Goal: Task Accomplishment & Management: Manage account settings

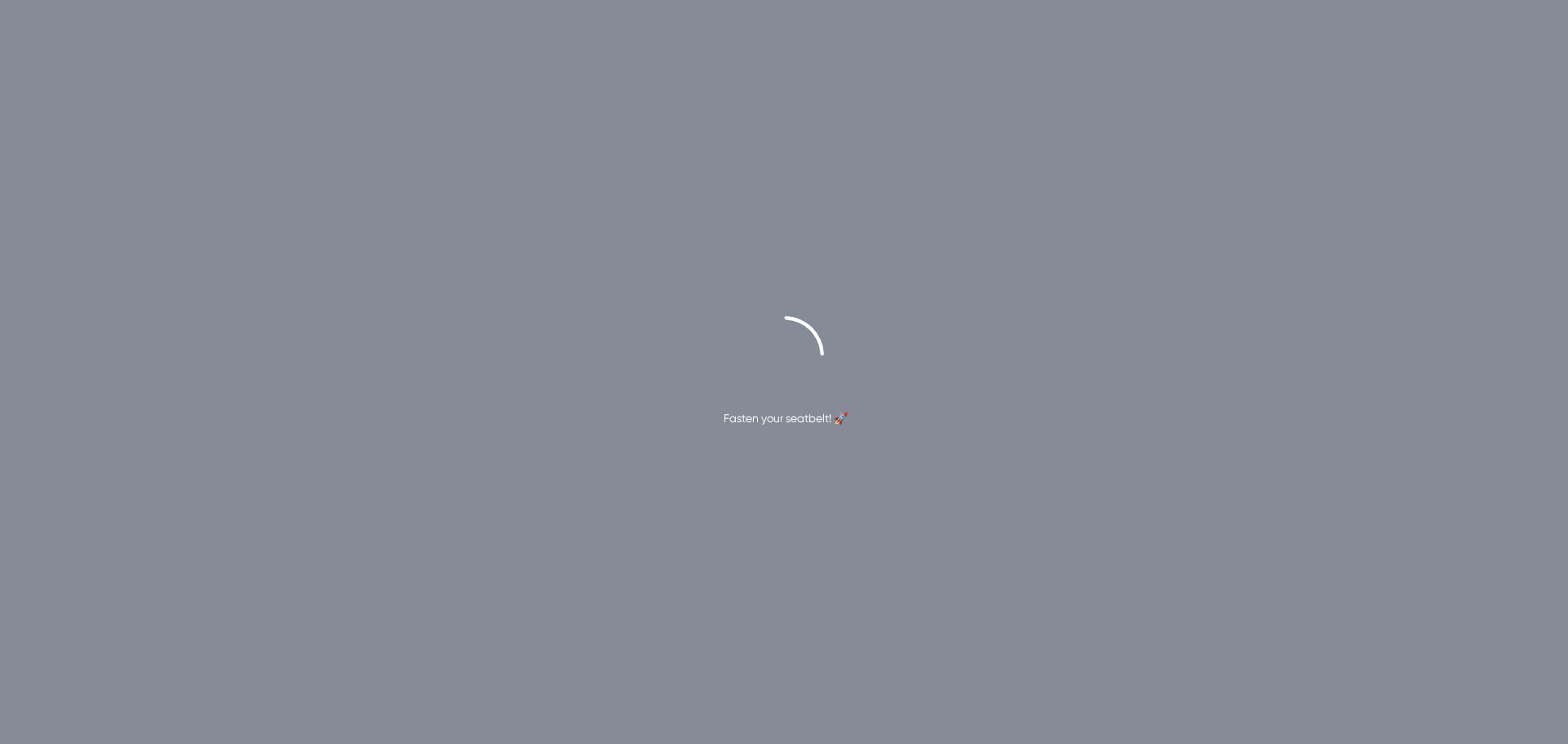
click at [1444, 82] on div "Fasten your seatbelt! 🚀" at bounding box center [784, 372] width 1568 height 744
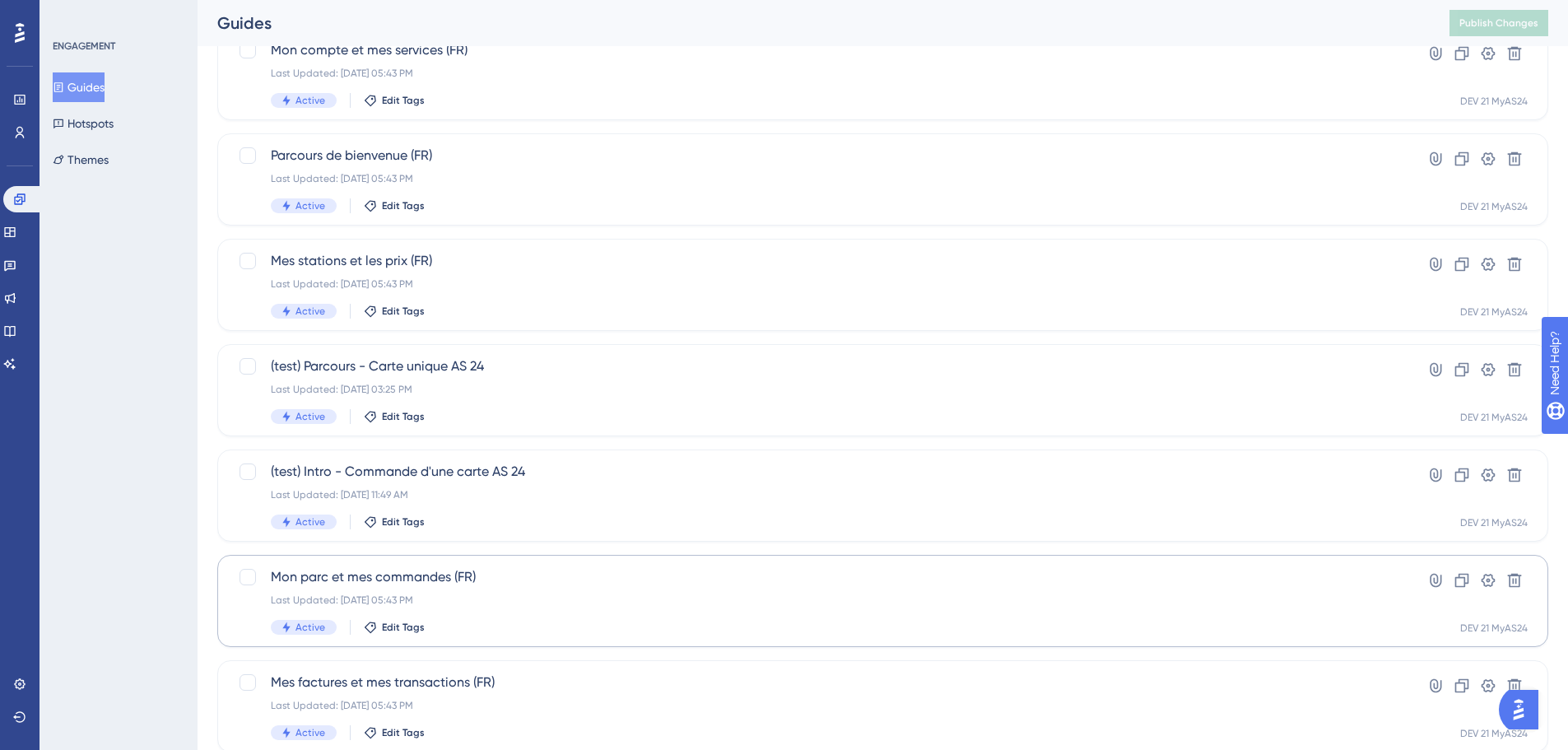
scroll to position [330, 0]
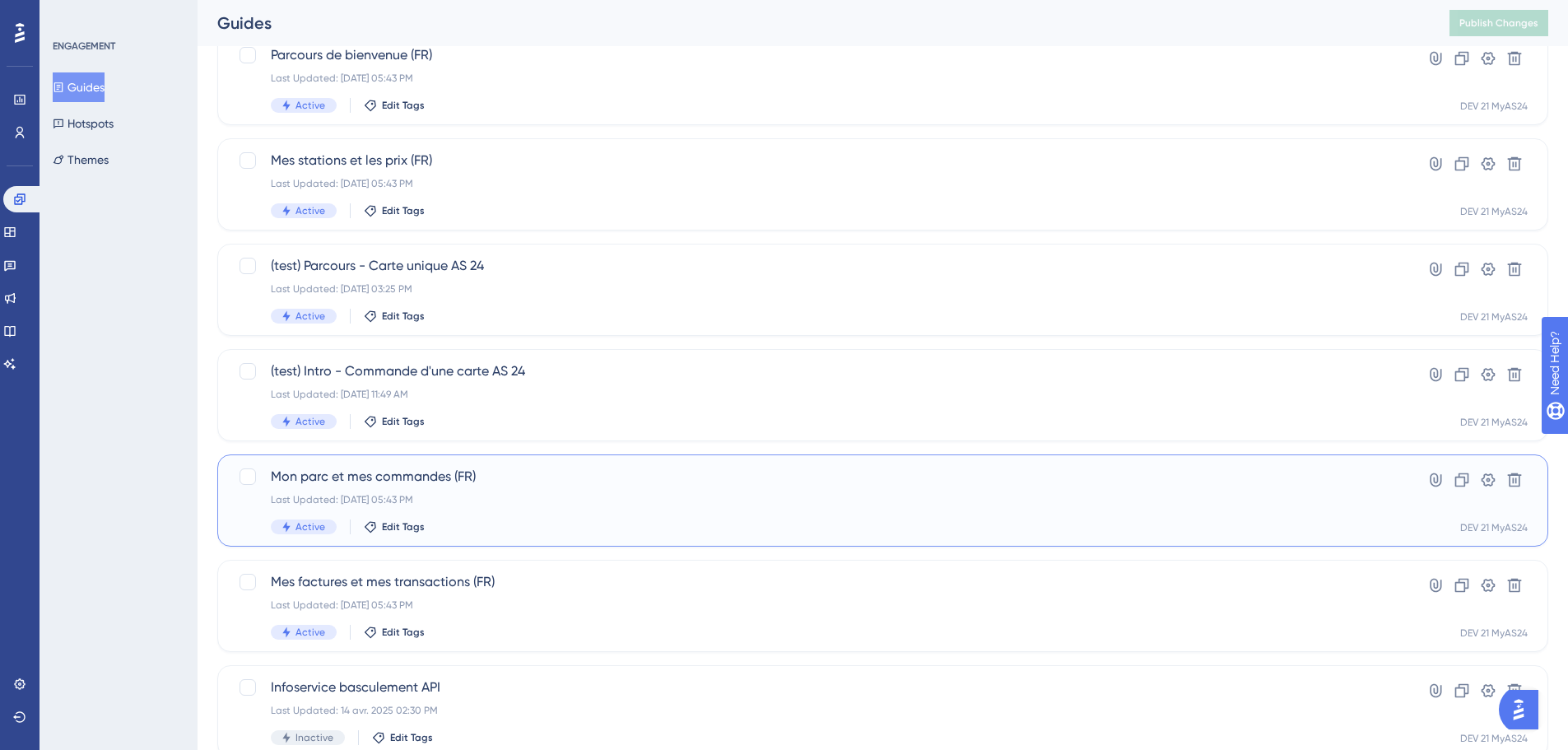
click at [609, 496] on div "Last Updated: [DATE] 05:43 PM" at bounding box center [817, 500] width 1093 height 13
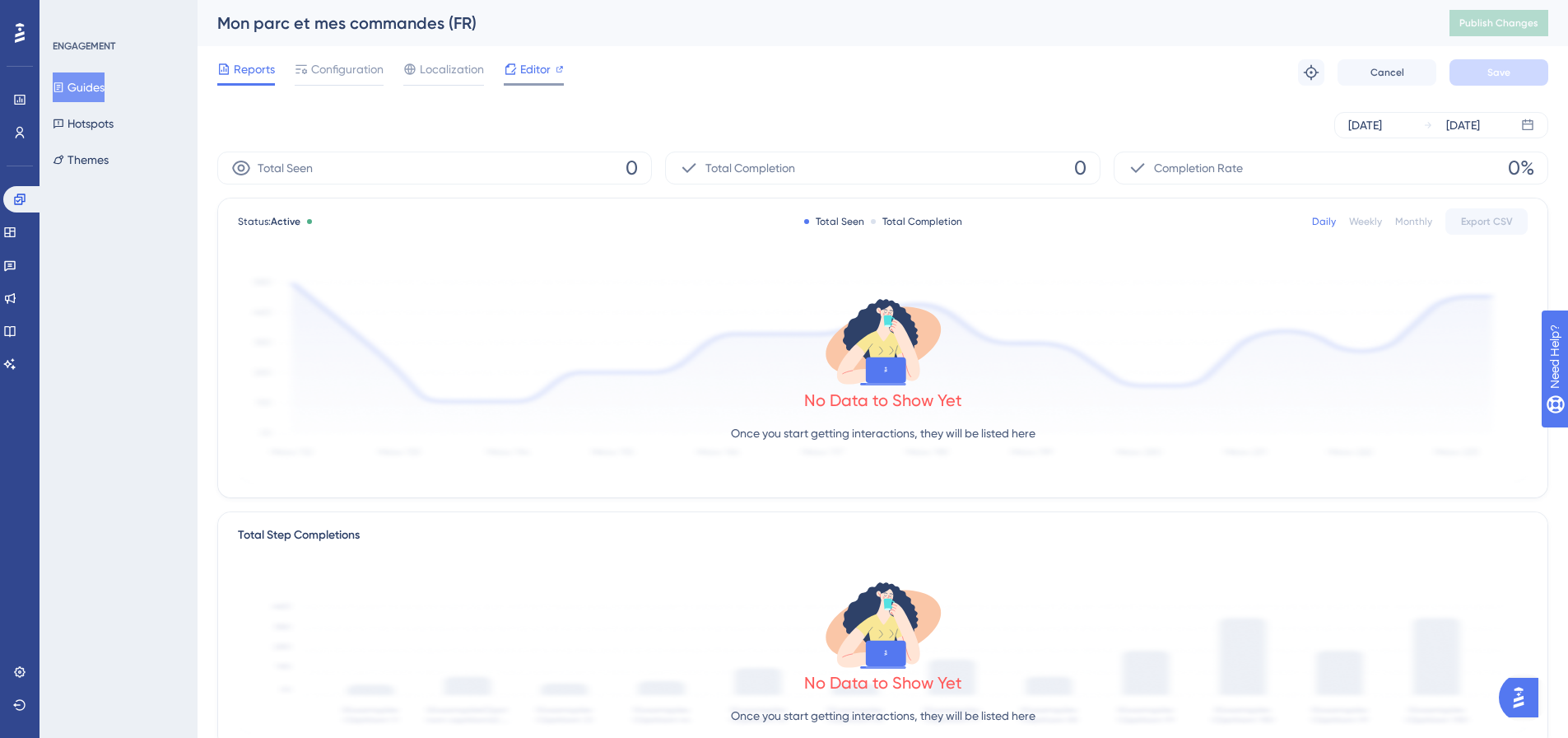
click at [526, 74] on span "Editor" at bounding box center [535, 69] width 30 height 20
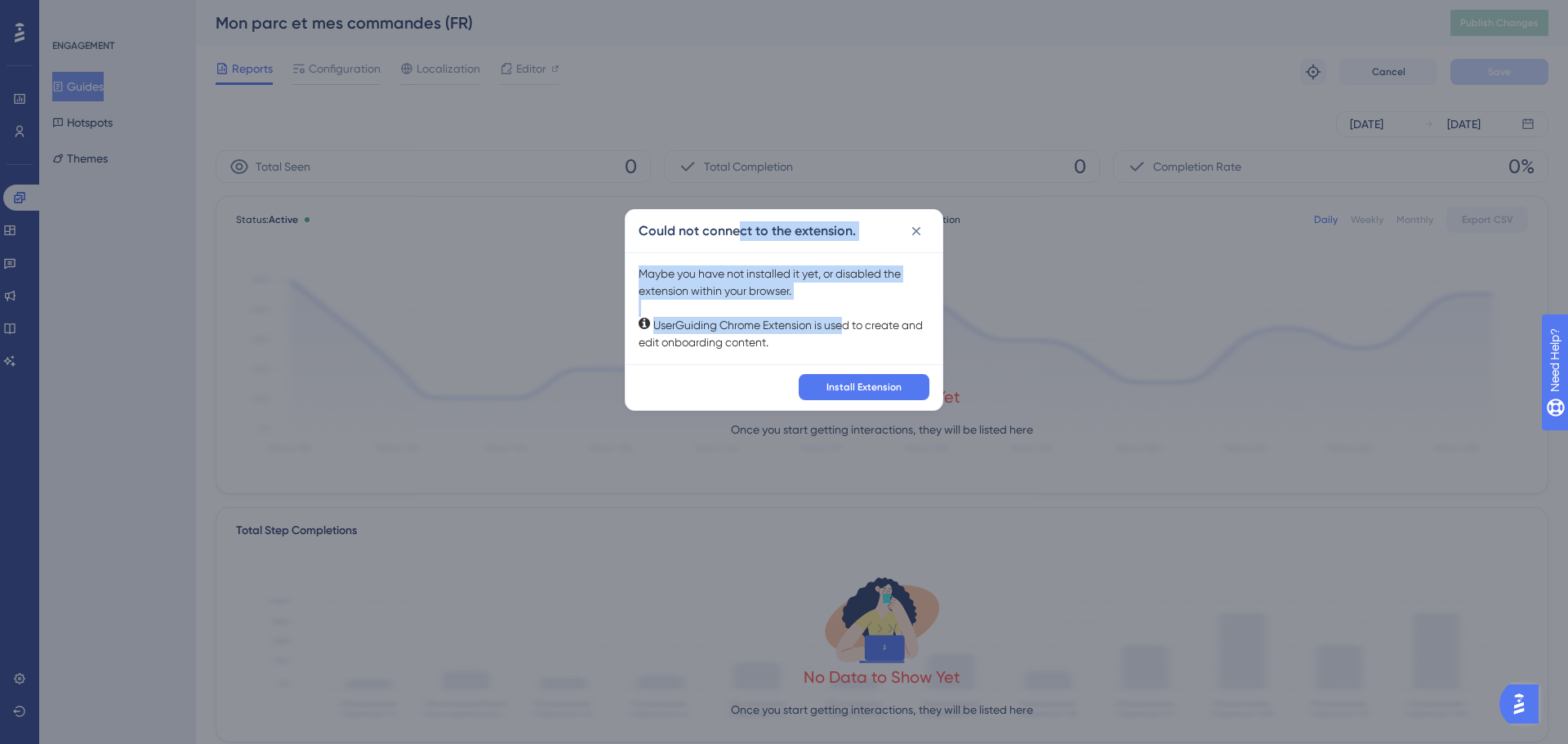
drag, startPoint x: 740, startPoint y: 228, endPoint x: 845, endPoint y: 325, distance: 142.9
click at [845, 325] on div "Could not connect to the extension. Maybe you have not installed it yet, or dis…" at bounding box center [784, 310] width 318 height 202
click at [845, 325] on div "Maybe you have not installed it yet, or disabled the extension within your brow…" at bounding box center [784, 308] width 291 height 86
drag, startPoint x: 761, startPoint y: 281, endPoint x: 634, endPoint y: 267, distance: 127.8
click at [634, 267] on div "Maybe you have not installed it yet, or disabled the extension within your brow…" at bounding box center [784, 309] width 316 height 112
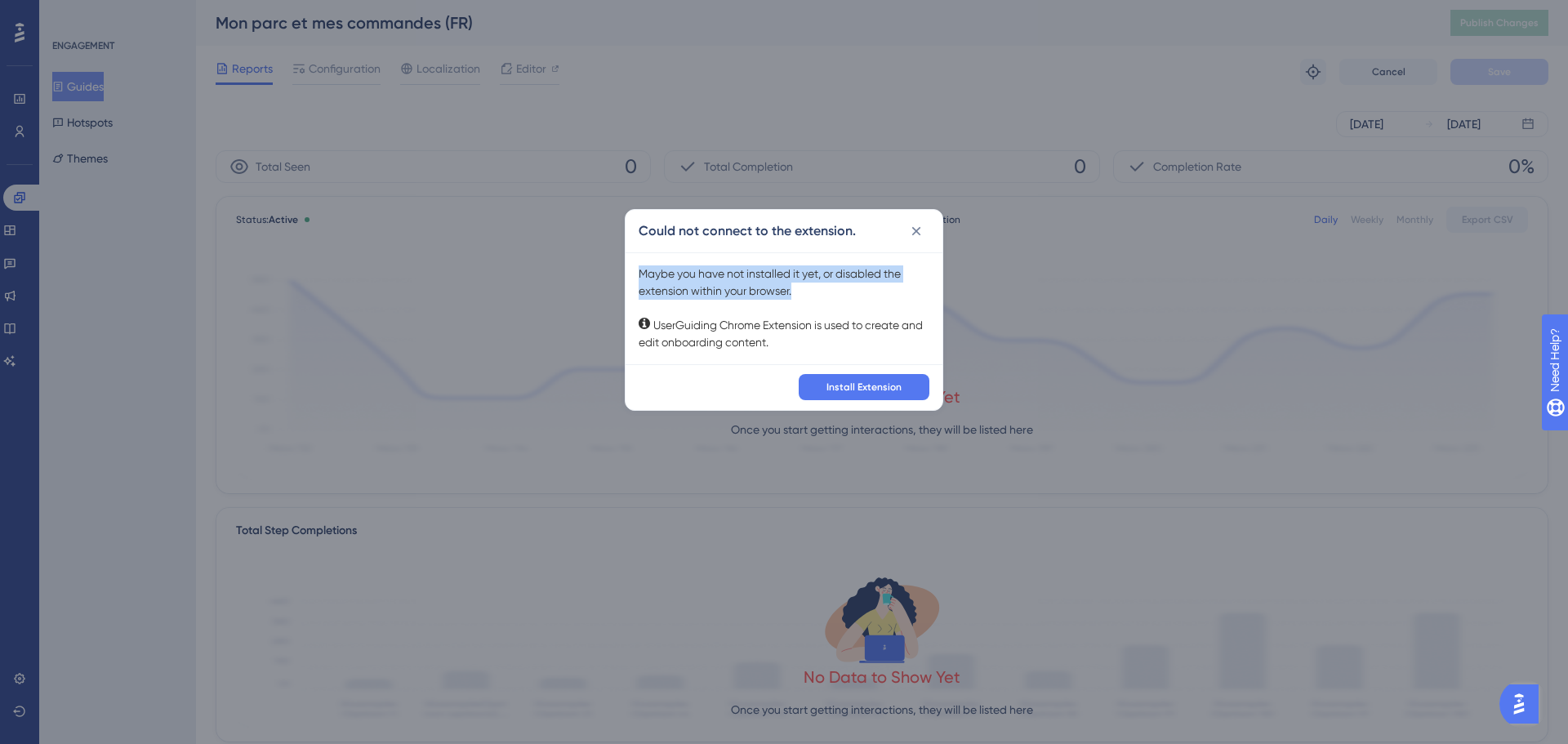
click at [634, 267] on div "Maybe you have not installed it yet, or disabled the extension within your brow…" at bounding box center [784, 309] width 316 height 112
drag, startPoint x: 636, startPoint y: 265, endPoint x: 808, endPoint y: 346, distance: 190.1
click at [808, 346] on div "Maybe you have not installed it yet, or disabled the extension within your brow…" at bounding box center [784, 309] width 316 height 112
click at [808, 346] on div "Maybe you have not installed it yet, or disabled the extension within your brow…" at bounding box center [784, 308] width 291 height 86
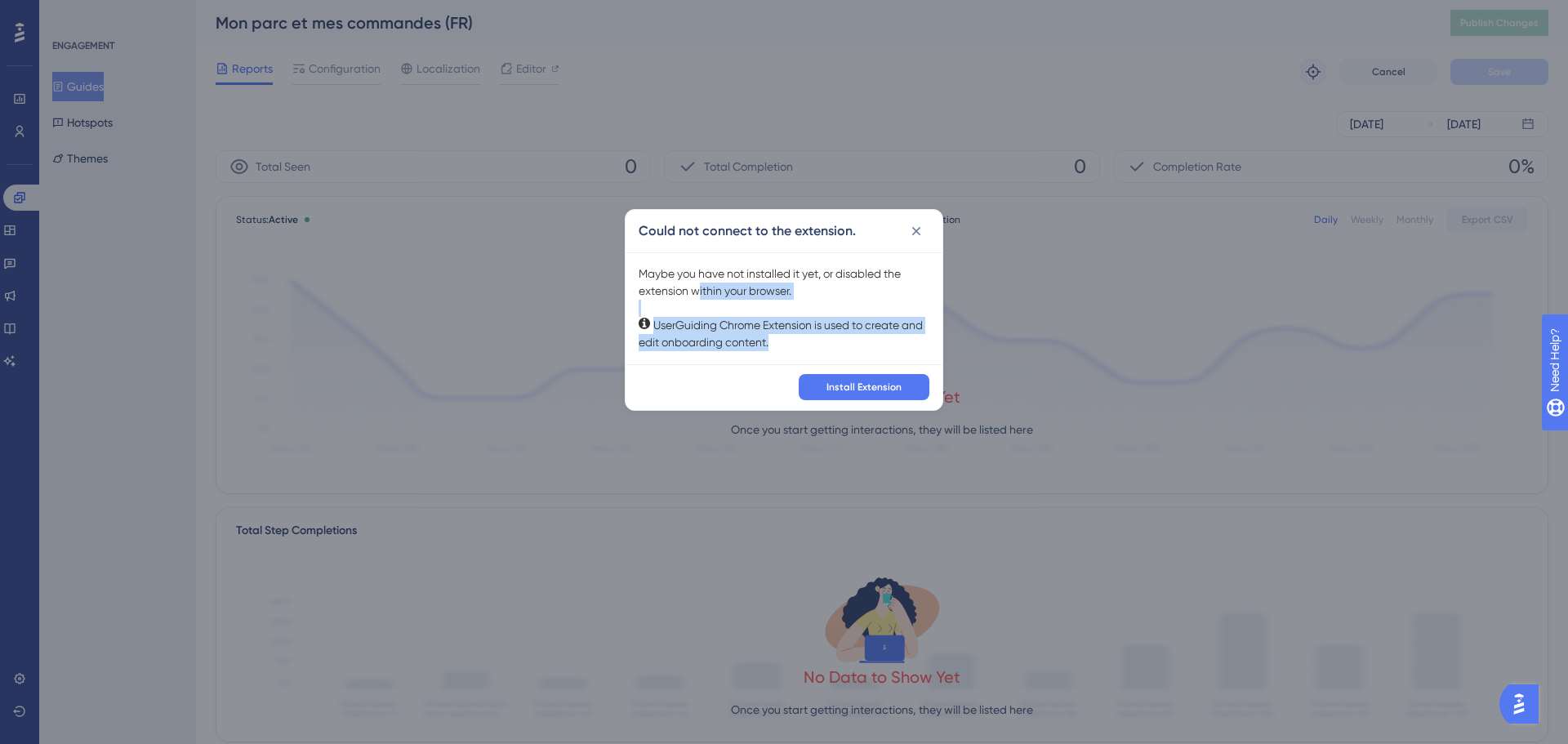
drag, startPoint x: 808, startPoint y: 346, endPoint x: 700, endPoint y: 285, distance: 124.0
click at [700, 285] on div "Maybe you have not installed it yet, or disabled the extension within your brow…" at bounding box center [784, 308] width 291 height 86
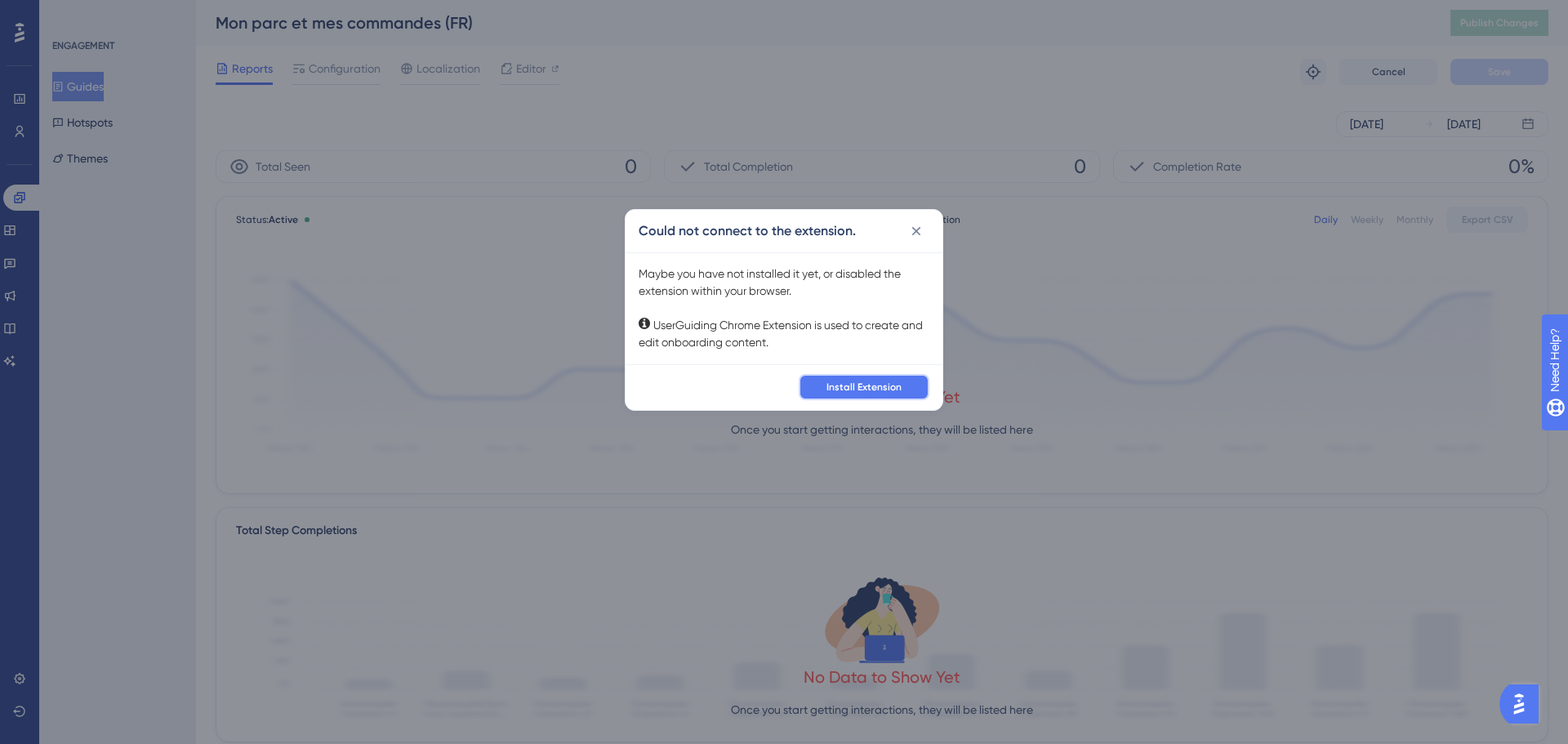
click at [876, 388] on span "Install Extension" at bounding box center [863, 387] width 75 height 13
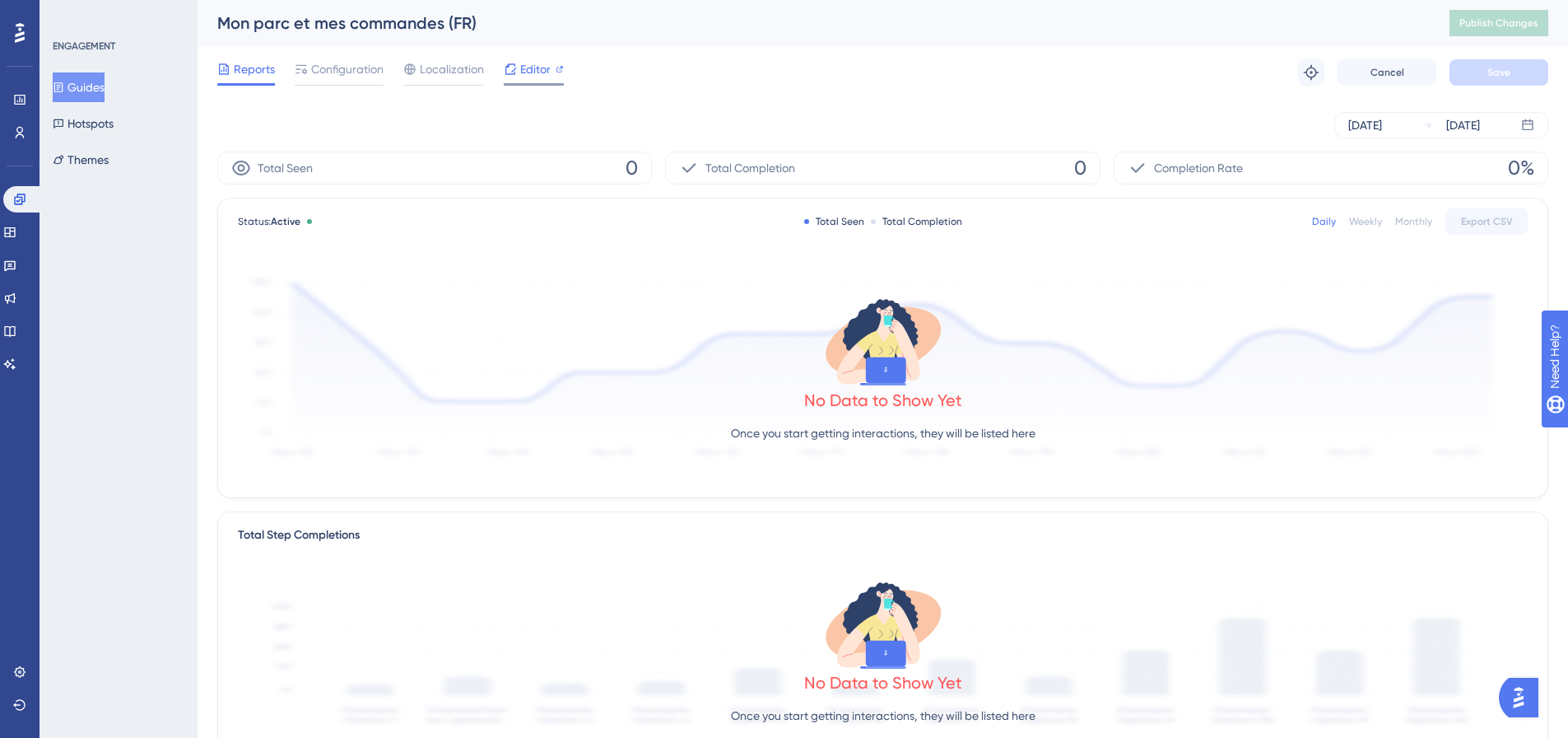
click at [535, 71] on span "Editor" at bounding box center [535, 69] width 30 height 20
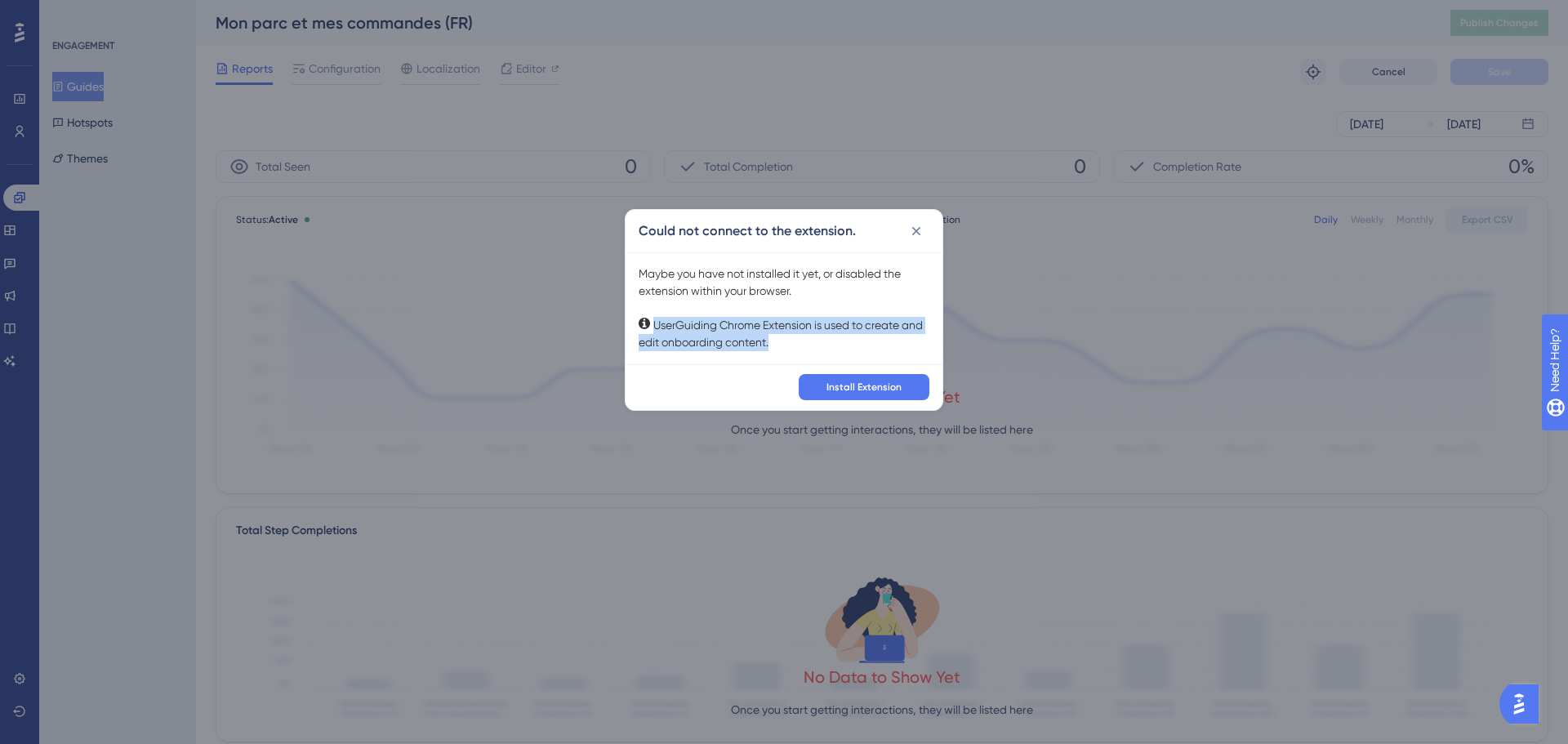
drag, startPoint x: 638, startPoint y: 319, endPoint x: 787, endPoint y: 339, distance: 150.3
click at [787, 339] on div "Maybe you have not installed it yet, or disabled the extension within your brow…" at bounding box center [784, 309] width 316 height 112
click at [787, 339] on div "Maybe you have not installed it yet, or disabled the extension within your brow…" at bounding box center [784, 308] width 291 height 86
click at [912, 234] on icon at bounding box center [917, 231] width 16 height 16
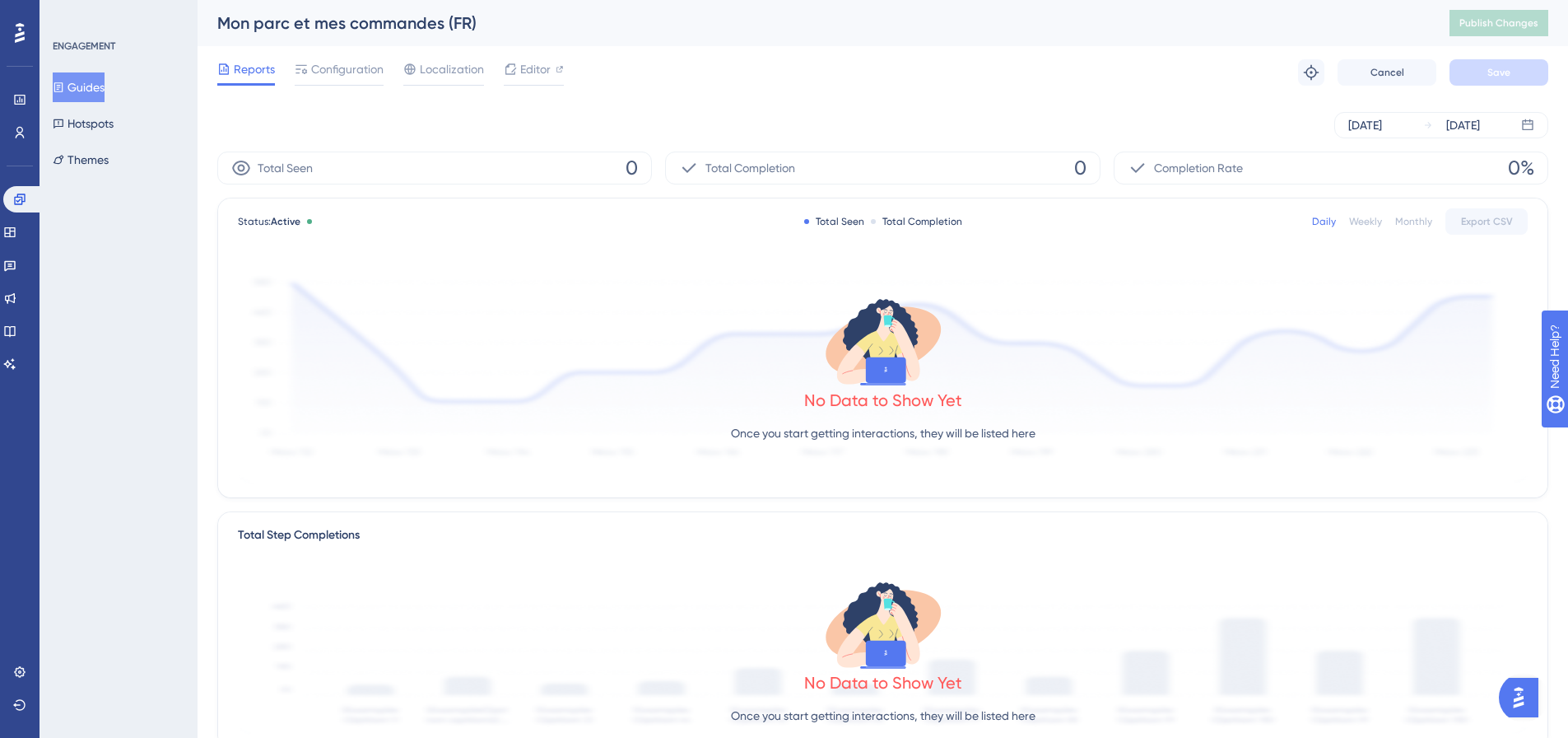
click at [97, 93] on button "Guides" at bounding box center [79, 87] width 52 height 29
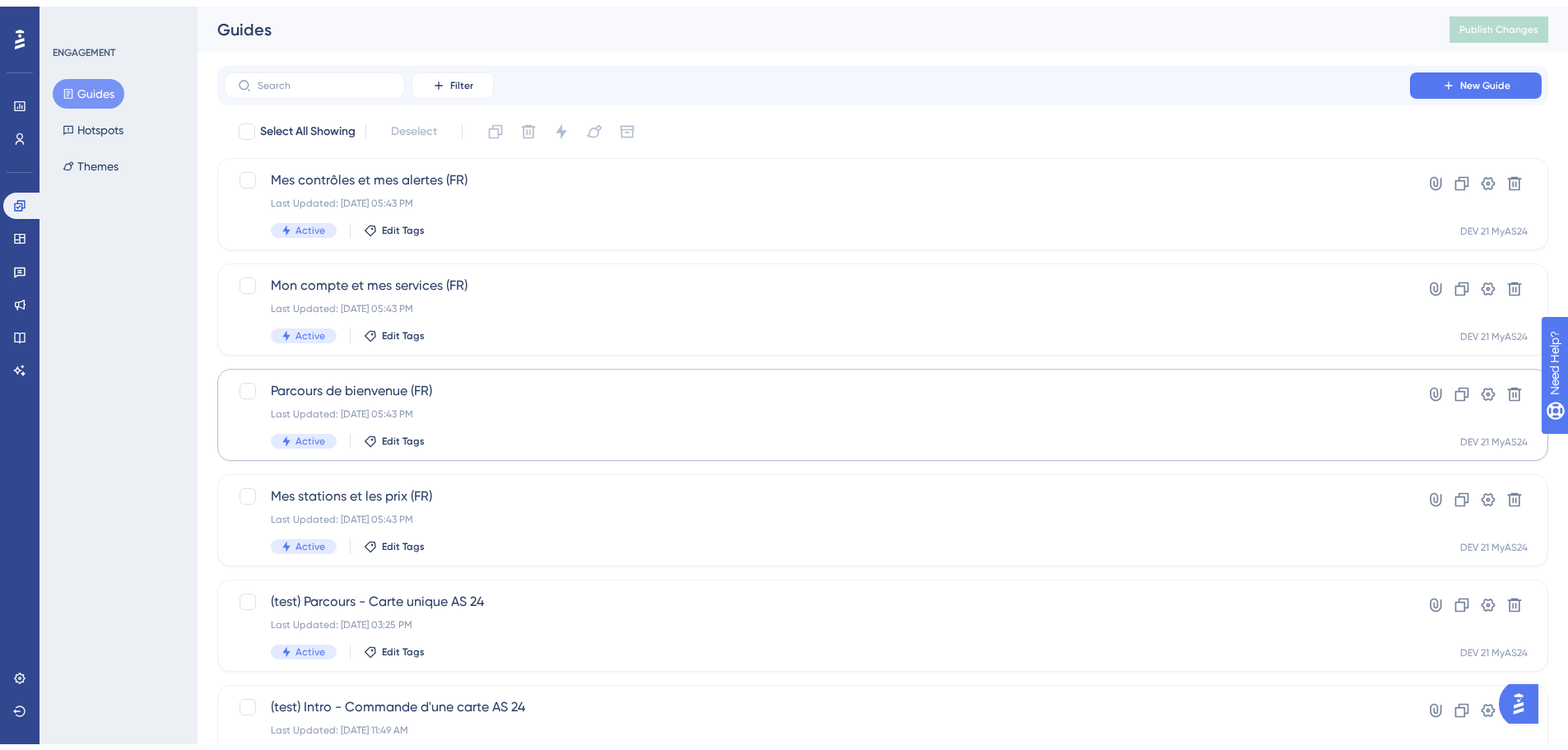
scroll to position [528, 0]
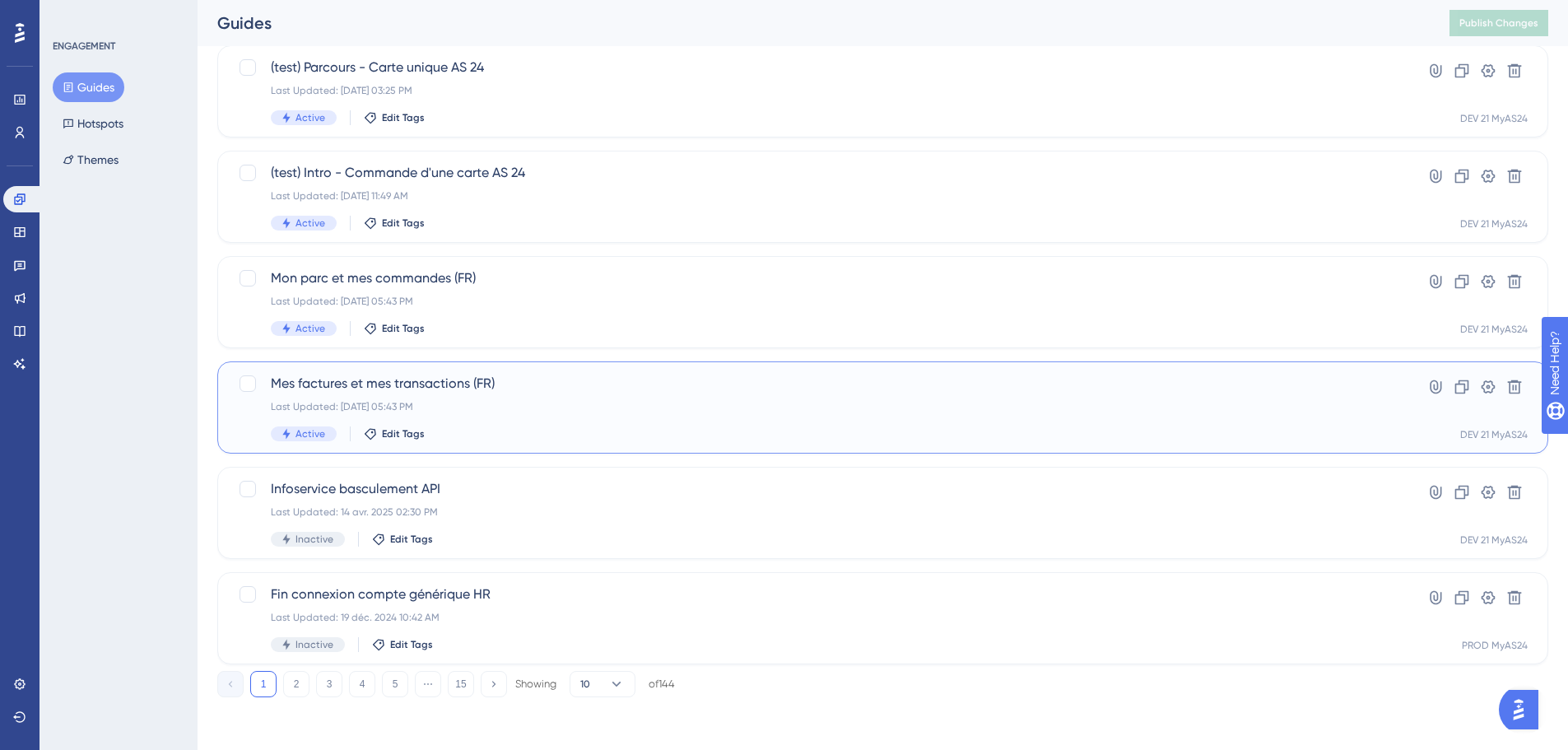
click at [566, 394] on div "Mes factures et mes transactions (FR) Last Updated: [DATE] 05:43 PM Active Edit…" at bounding box center [817, 408] width 1093 height 68
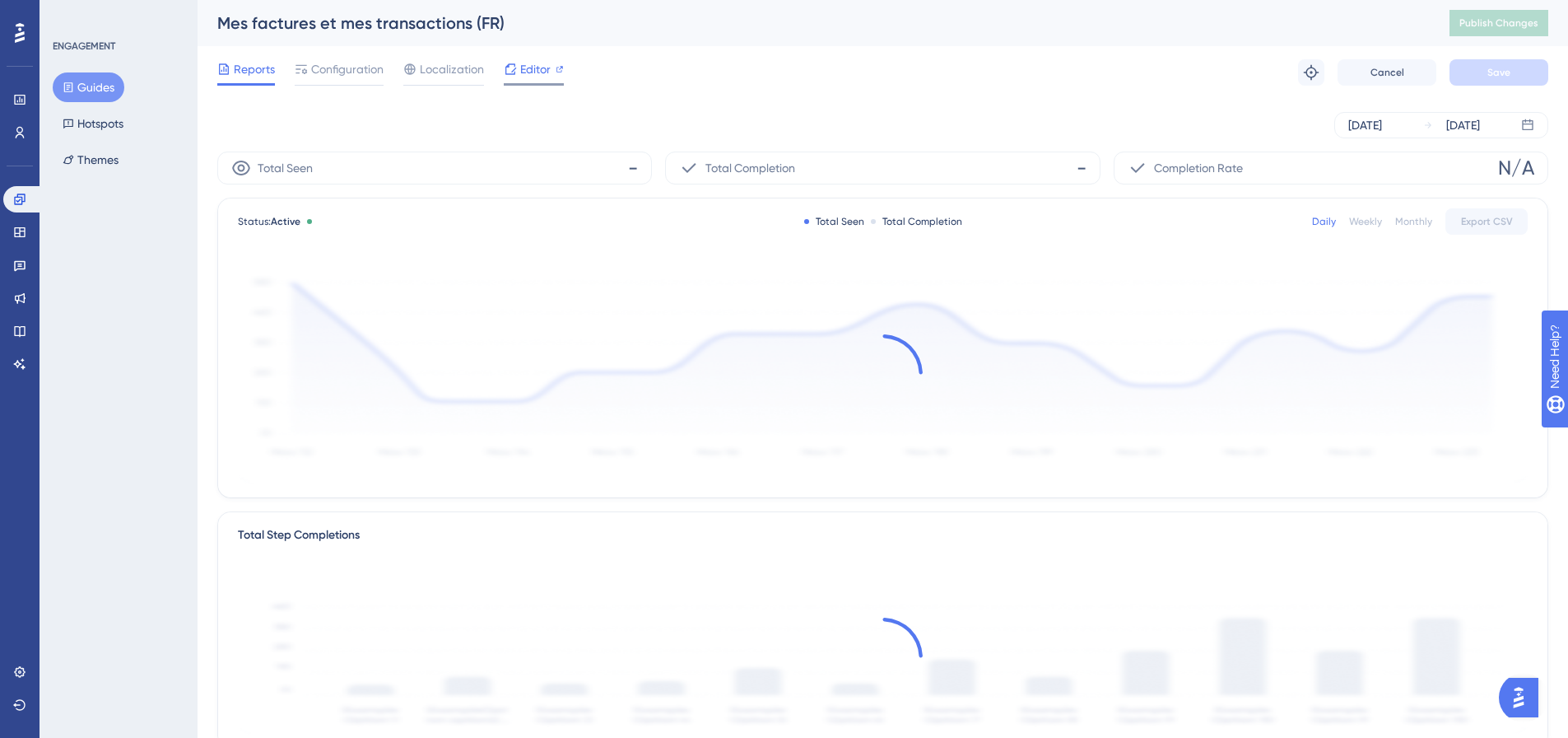
click at [507, 72] on icon at bounding box center [510, 69] width 13 height 13
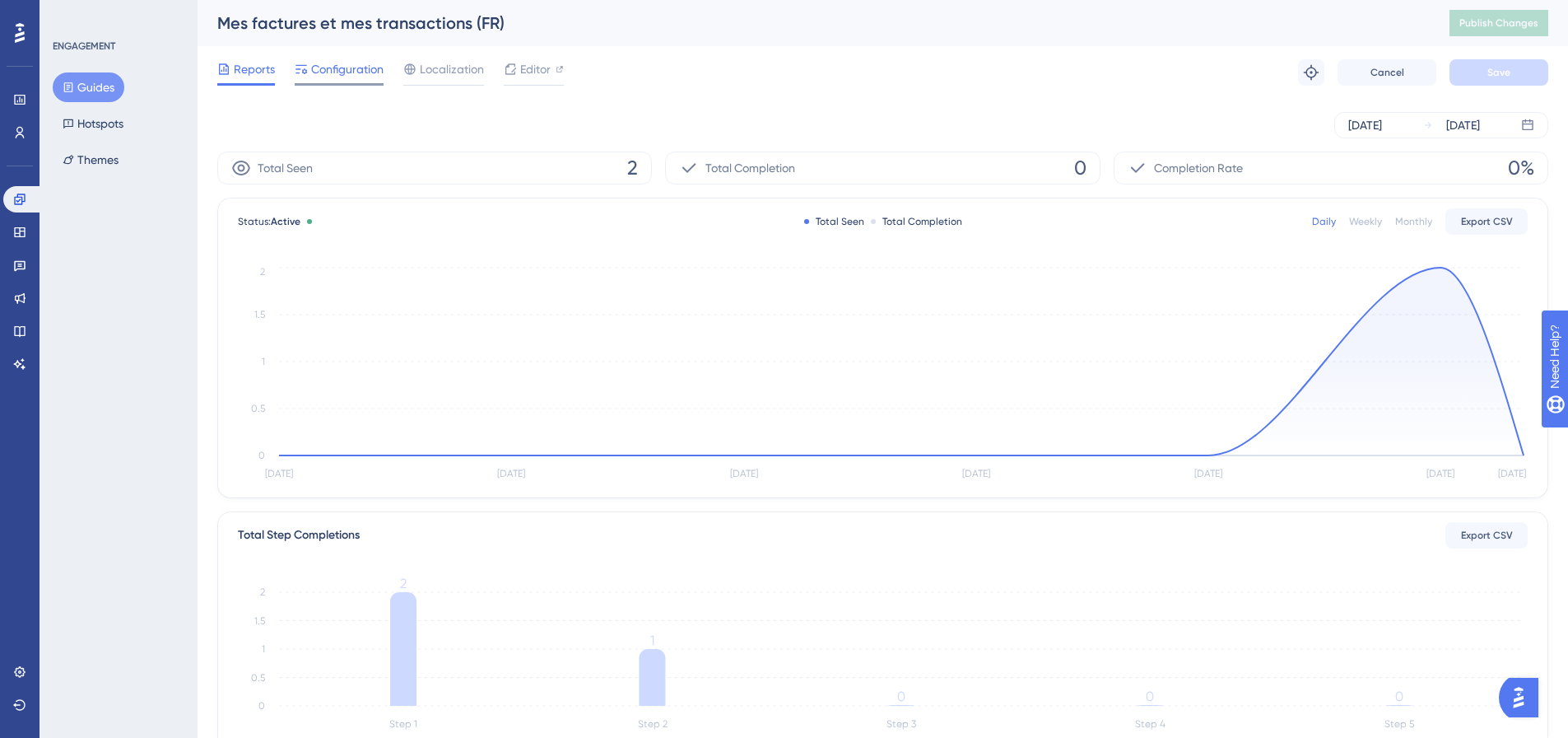
click at [373, 79] on div "Configuration" at bounding box center [340, 71] width 89 height 26
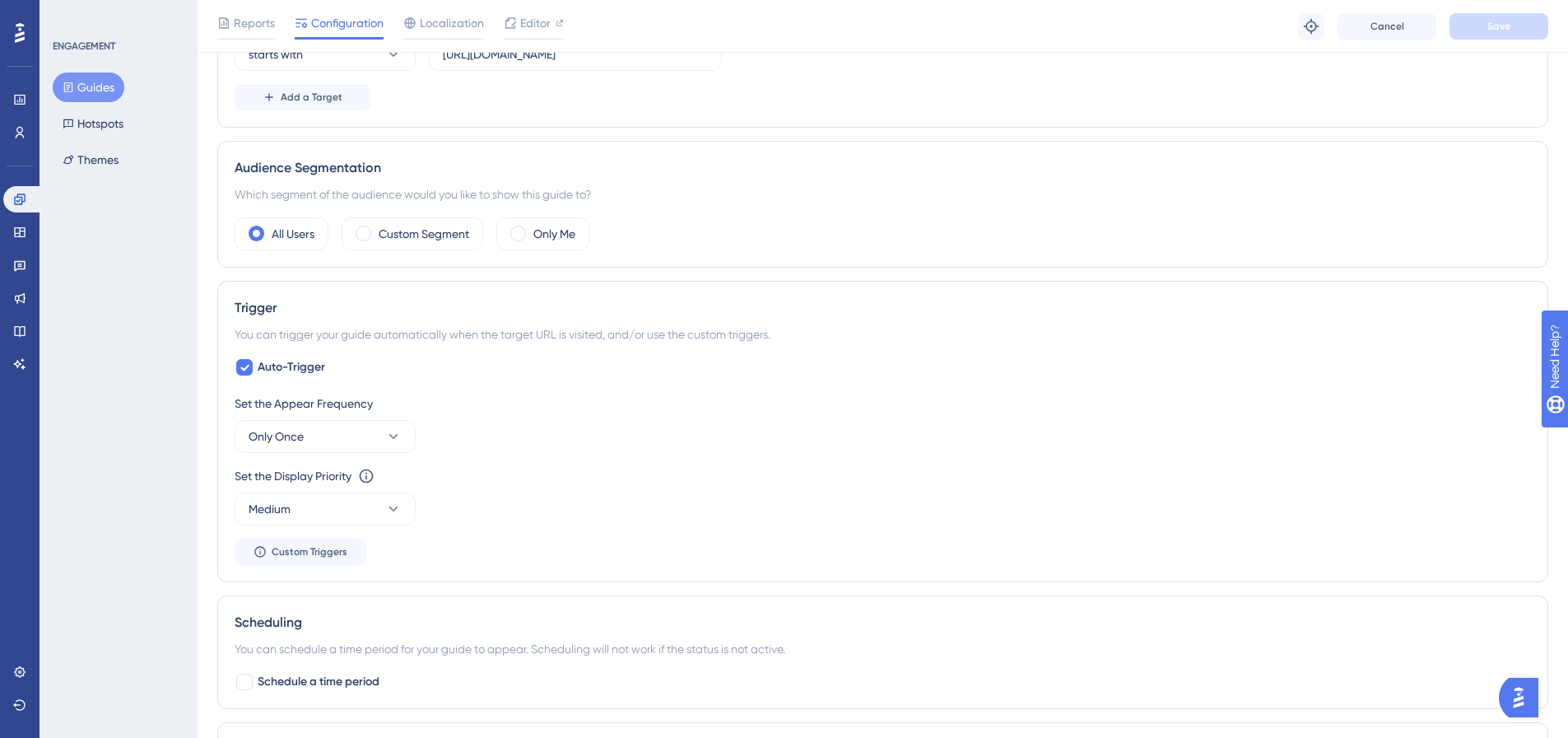
scroll to position [330, 0]
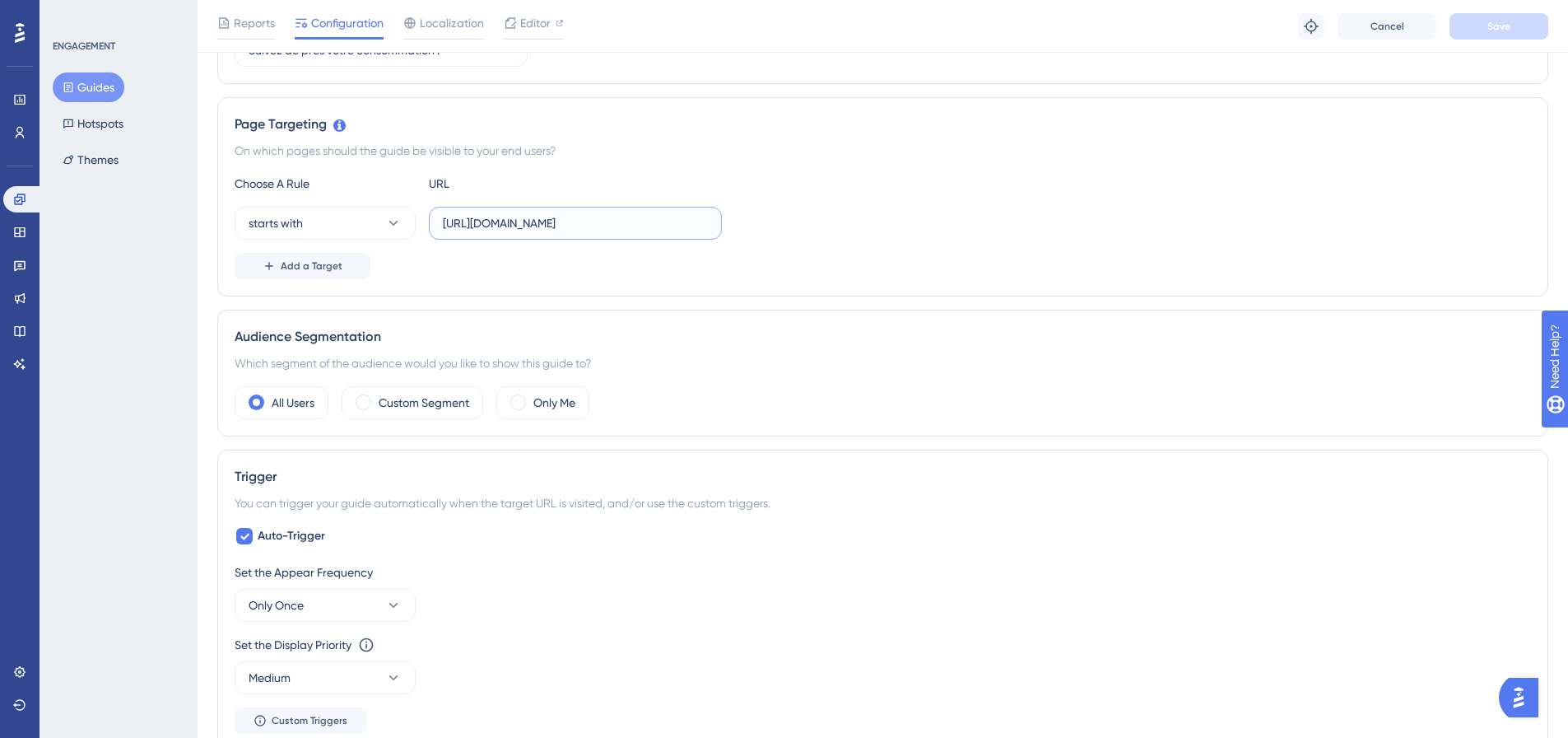
drag, startPoint x: 609, startPoint y: 225, endPoint x: 724, endPoint y: 228, distance: 115.0
click at [724, 228] on div "starts with https://dev.local-as24.com:42204/extranet/fr/" at bounding box center [883, 222] width 1296 height 33
click at [696, 211] on label "https://dev.local-as24.com:42204/extranet/fr/" at bounding box center [575, 222] width 293 height 33
click at [696, 214] on input "https://dev.local-as24.com:42204/extranet/fr/" at bounding box center [575, 223] width 265 height 18
click at [649, 213] on label "https://dev.local-as24.com:42204/extranet/fr/" at bounding box center [575, 222] width 293 height 33
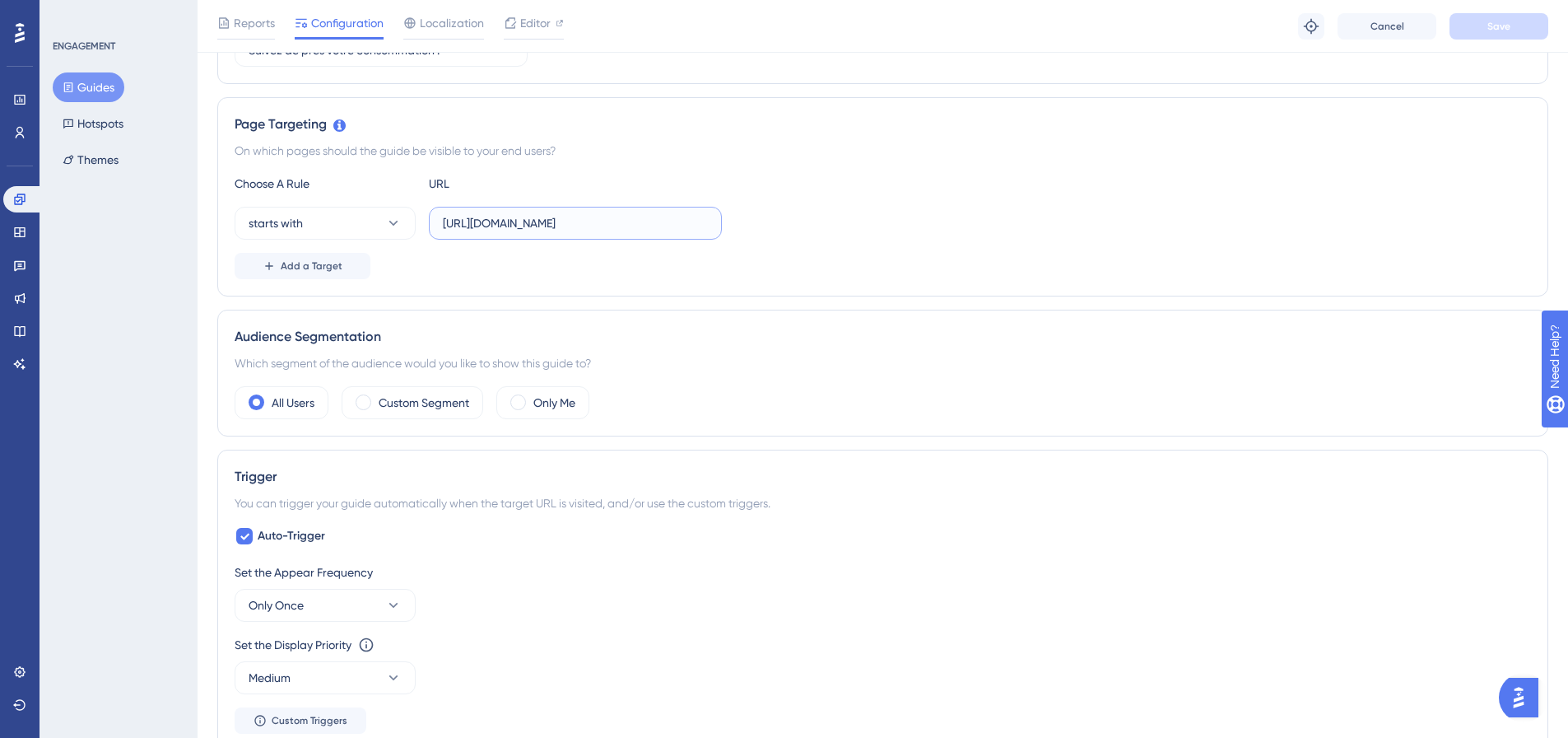
click at [649, 214] on input "https://dev.local-as24.com:42204/extranet/fr/" at bounding box center [575, 223] width 265 height 18
click at [632, 214] on label "https://dev.local-as24.com:42204/extranet/fr/" at bounding box center [575, 222] width 293 height 33
click at [632, 214] on input "https://dev.local-as24.com:42204/extranet/fr/" at bounding box center [575, 223] width 265 height 18
click at [632, 214] on label "https://dev.local-as24.com:42204/extranet/fr/" at bounding box center [575, 222] width 293 height 33
click at [632, 214] on input "https://dev.local-as24.com:42204/extranet/fr/" at bounding box center [575, 223] width 265 height 18
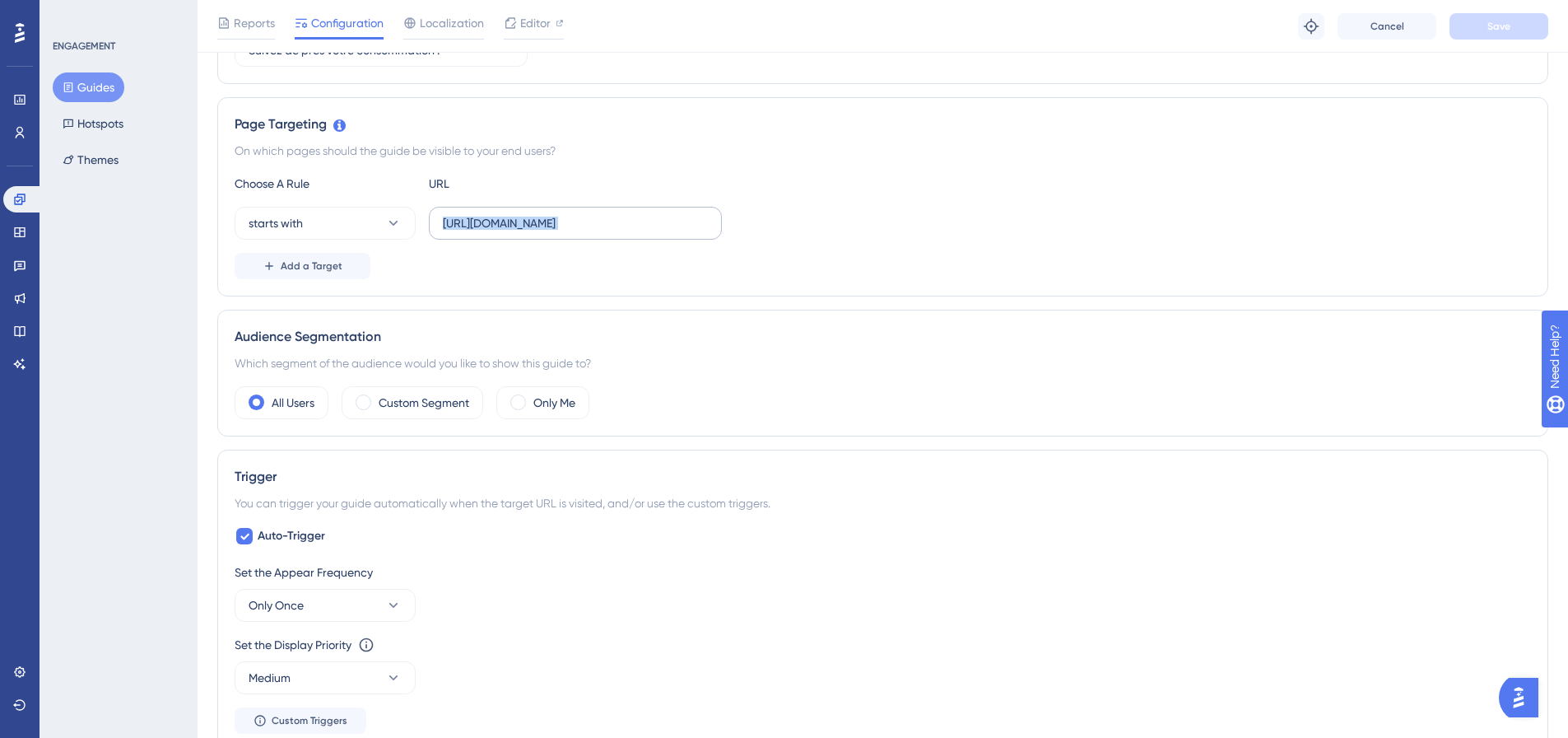
click at [632, 214] on label "https://dev.local-as24.com:42204/extranet/fr/" at bounding box center [575, 222] width 293 height 33
click at [632, 214] on input "https://dev.local-as24.com:42204/extranet/fr/" at bounding box center [575, 223] width 265 height 18
click at [633, 223] on input "https://dev.local-as24.com:42204/extranet/fr/" at bounding box center [575, 223] width 265 height 18
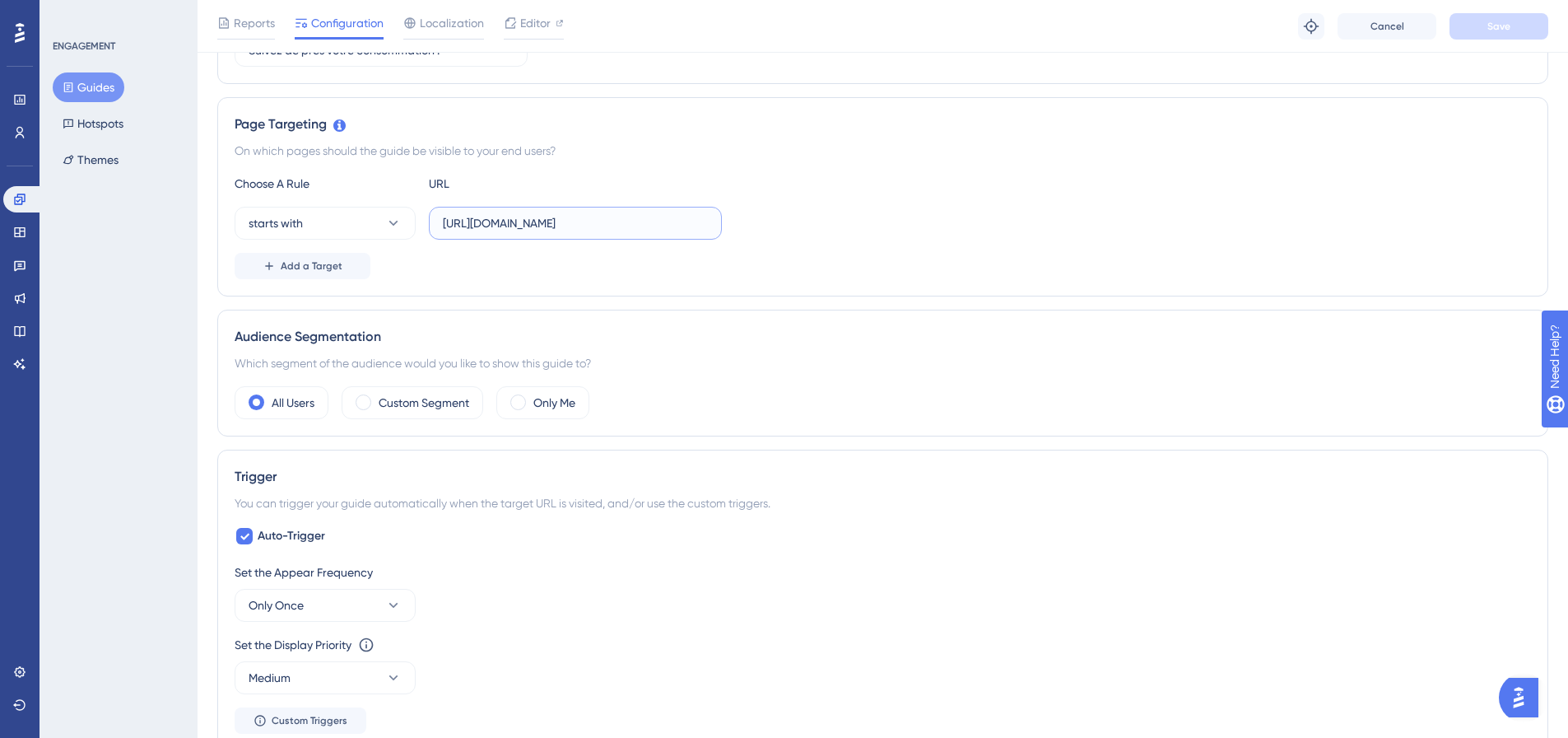
paste input "bills-transactions"
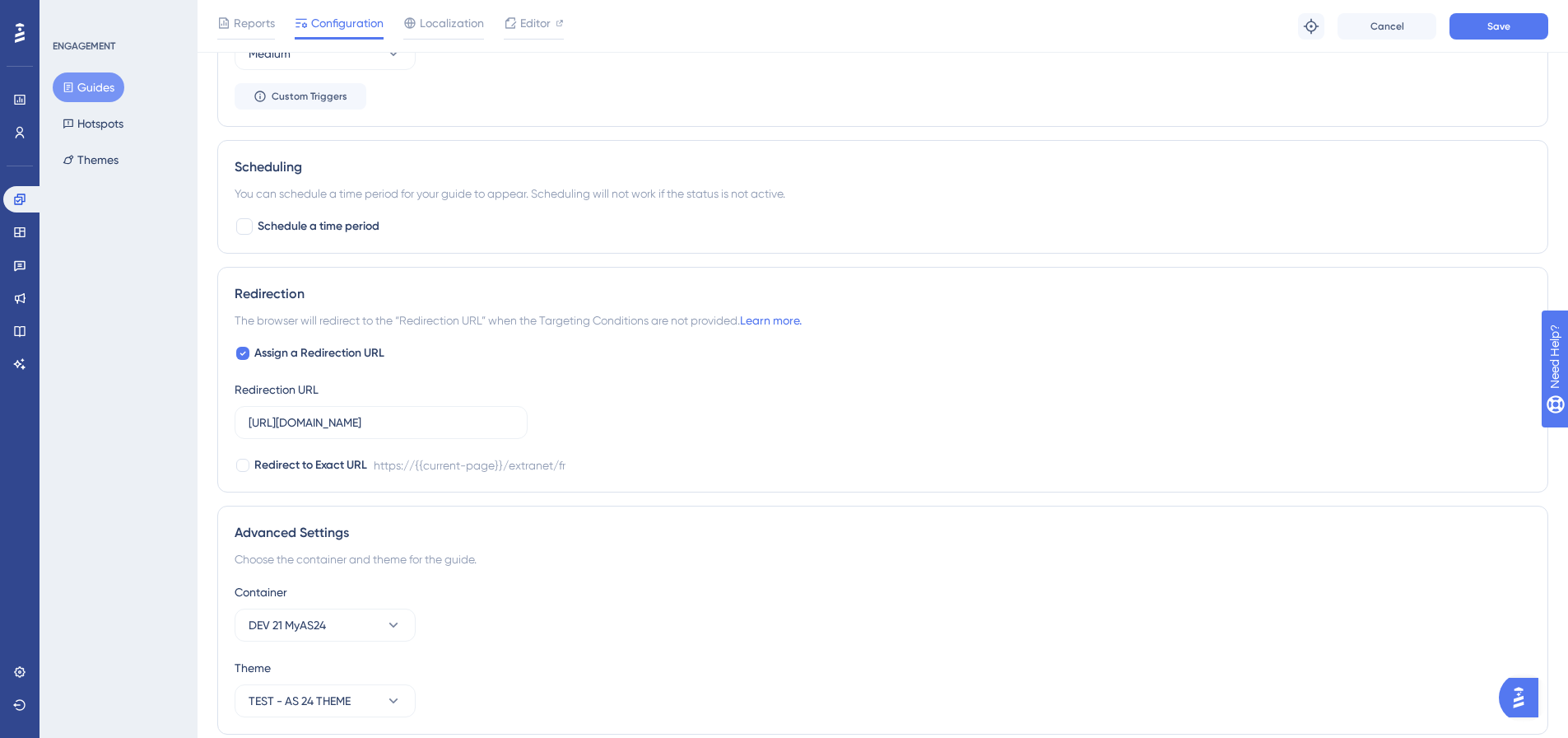
scroll to position [1016, 0]
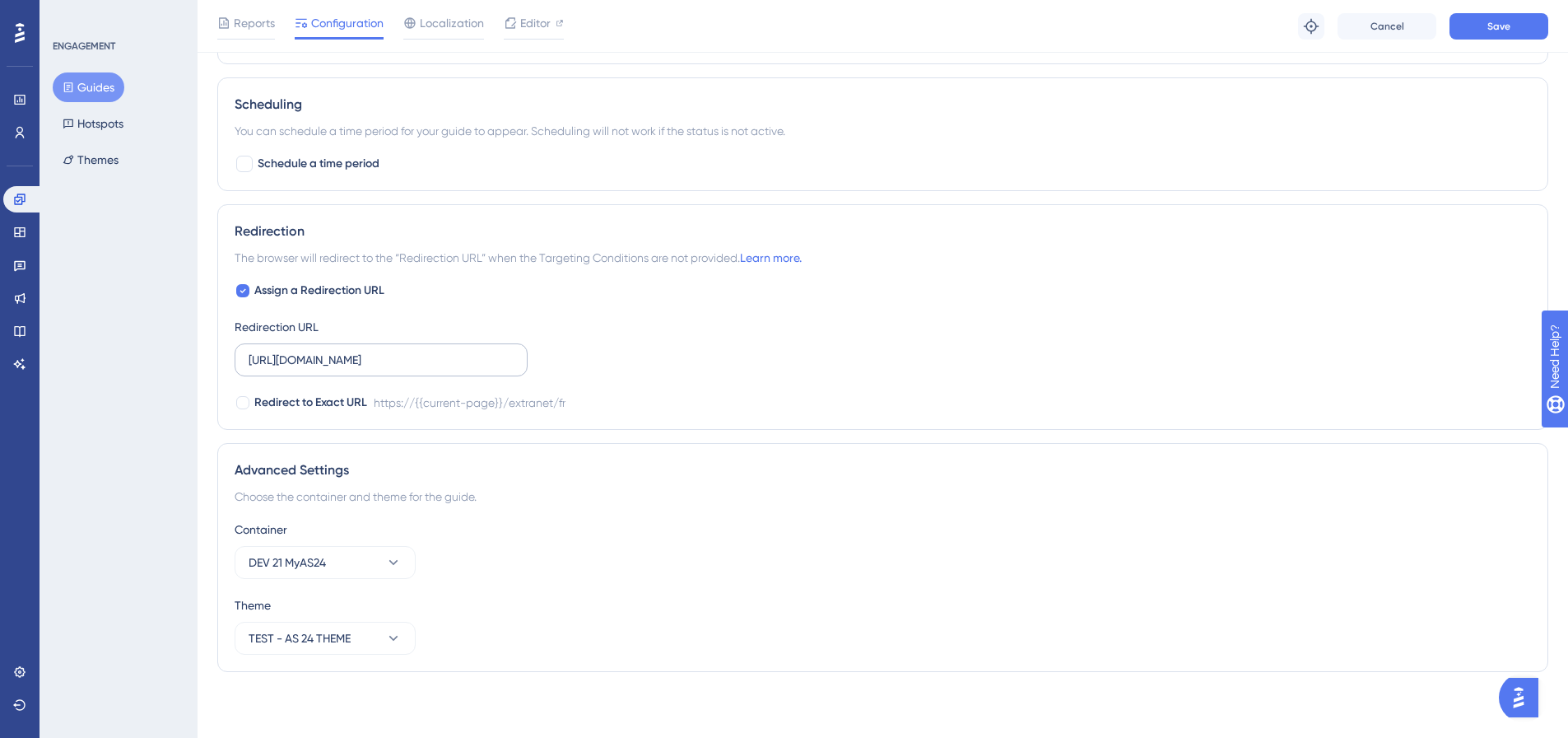
type input "https://dev.local-as24.com:42204/extranet/fr/bills-transactions"
click at [438, 345] on label "https://dev.local-as24.com:42204/extranet/fr" at bounding box center [382, 359] width 293 height 33
click at [438, 350] on input "https://dev.local-as24.com:42204/extranet/fr" at bounding box center [381, 359] width 265 height 18
click at [440, 351] on input "https://dev.local-as24.com:42204/extranet/fr" at bounding box center [381, 359] width 265 height 18
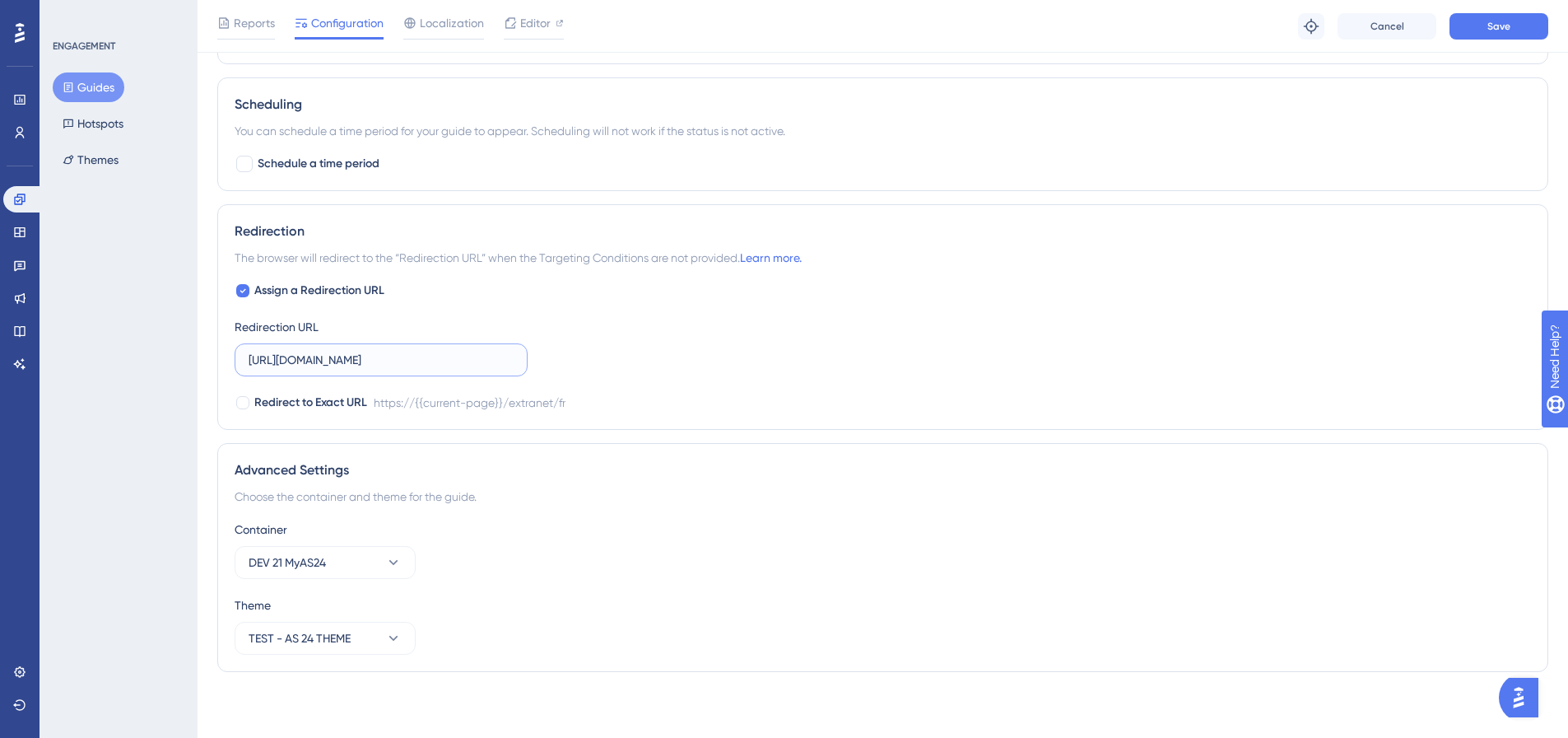
click at [440, 351] on input "https://dev.local-as24.com:42204/extranet/fr" at bounding box center [381, 359] width 265 height 18
paste input "/bills-transactions"
type input "https://dev.local-as24.com:42204/extranet/fr/bills-transactions"
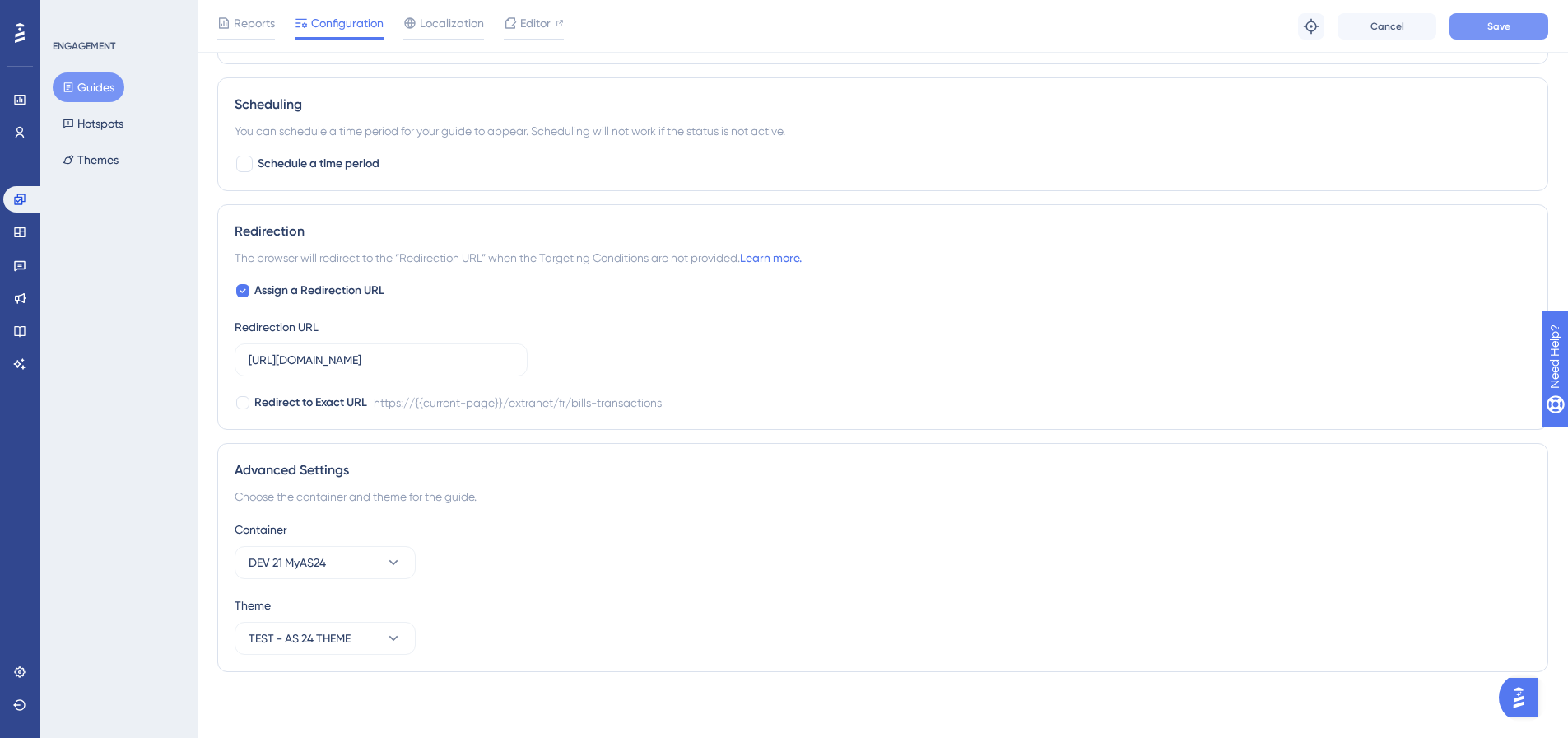
click at [1522, 13] on button "Save" at bounding box center [1498, 26] width 99 height 26
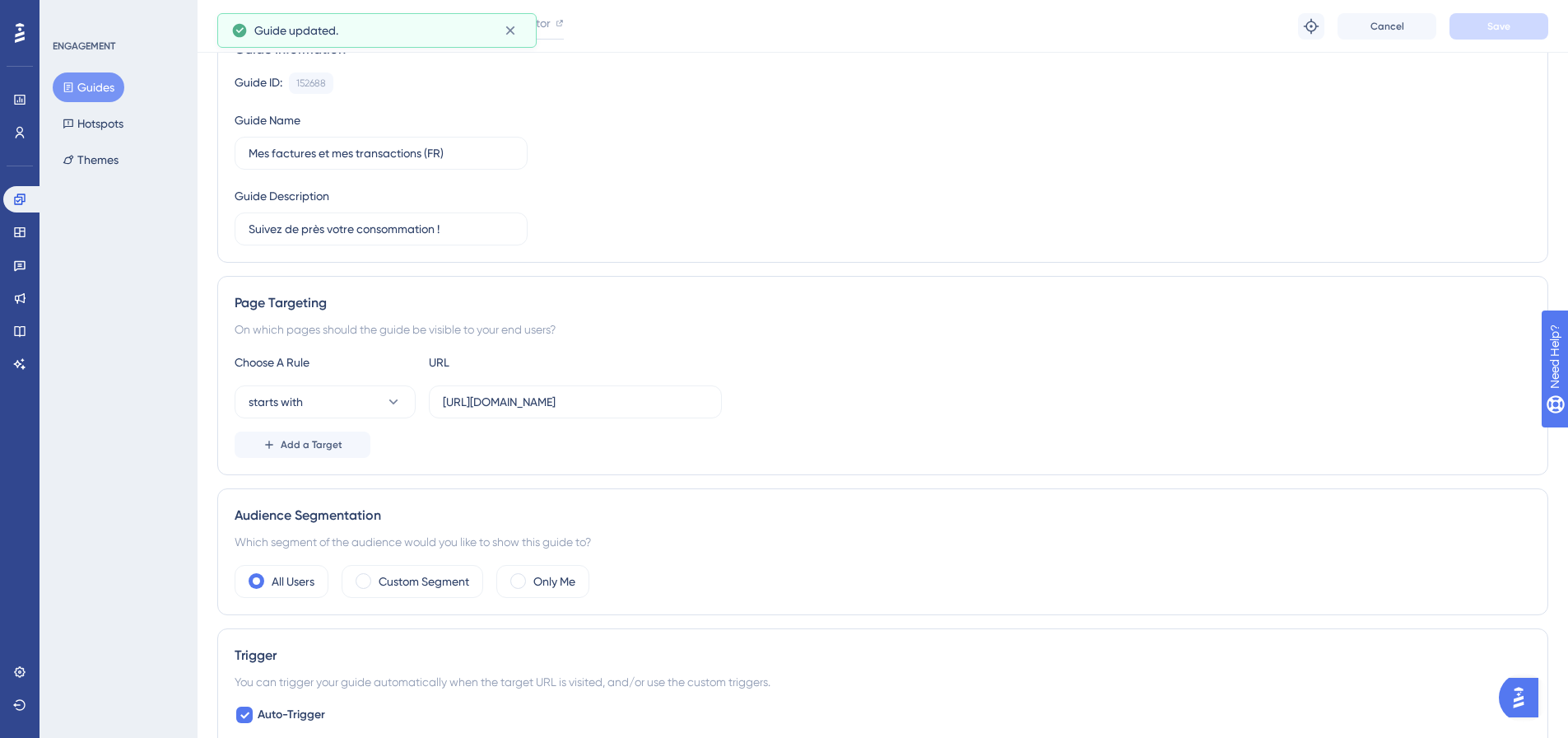
scroll to position [0, 0]
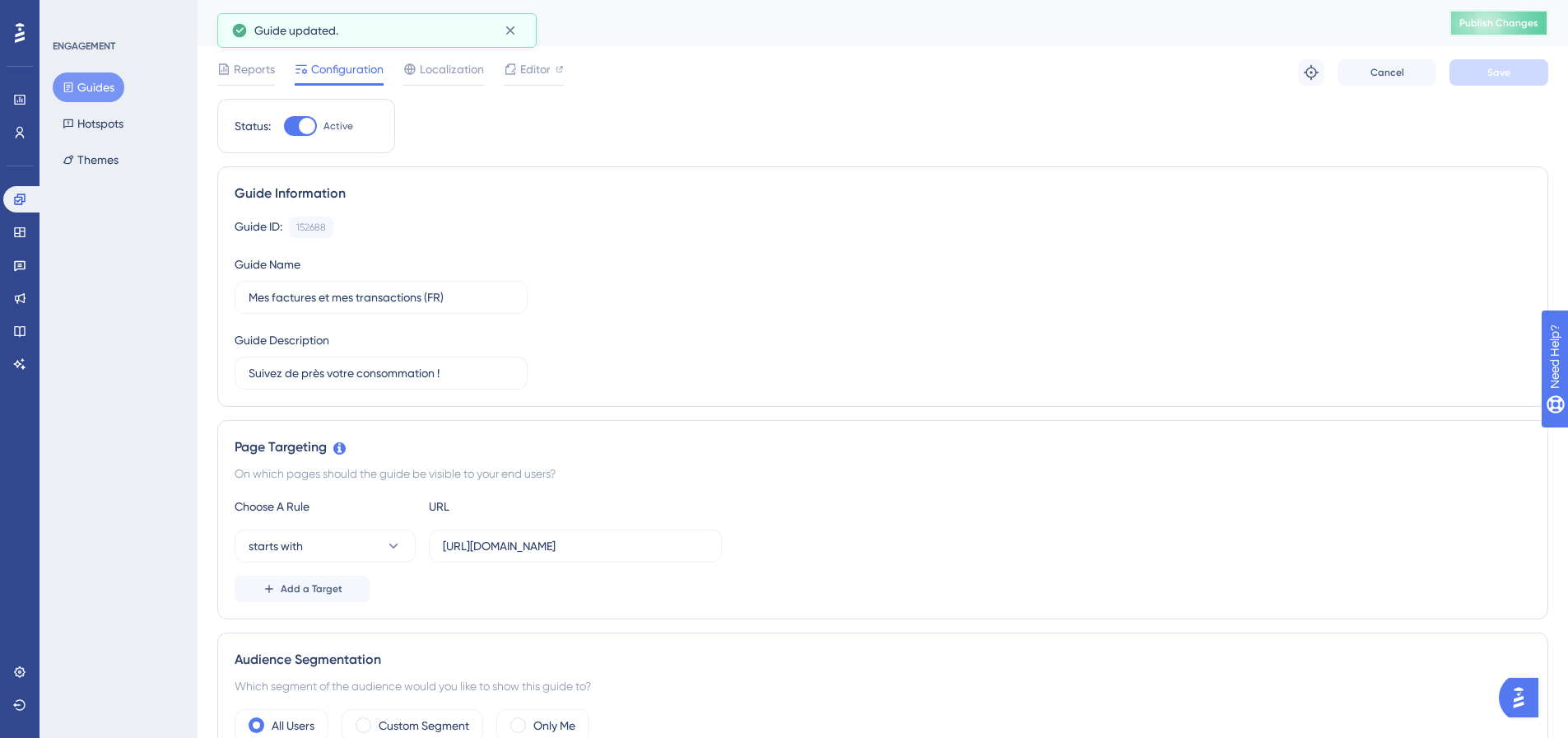
click at [1521, 14] on button "Publish Changes" at bounding box center [1498, 22] width 99 height 26
click at [93, 88] on button "Guides" at bounding box center [88, 87] width 71 height 29
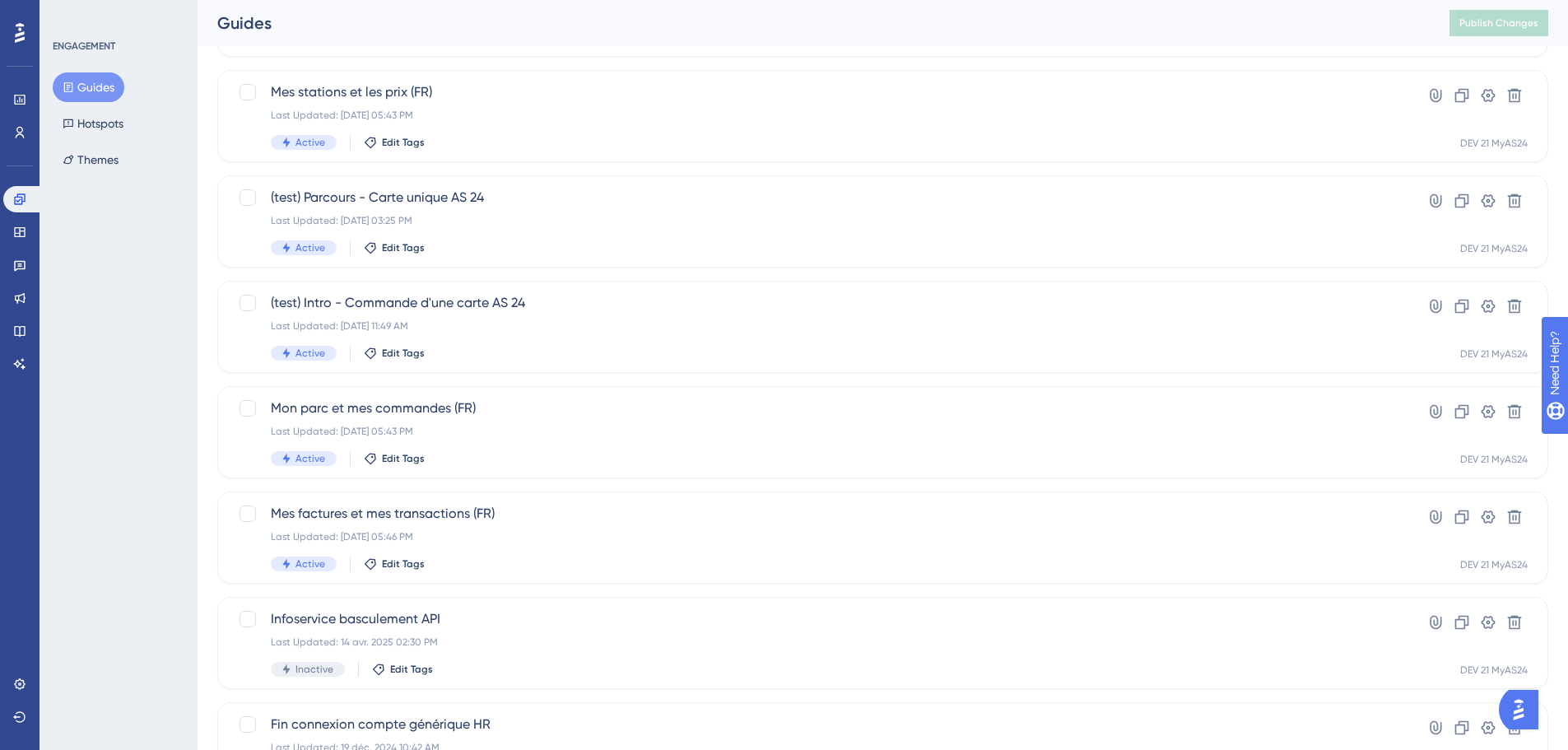
scroll to position [412, 0]
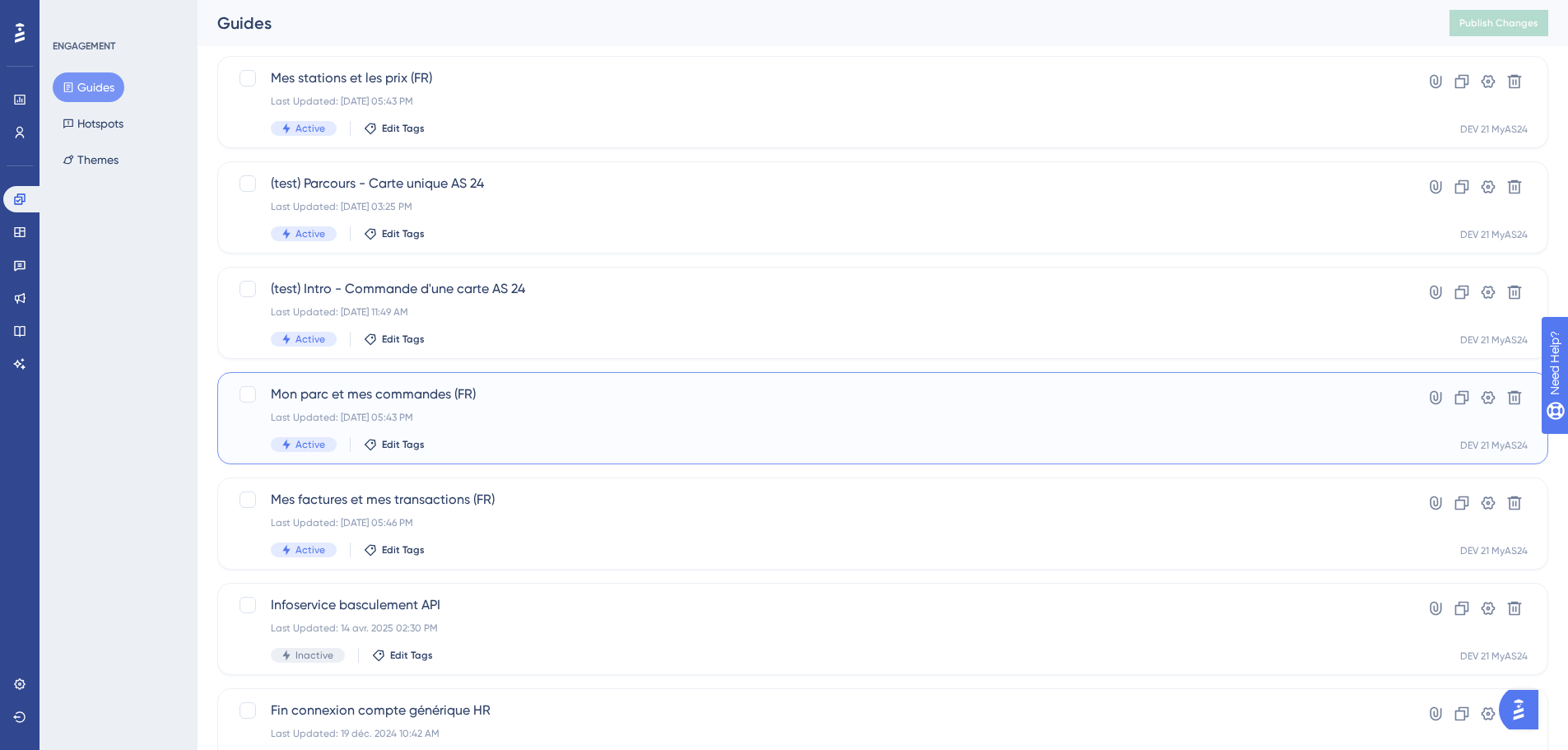
click at [582, 419] on div "Last Updated: [DATE] 05:43 PM" at bounding box center [817, 417] width 1093 height 13
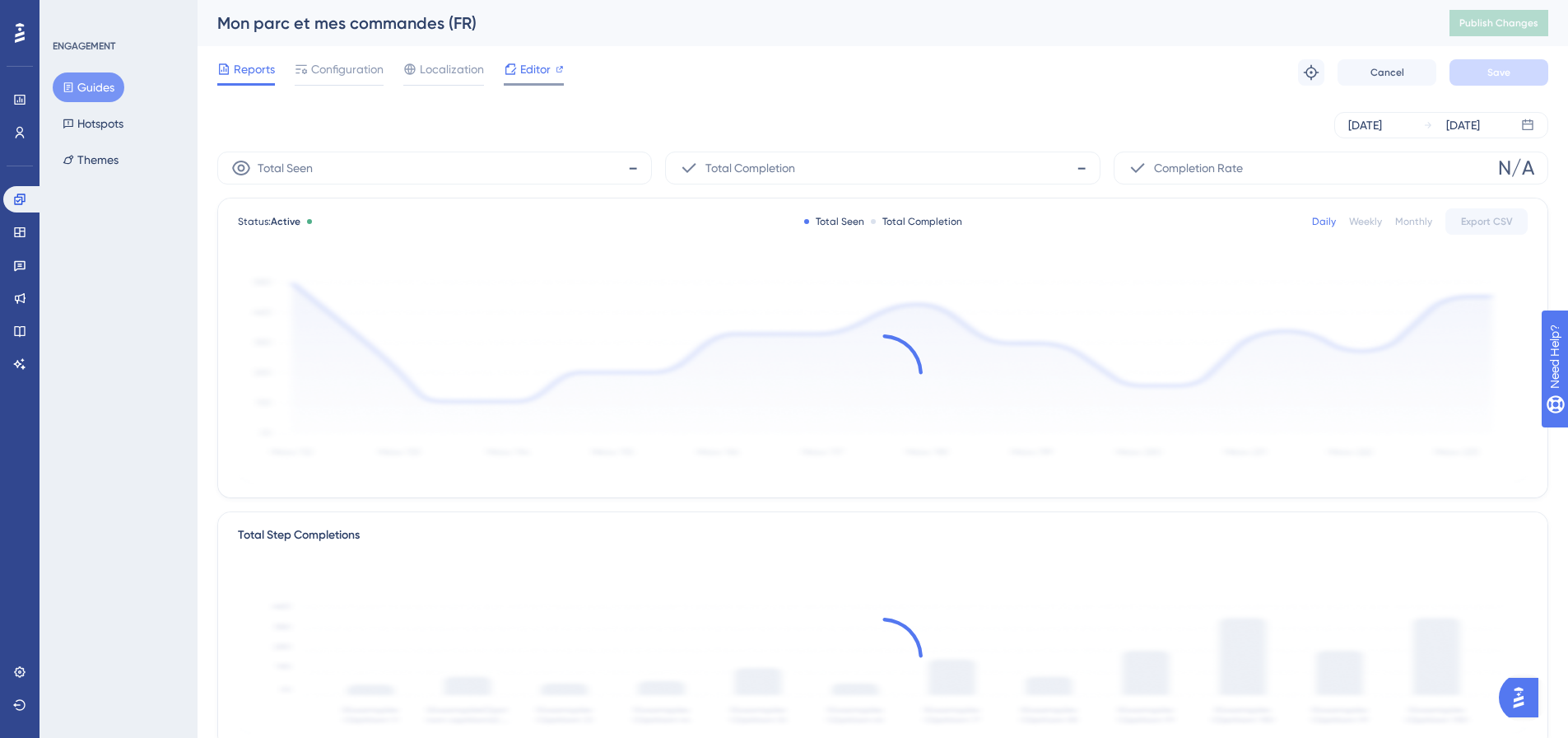
click at [520, 63] on span "Editor" at bounding box center [535, 69] width 30 height 20
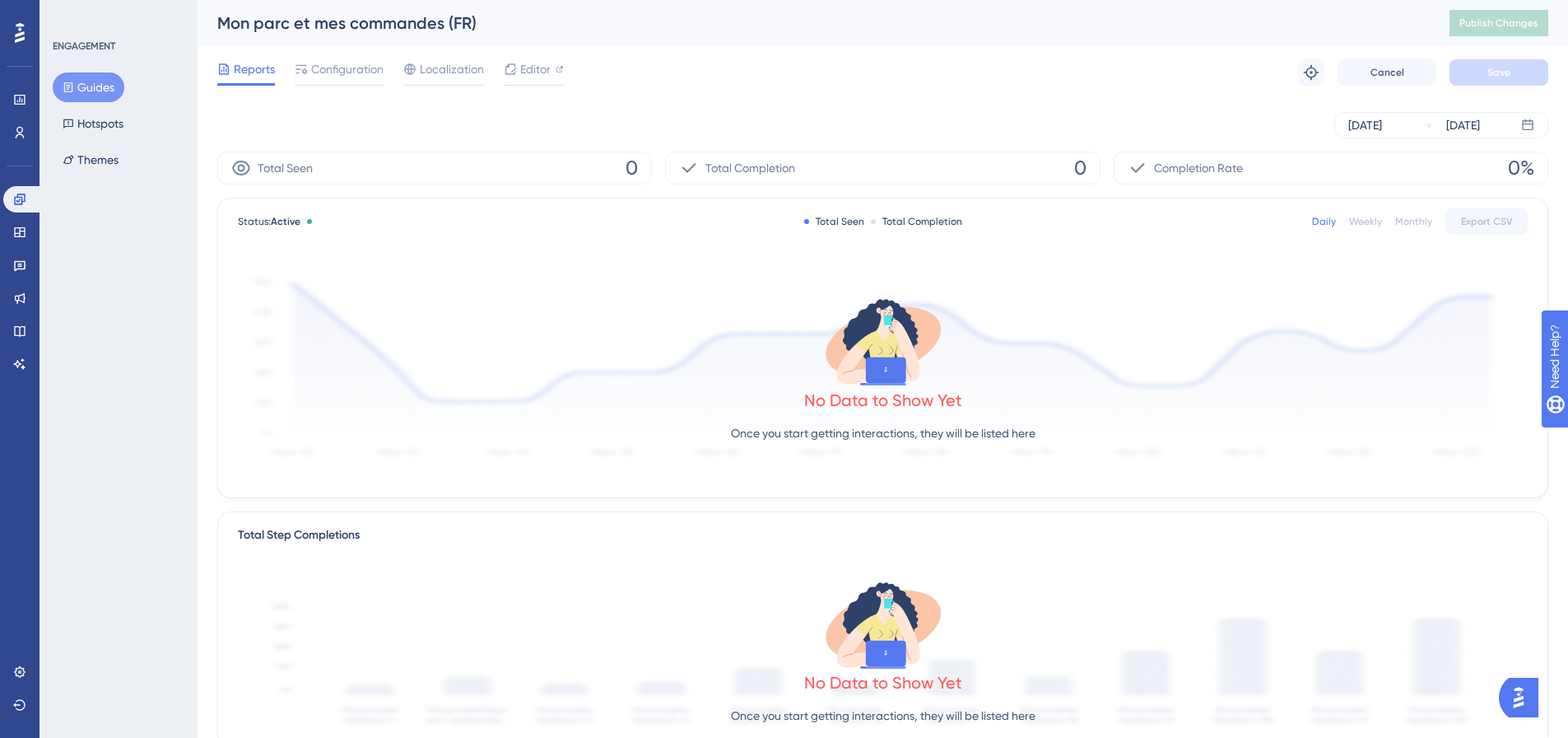
click at [93, 82] on button "Guides" at bounding box center [88, 87] width 71 height 29
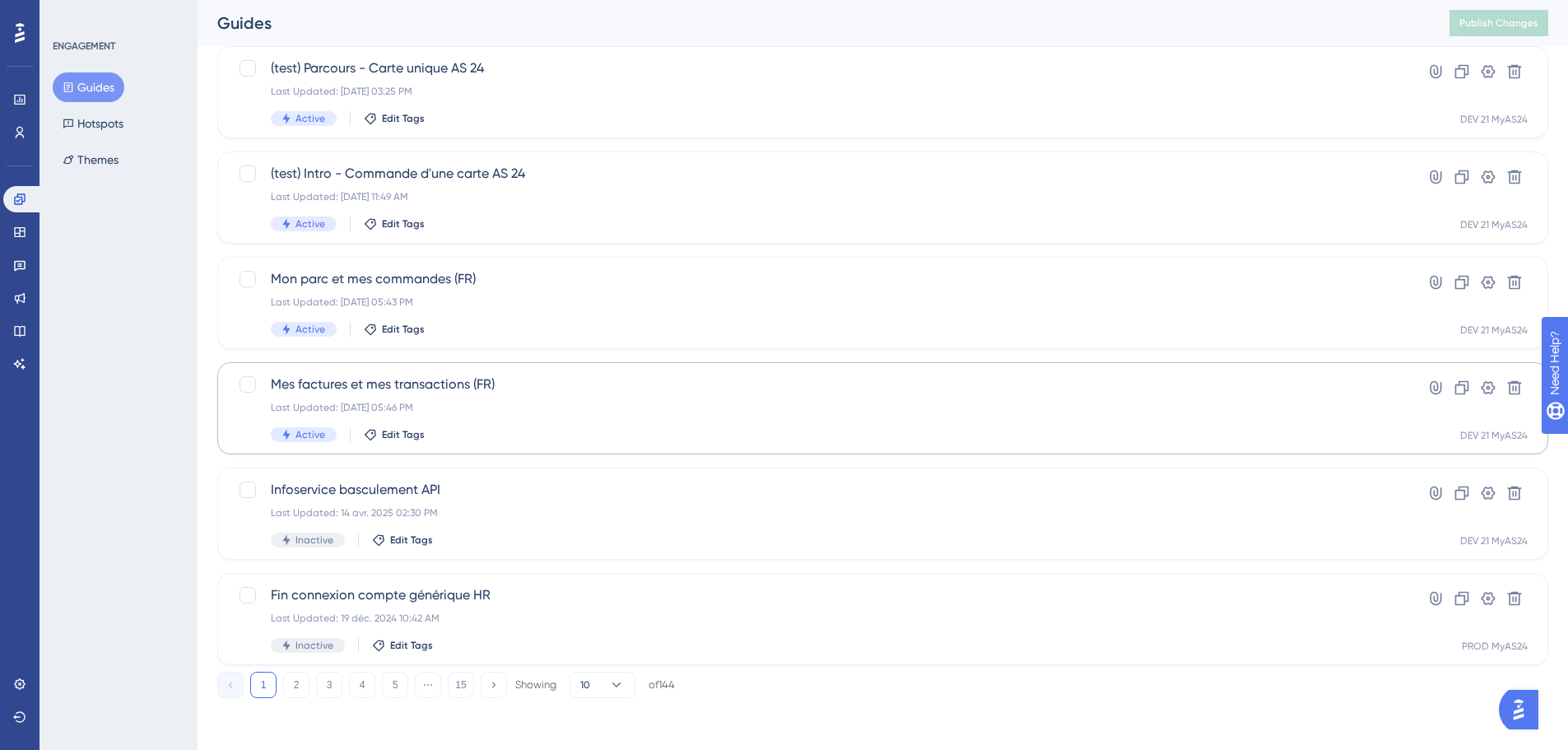
scroll to position [528, 0]
click at [546, 309] on div "Mon parc et mes commandes (FR) Last Updated: 01 oct. 2025 05:43 PM Active Edit …" at bounding box center [817, 302] width 1093 height 68
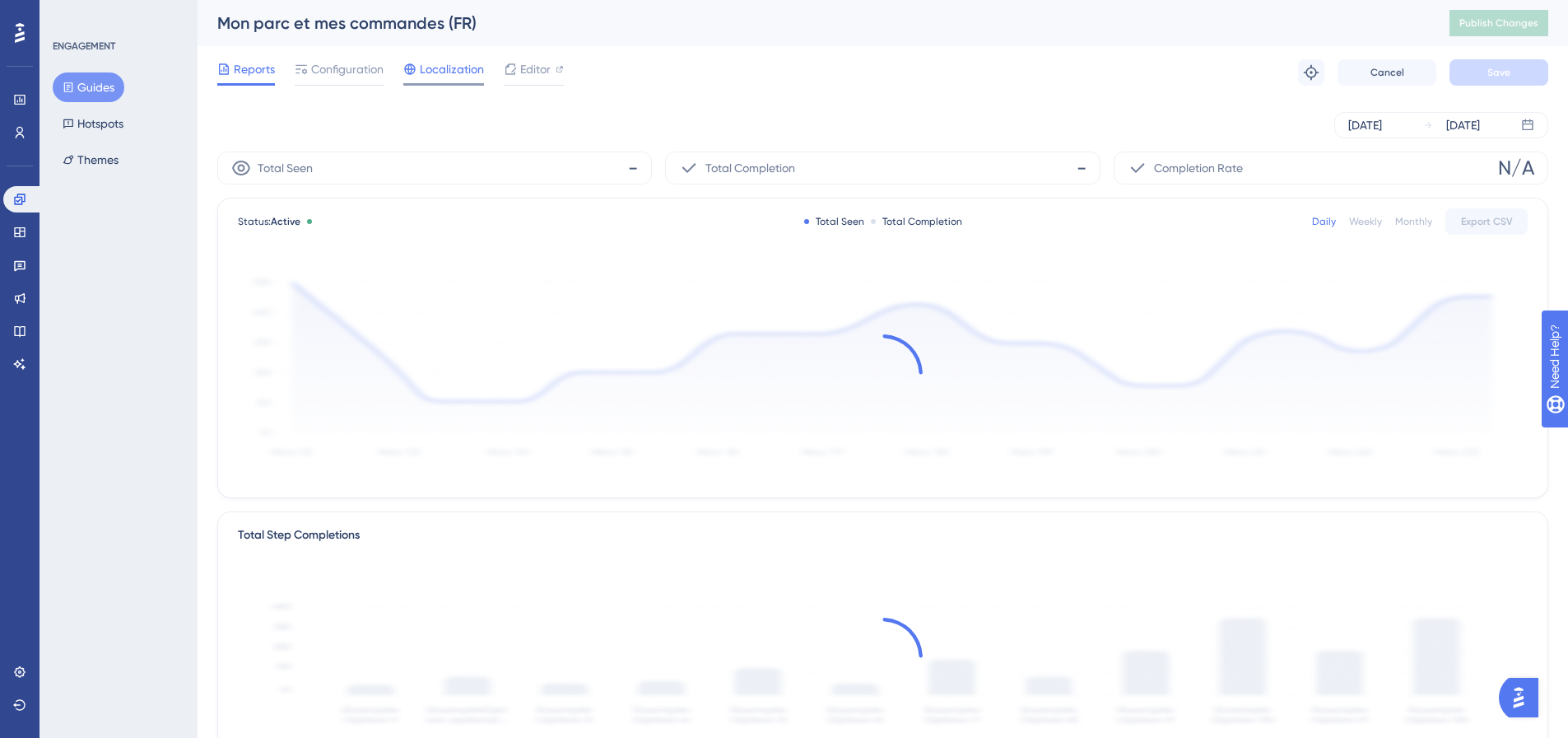
click at [434, 75] on span "Localization" at bounding box center [452, 69] width 64 height 20
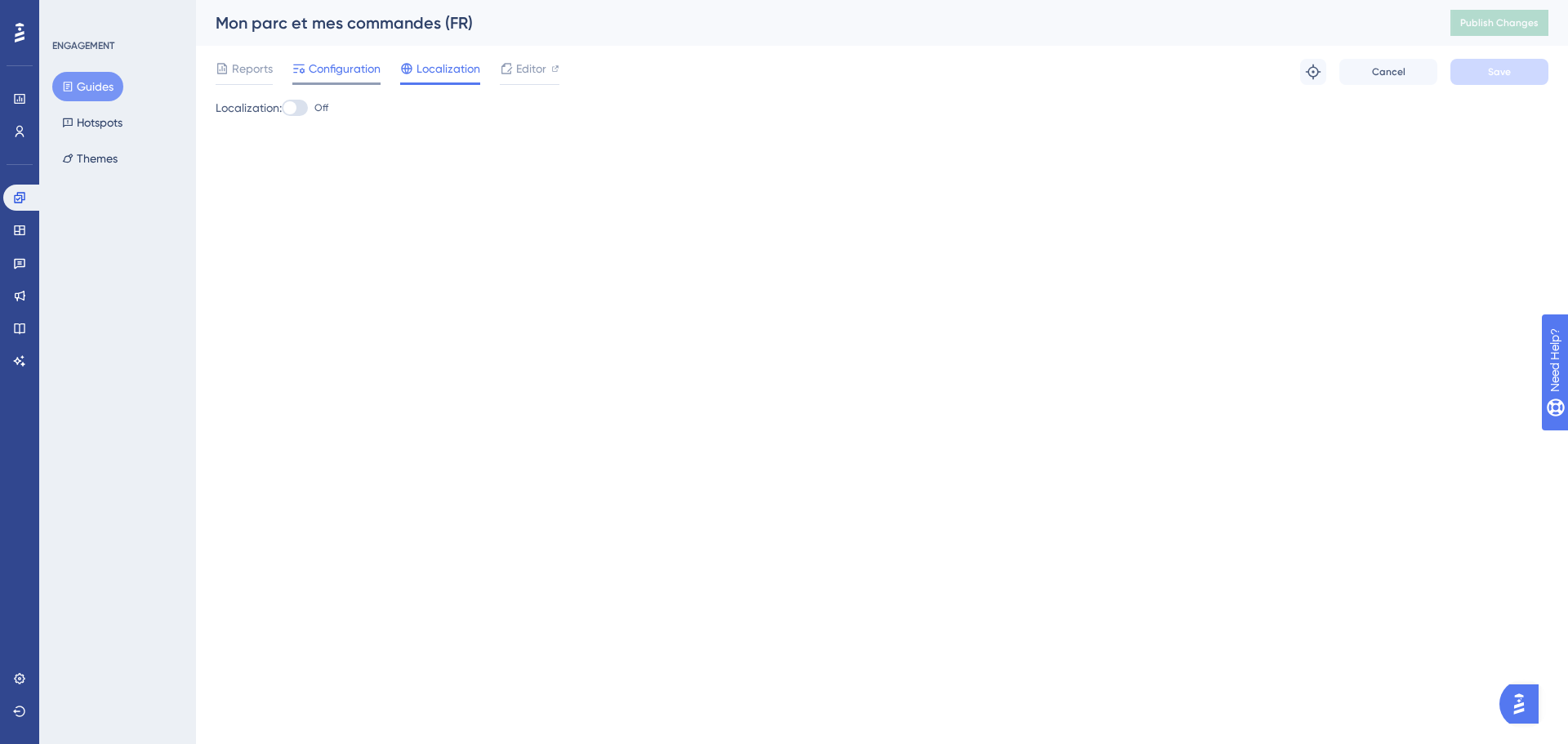
click at [328, 61] on span "Configuration" at bounding box center [344, 68] width 72 height 20
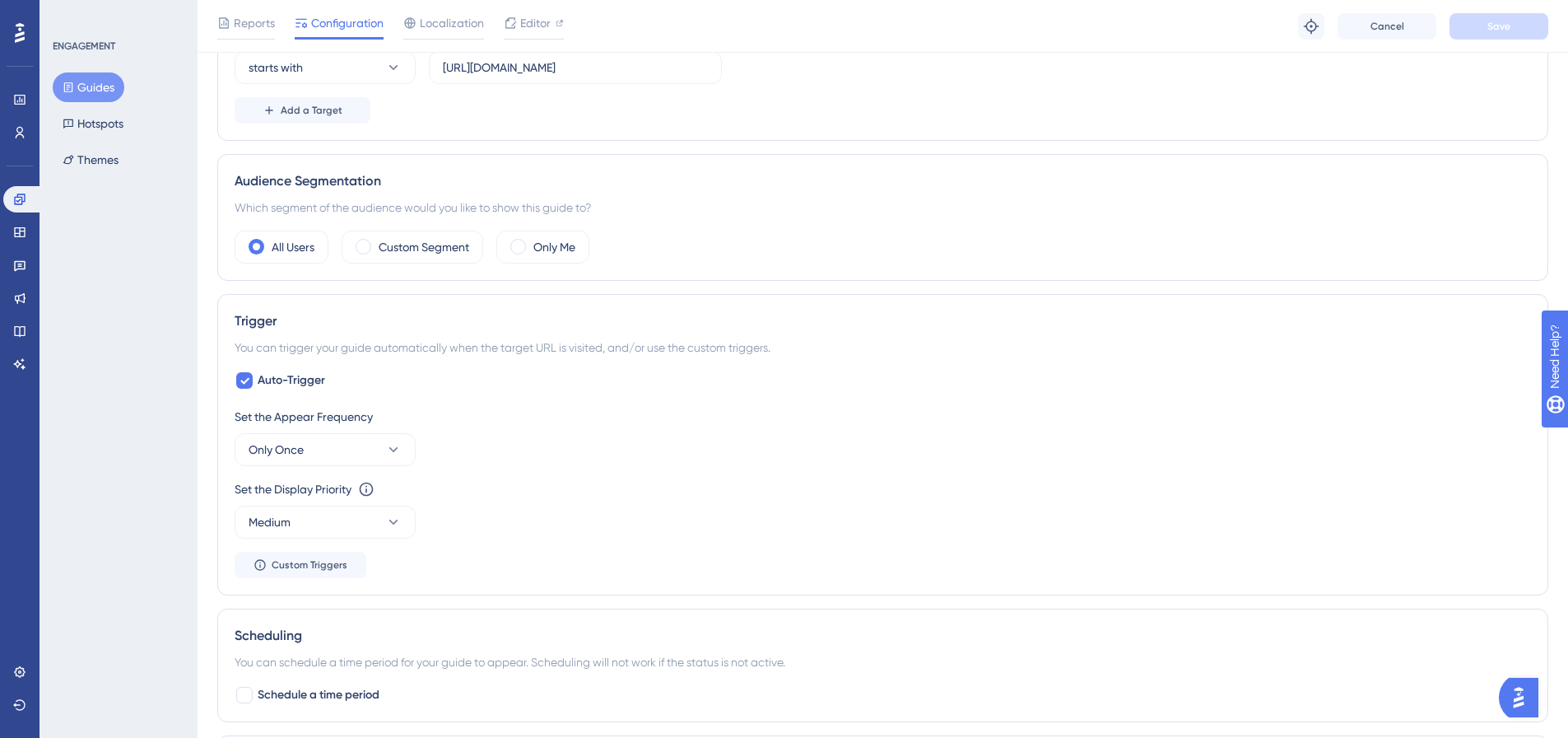
scroll to position [330, 0]
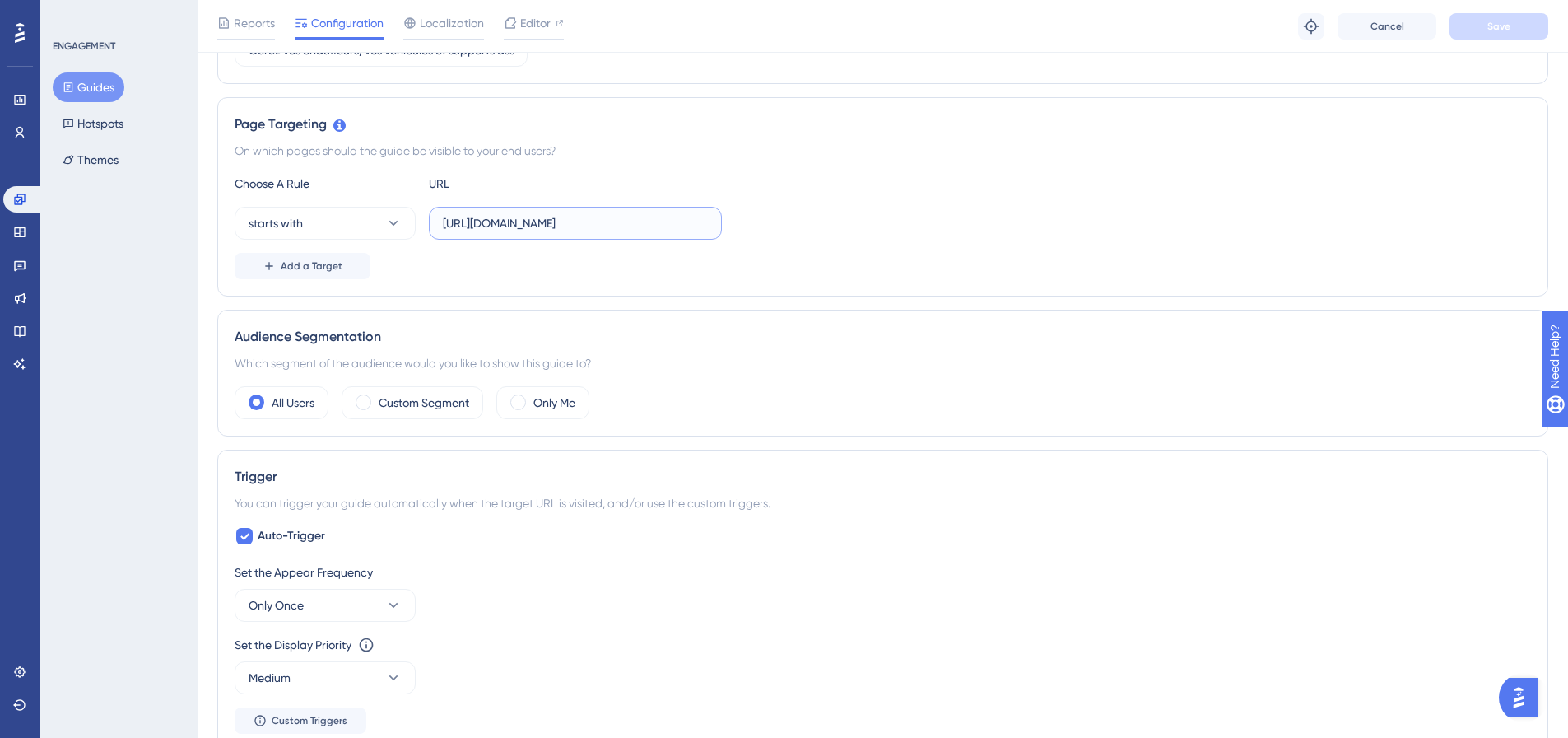
click at [575, 225] on input "https://dev.local-as24.com:42204/extranet/" at bounding box center [575, 223] width 265 height 18
paste input "fr/parc"
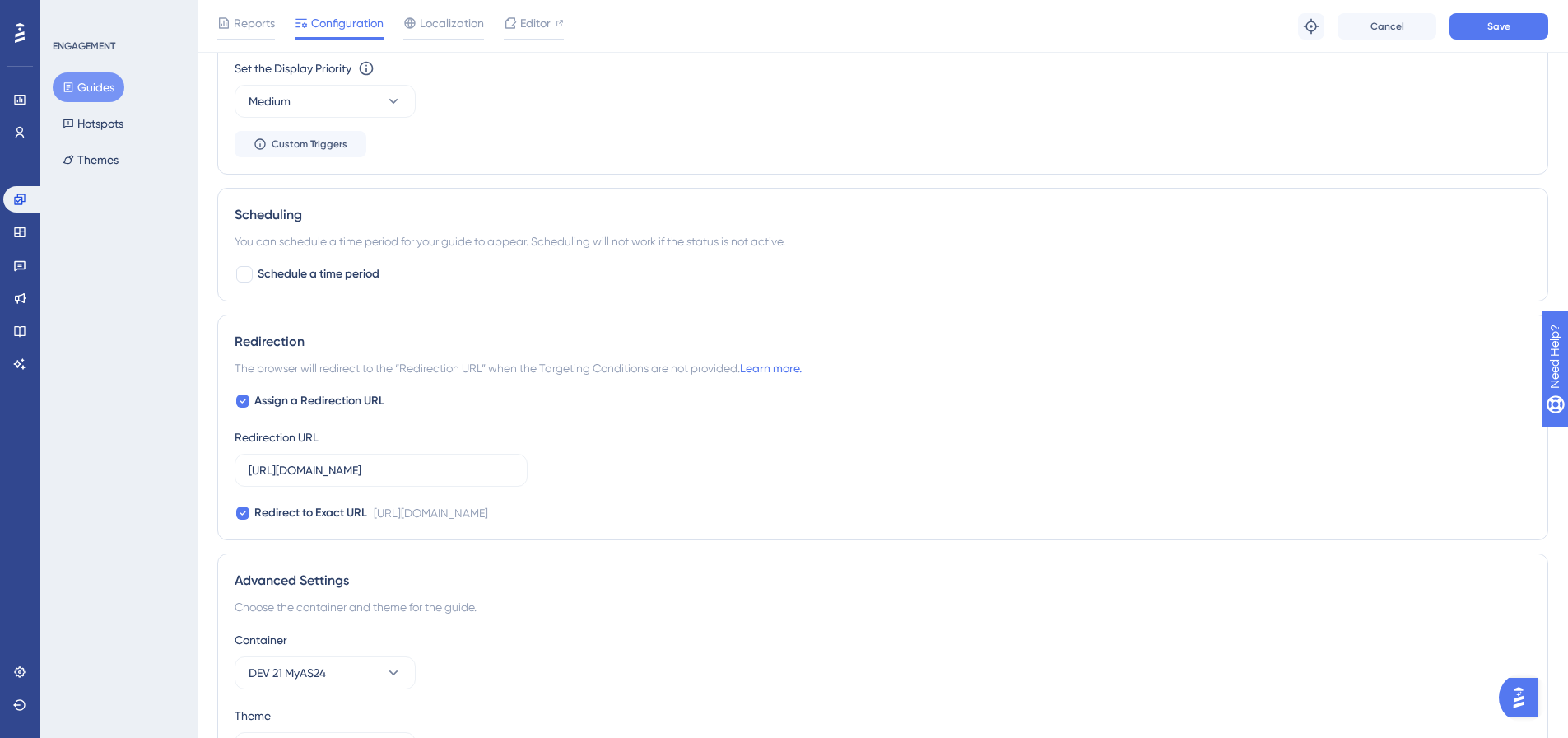
scroll to position [1016, 0]
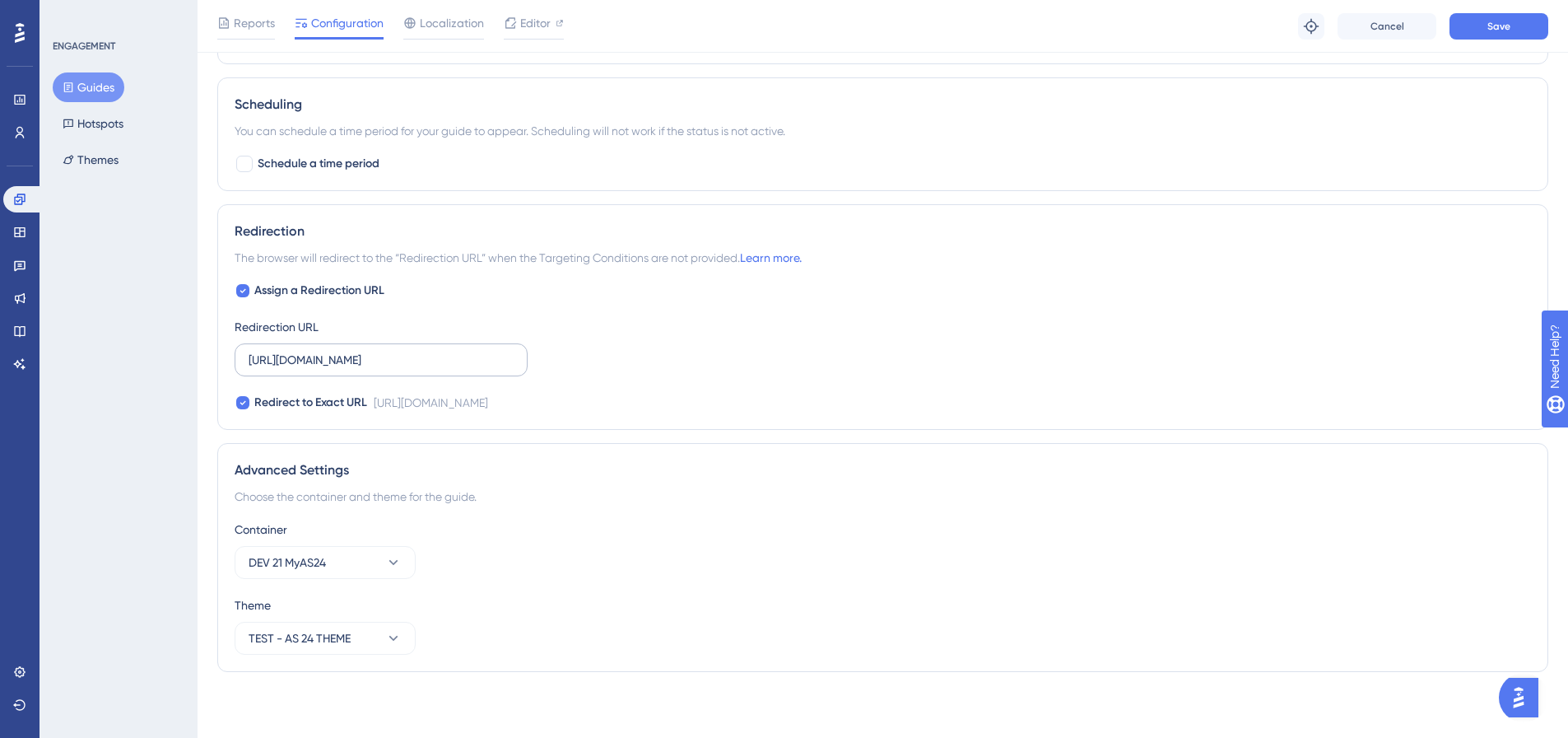
type input "https://dev.local-as24.com:42204/extranet/fr/parc"
click at [426, 365] on input "https://dev.local-as24.com:42204/extranet/" at bounding box center [381, 359] width 265 height 18
click at [426, 364] on input "https://dev.local-as24.com:42204/extranet/" at bounding box center [381, 359] width 265 height 18
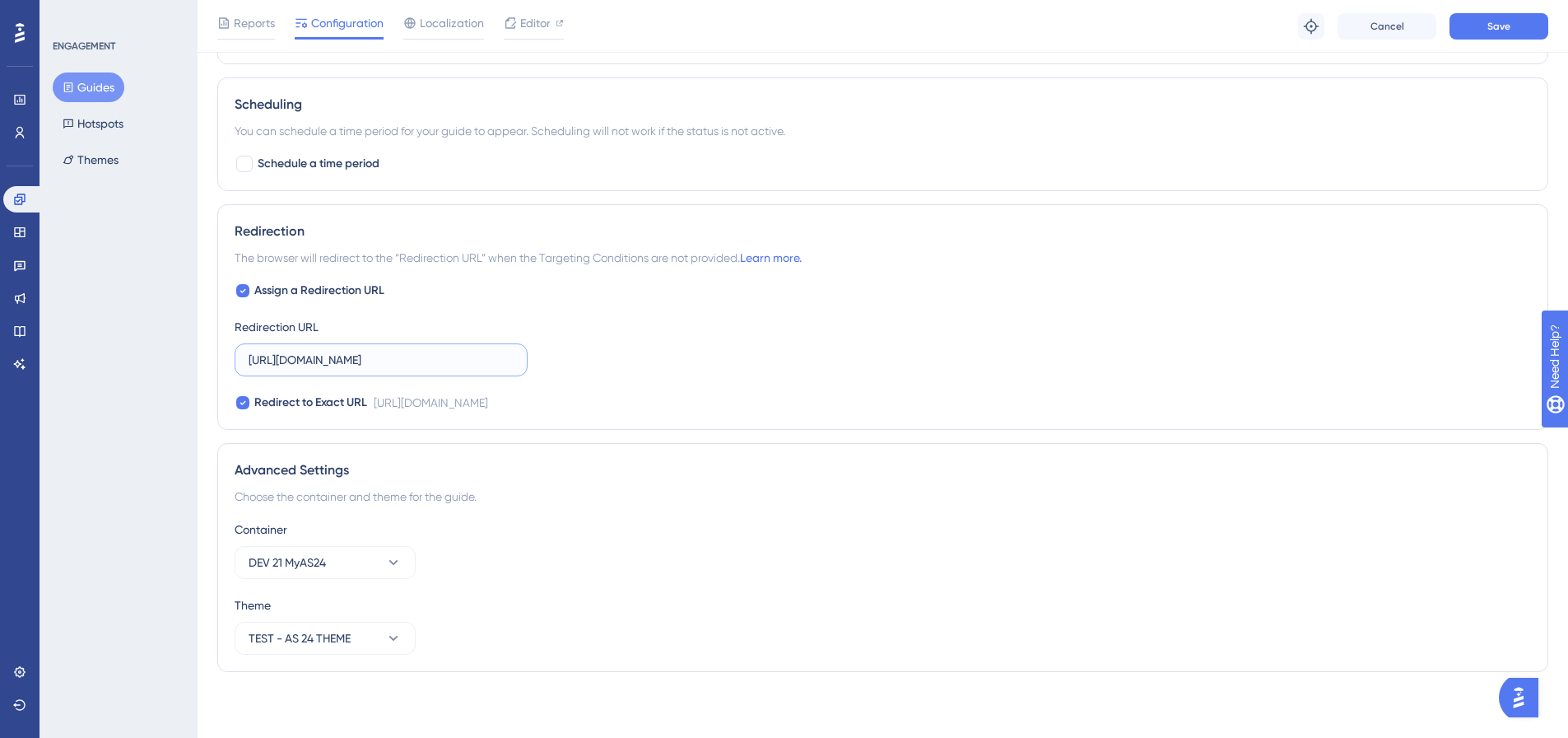
paste input "fr/parc"
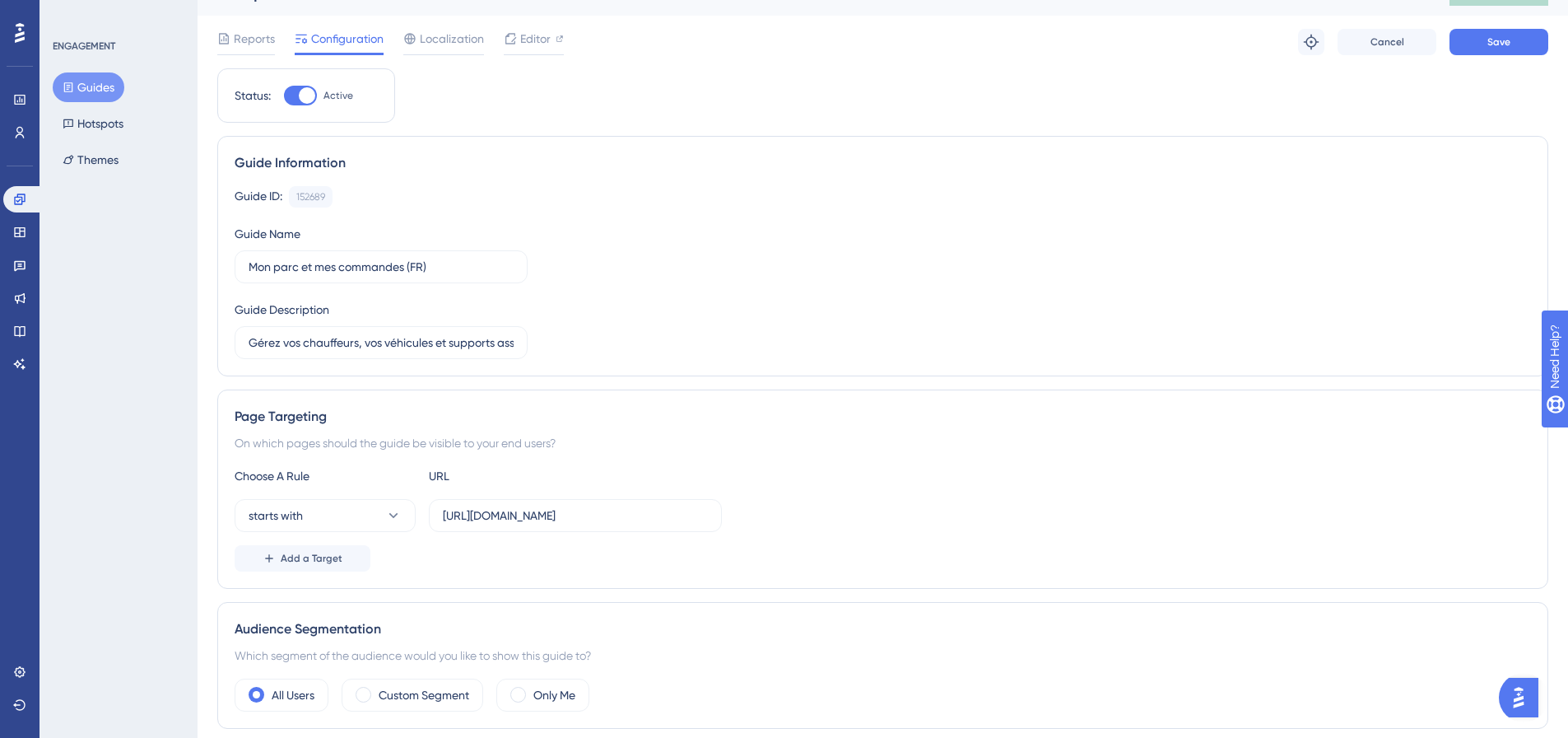
scroll to position [28, 0]
type input "https://dev.local-as24.com:42204/extranet/fr/parc"
click at [1480, 53] on button "Save" at bounding box center [1498, 44] width 99 height 26
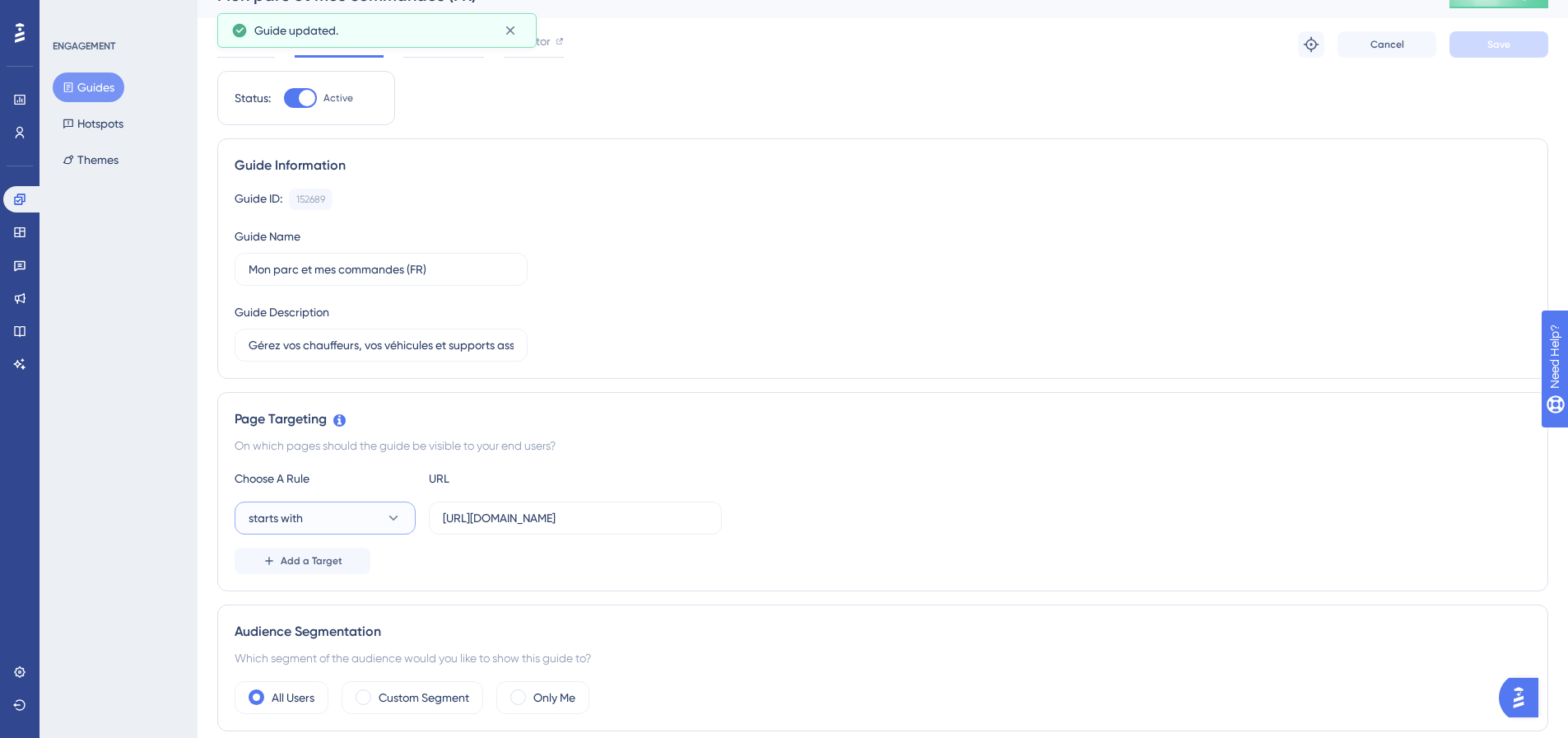
click at [279, 522] on span "starts with" at bounding box center [275, 517] width 55 height 20
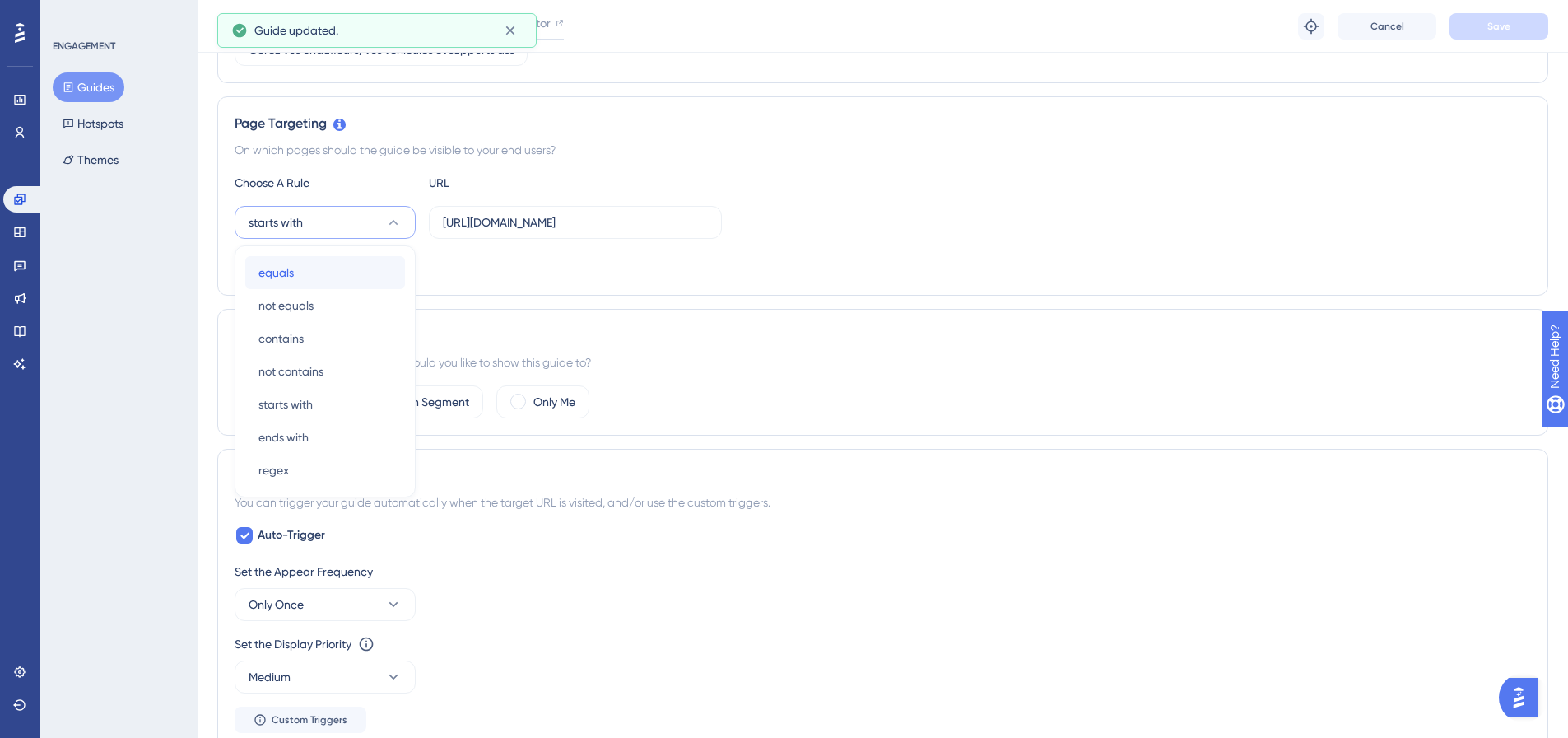
click at [356, 281] on div "equals equals" at bounding box center [324, 273] width 133 height 33
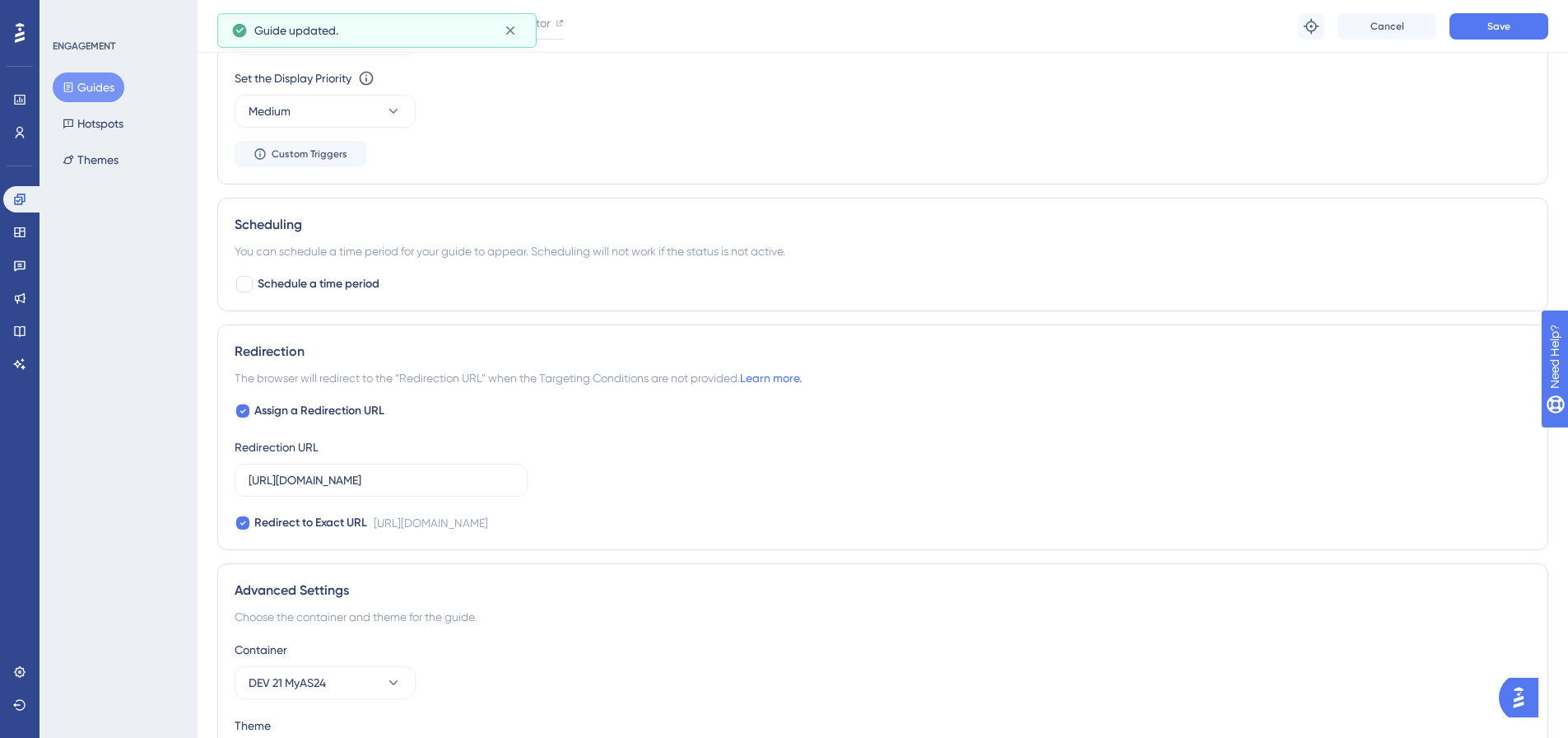
scroll to position [1016, 0]
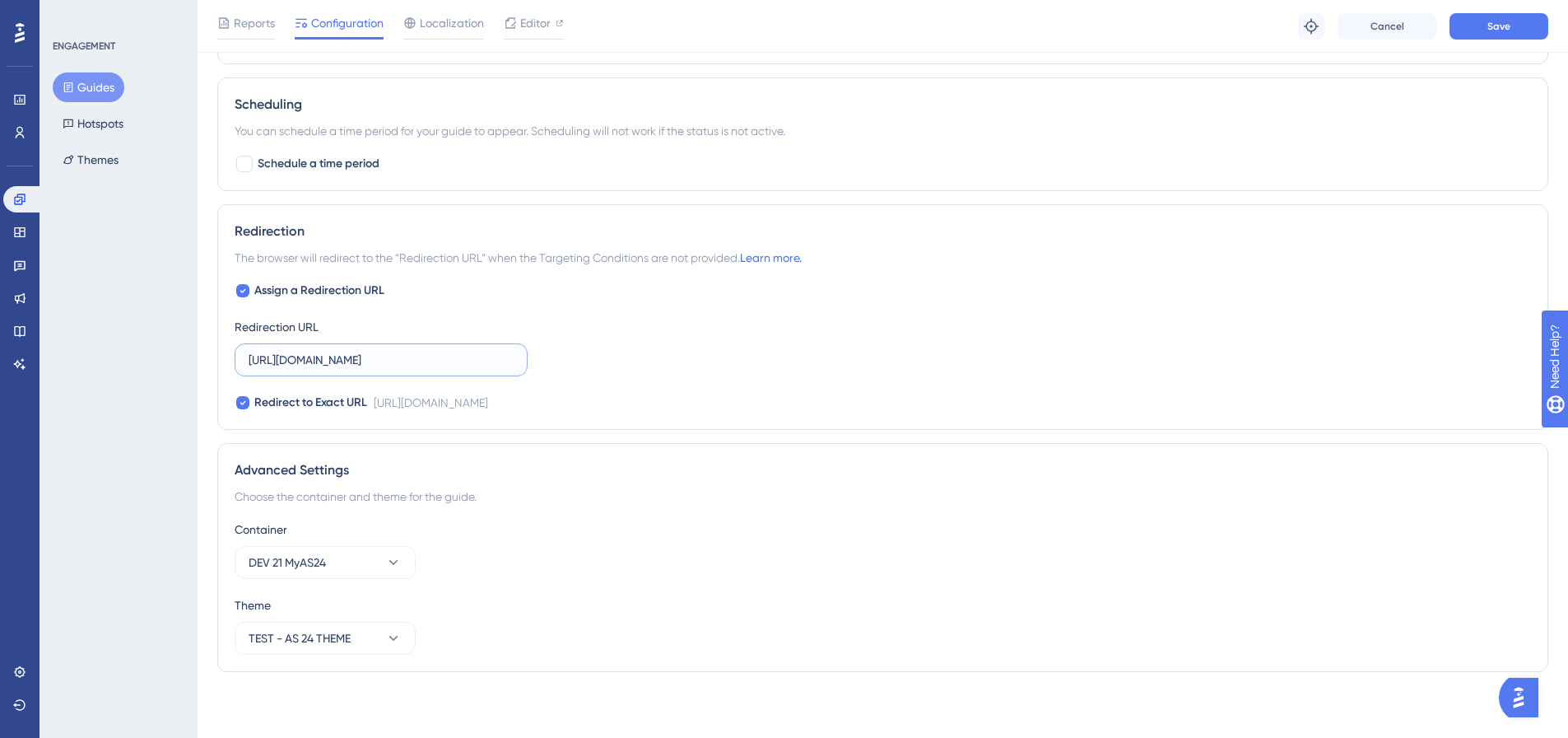
click at [316, 352] on input "https://dev.local-as24.com:42204/extranet/fr/parc" at bounding box center [381, 359] width 265 height 18
click at [1485, 28] on button "Save" at bounding box center [1498, 26] width 99 height 26
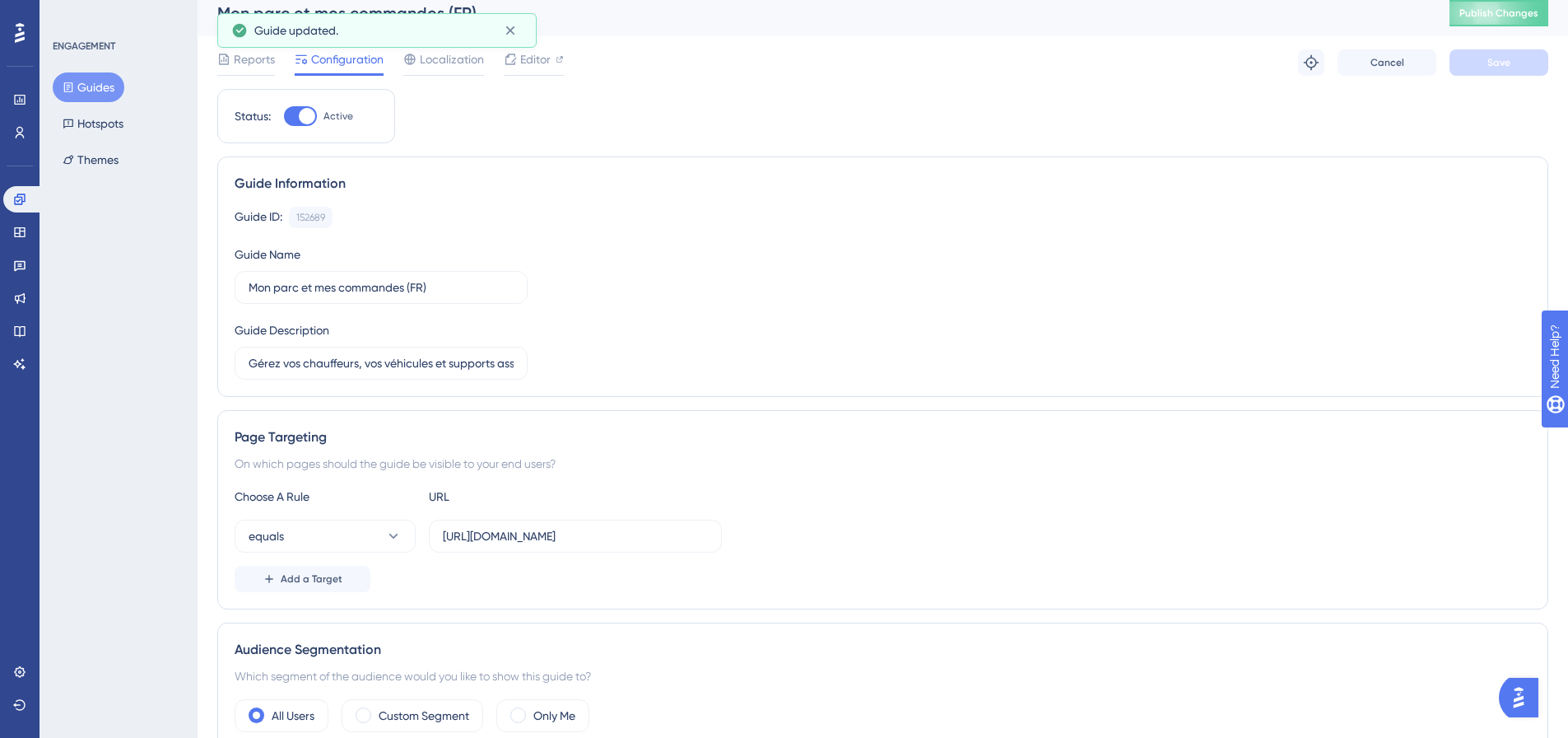
scroll to position [0, 0]
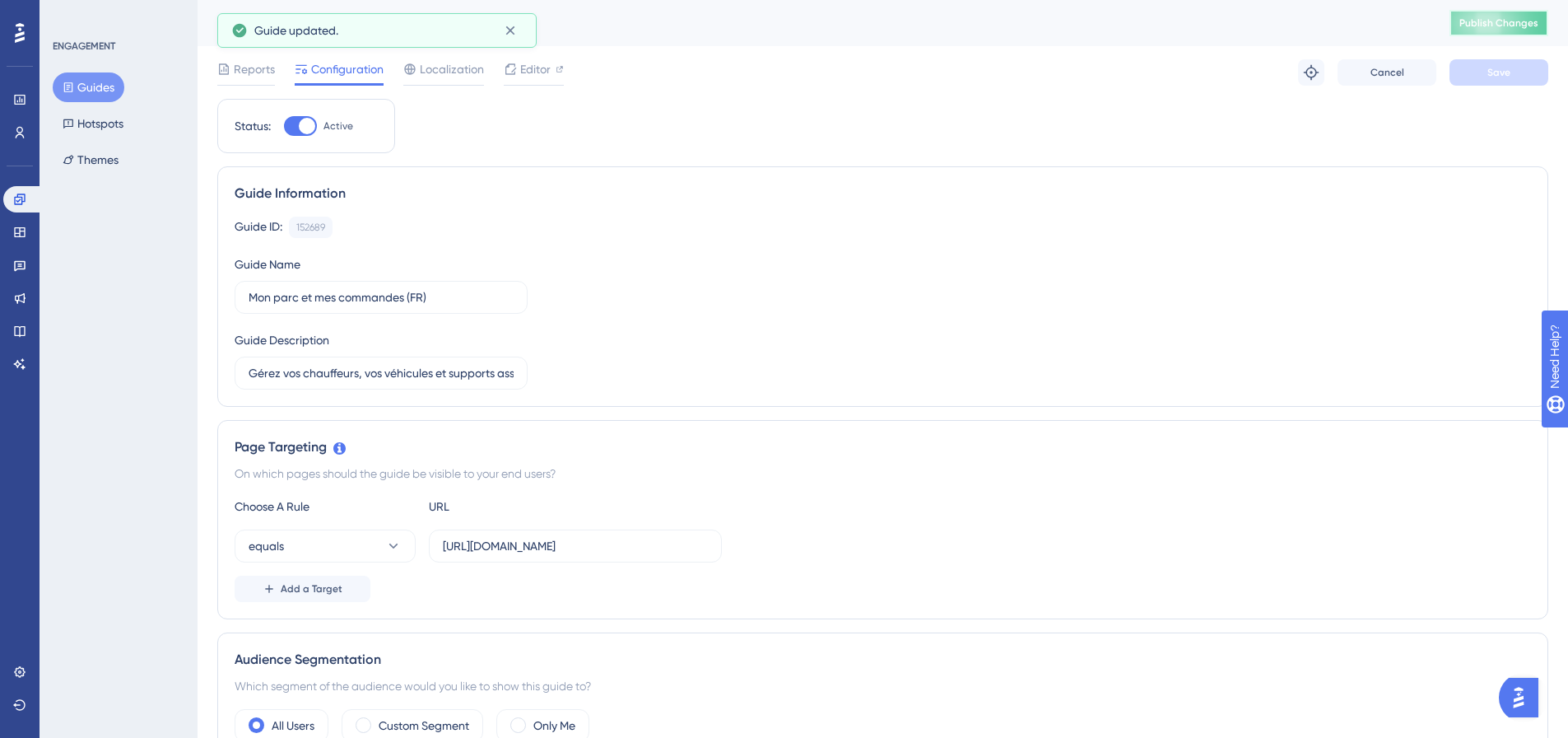
click at [1492, 24] on span "Publish Changes" at bounding box center [1499, 22] width 79 height 13
click at [25, 205] on icon at bounding box center [20, 199] width 13 height 13
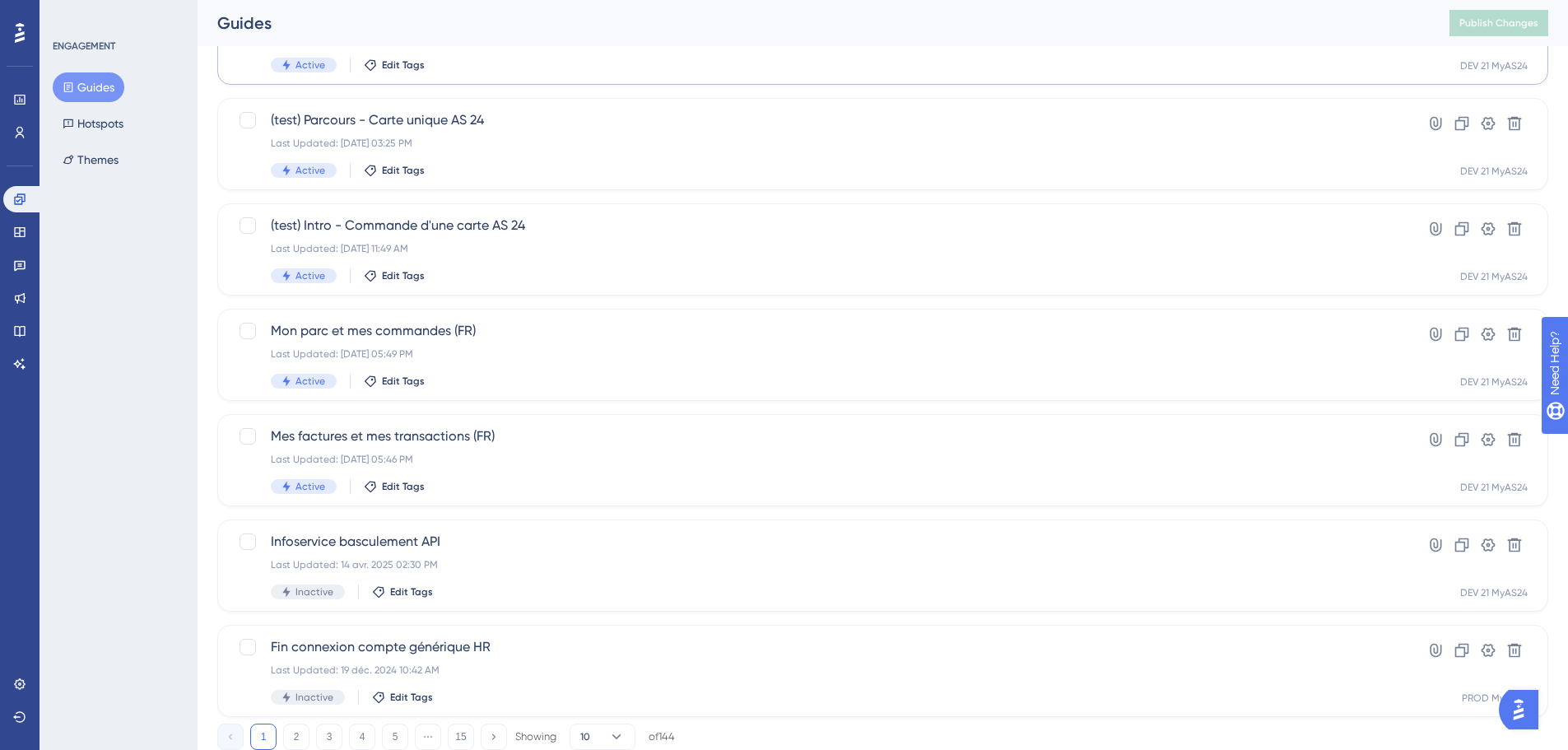
scroll to position [494, 0]
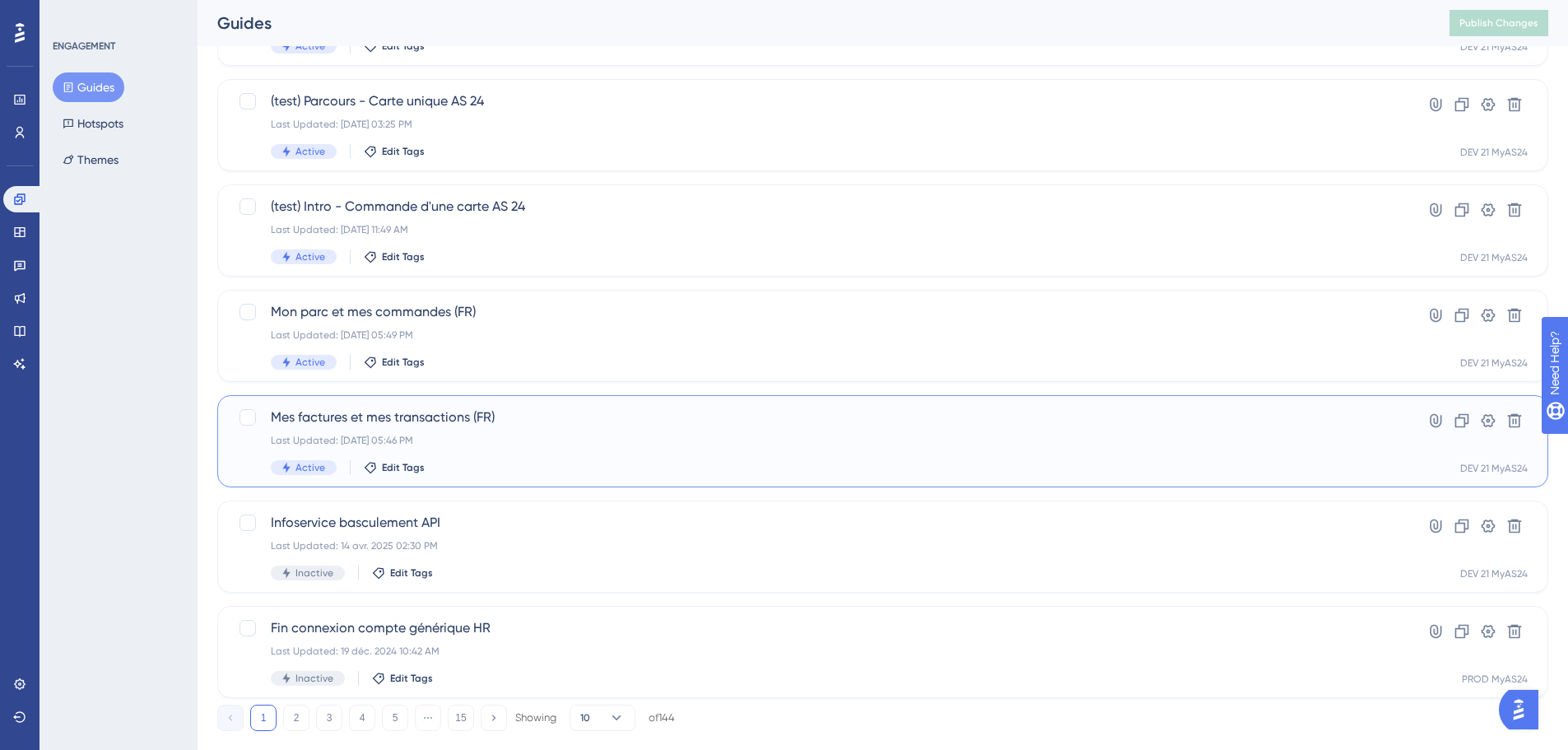
click at [527, 432] on div "Mes factures et mes transactions (FR) Last Updated: 01 oct. 2025 05:46 PM Activ…" at bounding box center [817, 442] width 1093 height 68
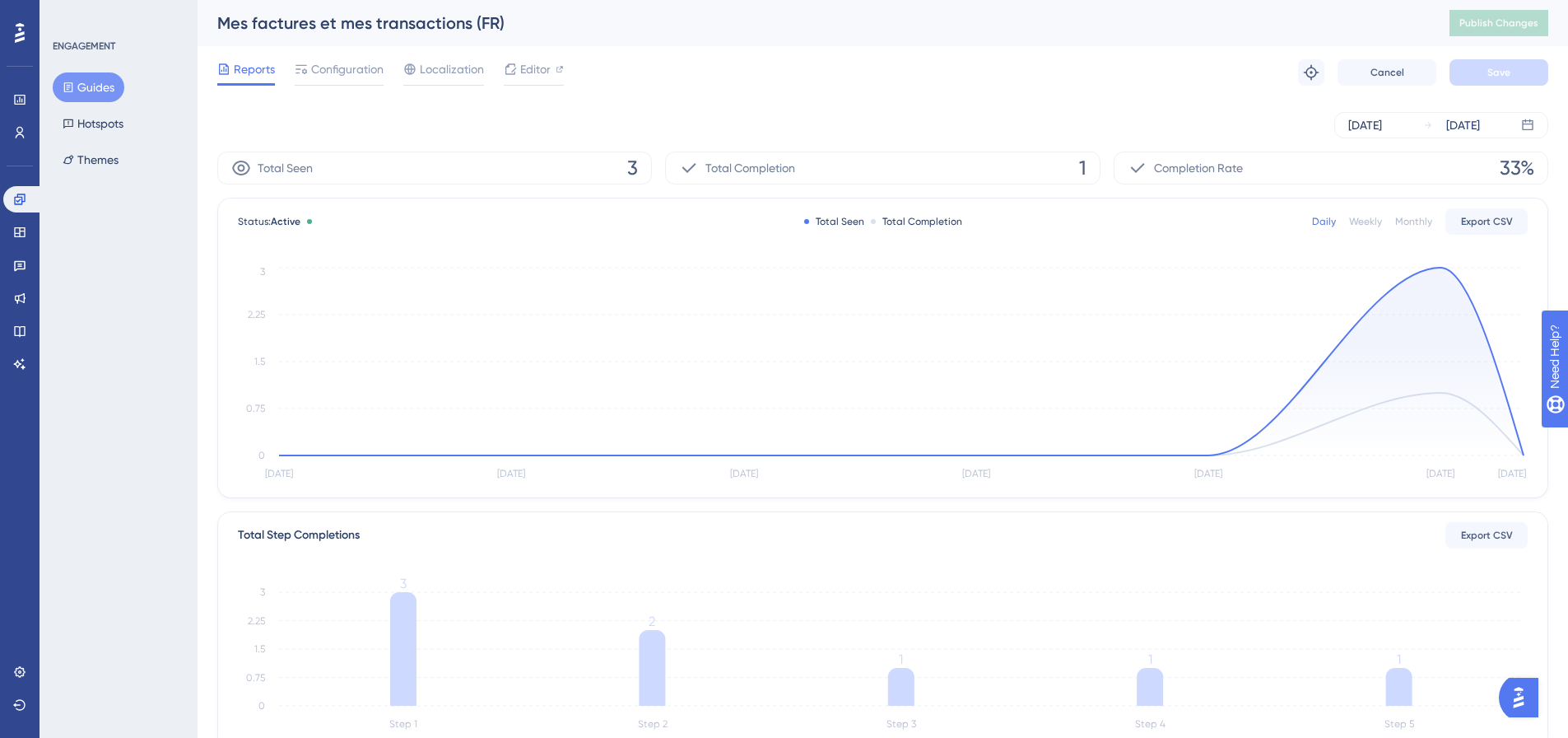
click at [384, 72] on div "Reports Configuration Localization Editor" at bounding box center [390, 71] width 347 height 26
click at [372, 70] on span "Configuration" at bounding box center [347, 69] width 72 height 20
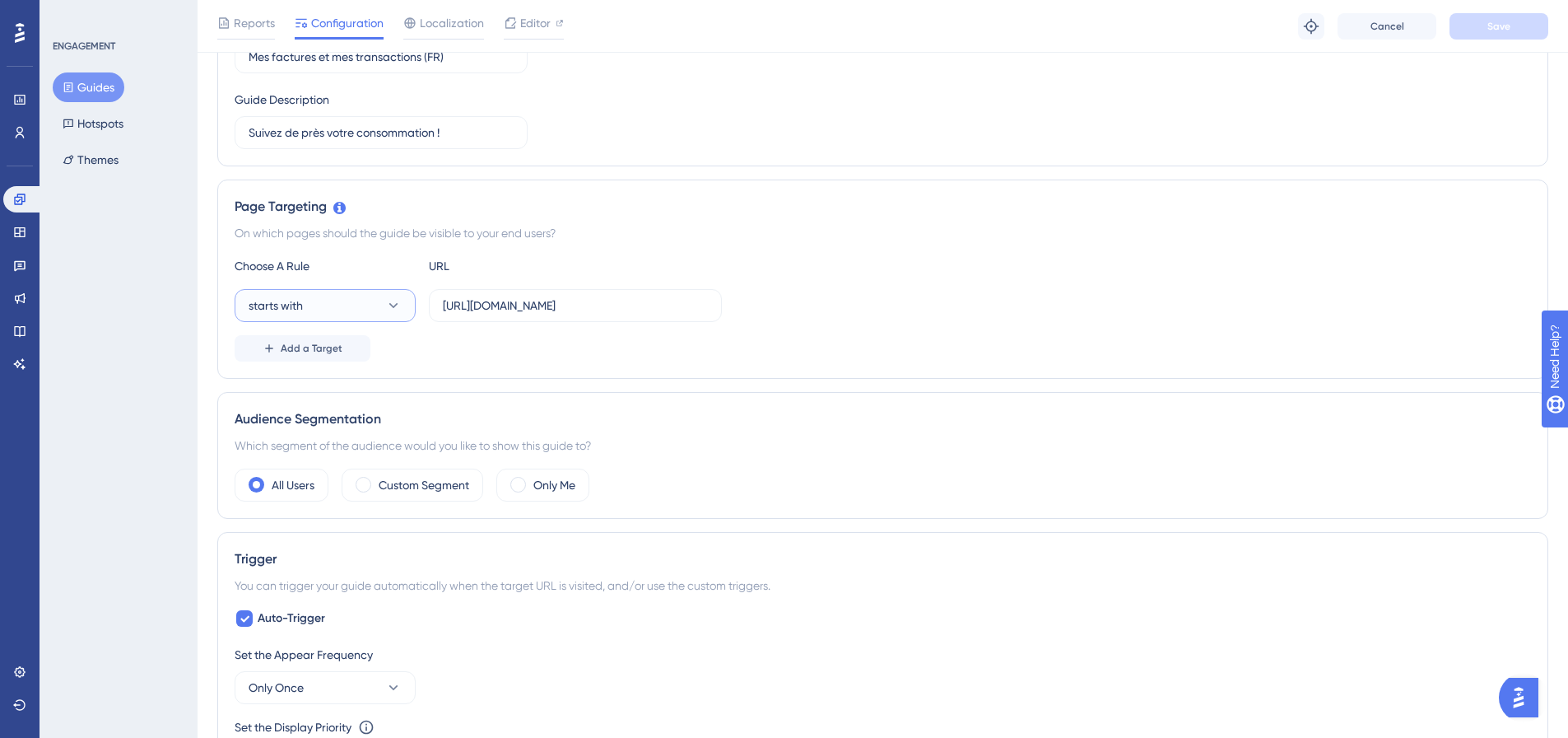
click at [382, 306] on button "starts with" at bounding box center [325, 305] width 181 height 33
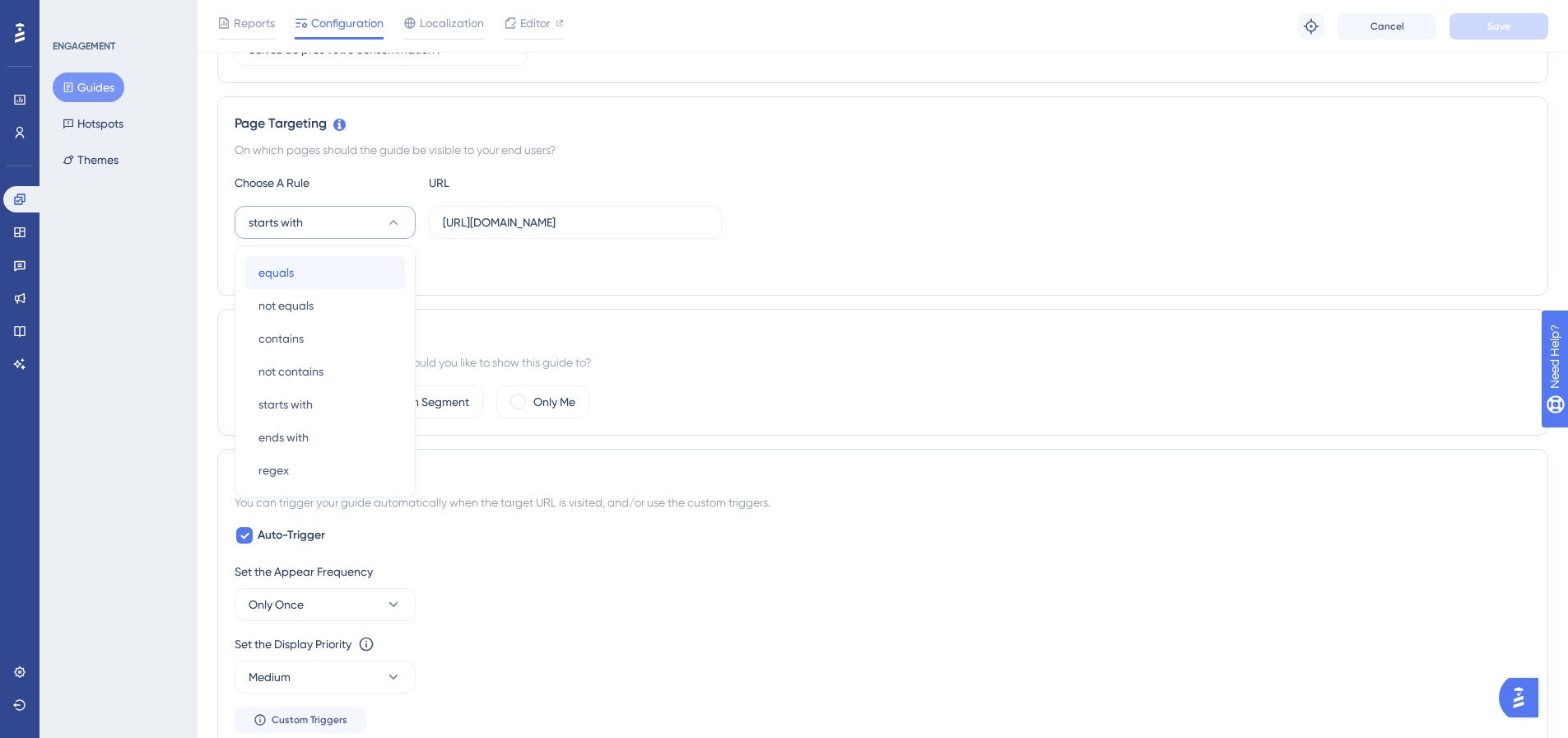
click at [343, 275] on div "equals equals" at bounding box center [324, 273] width 133 height 33
click at [559, 197] on div "Choose A Rule URL equals https://dev.local-as24.com:42204/extranet/fr/bills-tra…" at bounding box center [883, 225] width 1296 height 105
click at [557, 223] on input "https://dev.local-as24.com:42204/extranet/fr/bills-transactions" at bounding box center [575, 222] width 265 height 18
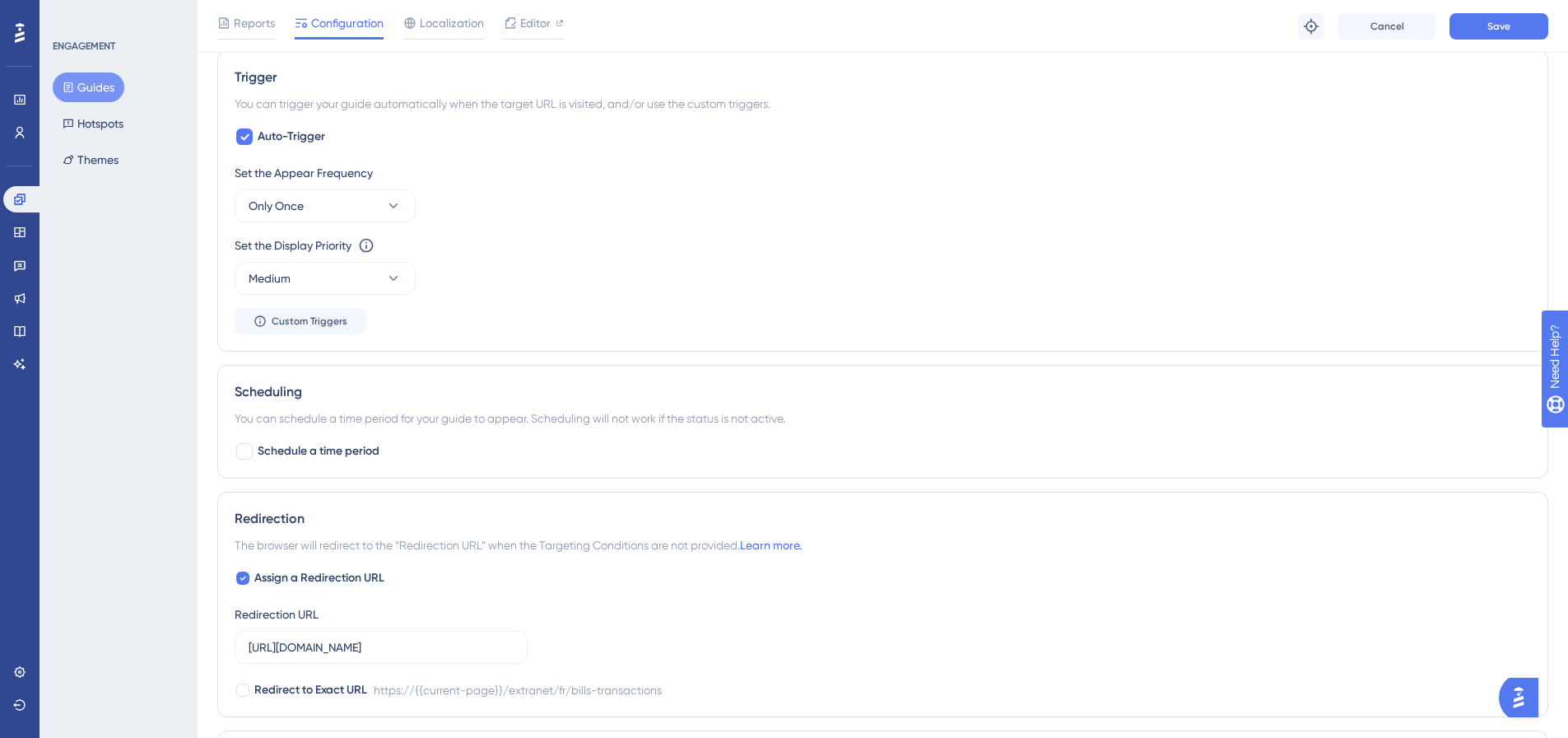
scroll to position [824, 0]
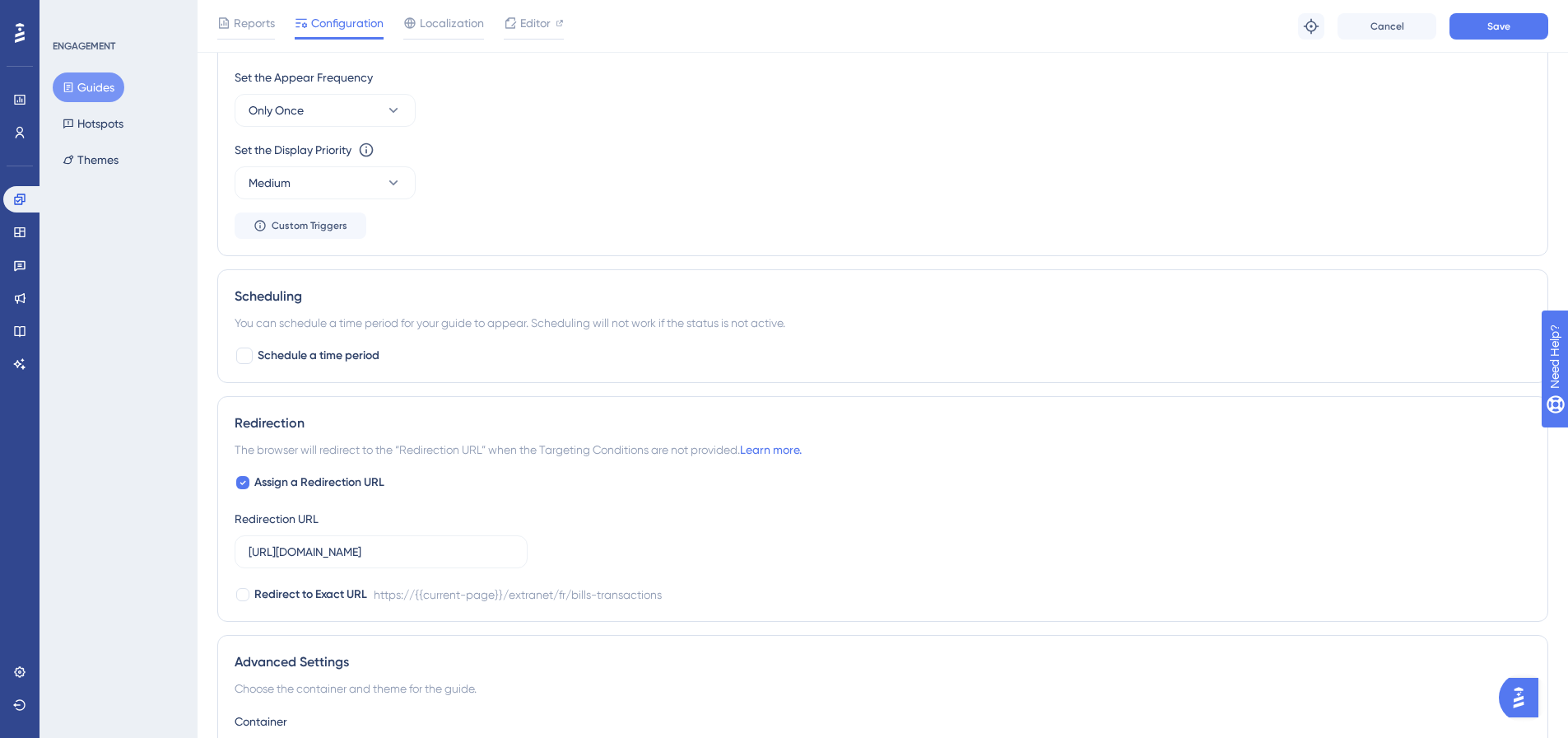
click at [373, 534] on div "Redirection URL https://dev.local-as24.com:42204/extranet/fr/bills-transactions" at bounding box center [382, 538] width 293 height 59
click at [387, 557] on input "https://dev.local-as24.com:42204/extranet/fr/bills-transactions" at bounding box center [381, 551] width 265 height 18
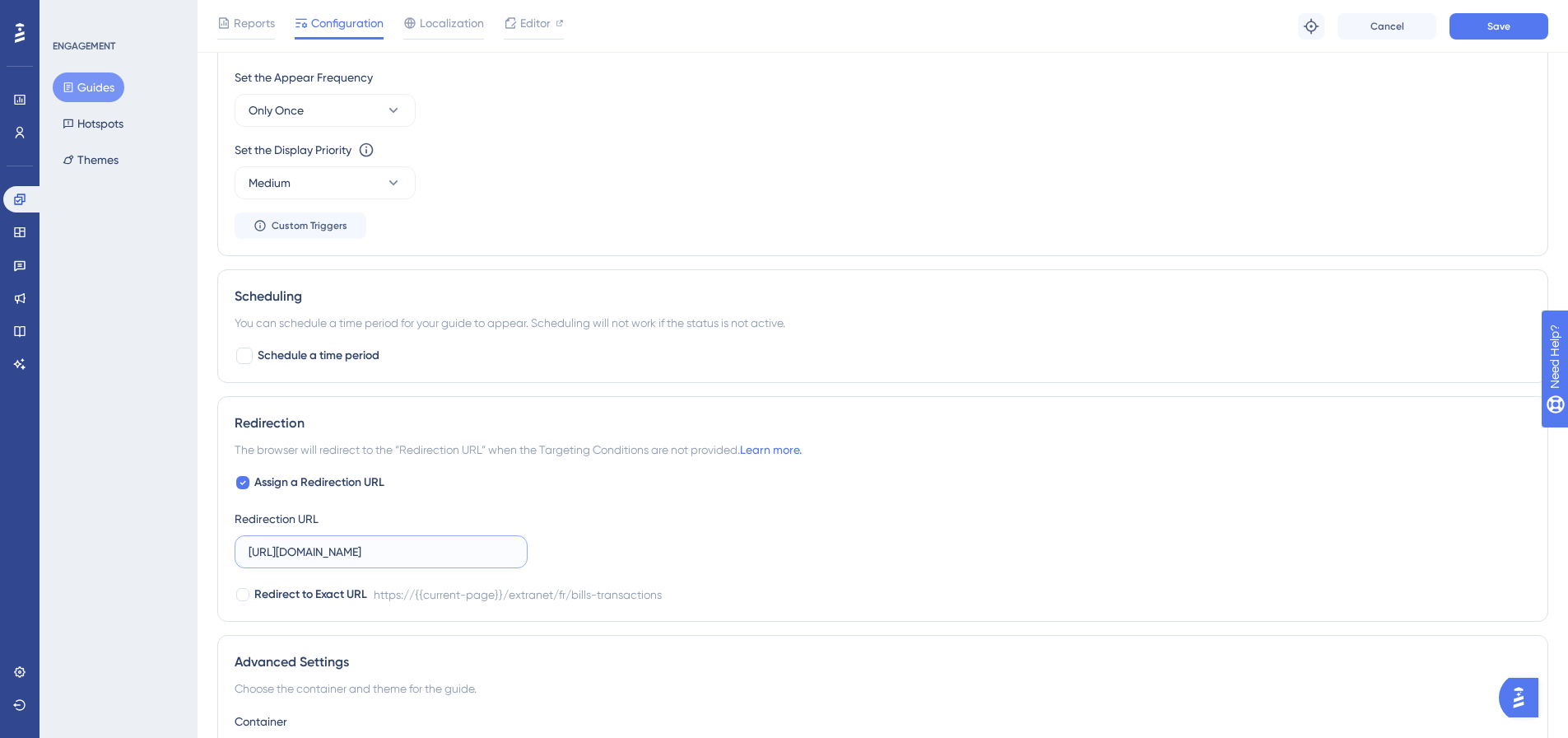
scroll to position [0, 78]
click at [1485, 21] on button "Save" at bounding box center [1498, 26] width 99 height 26
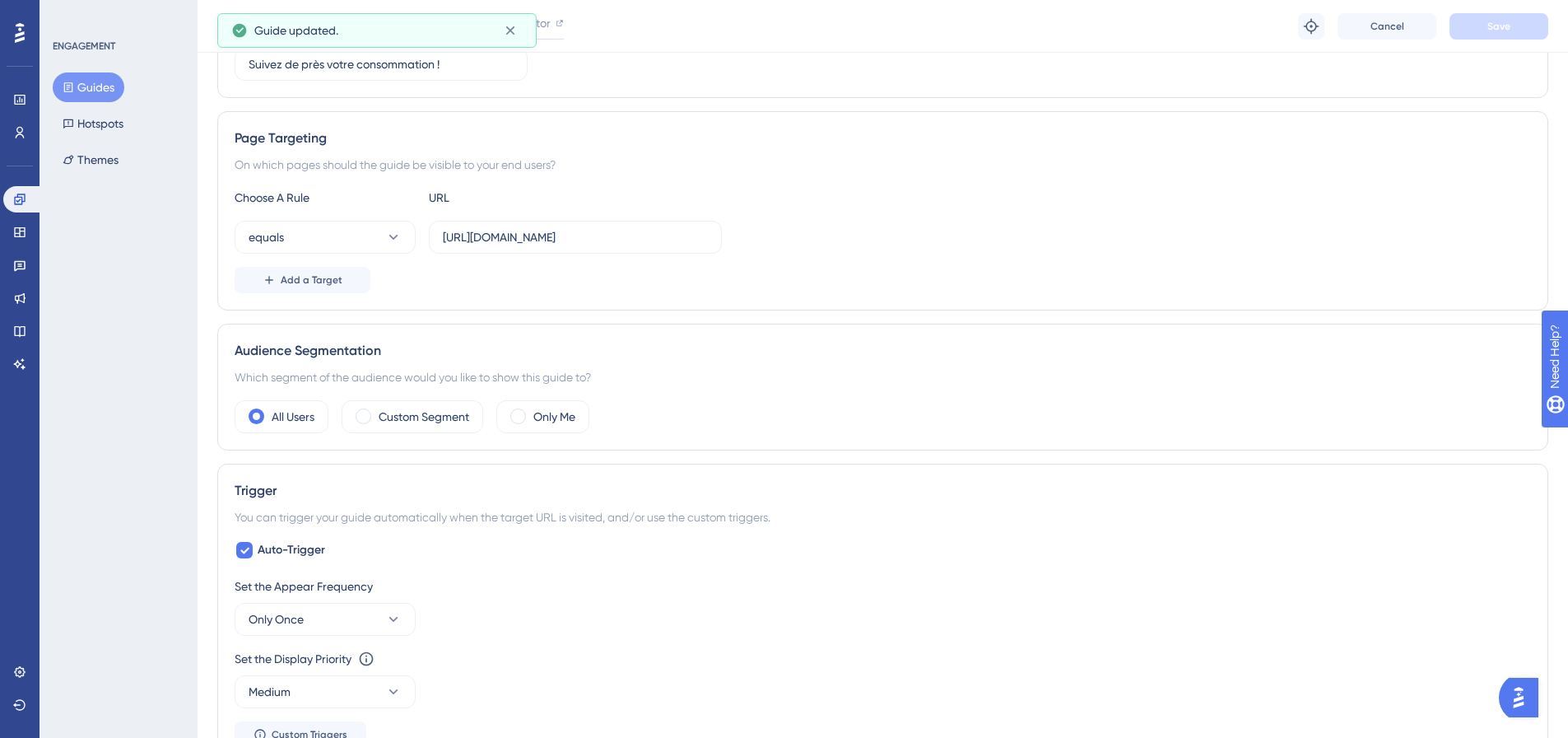
scroll to position [0, 0]
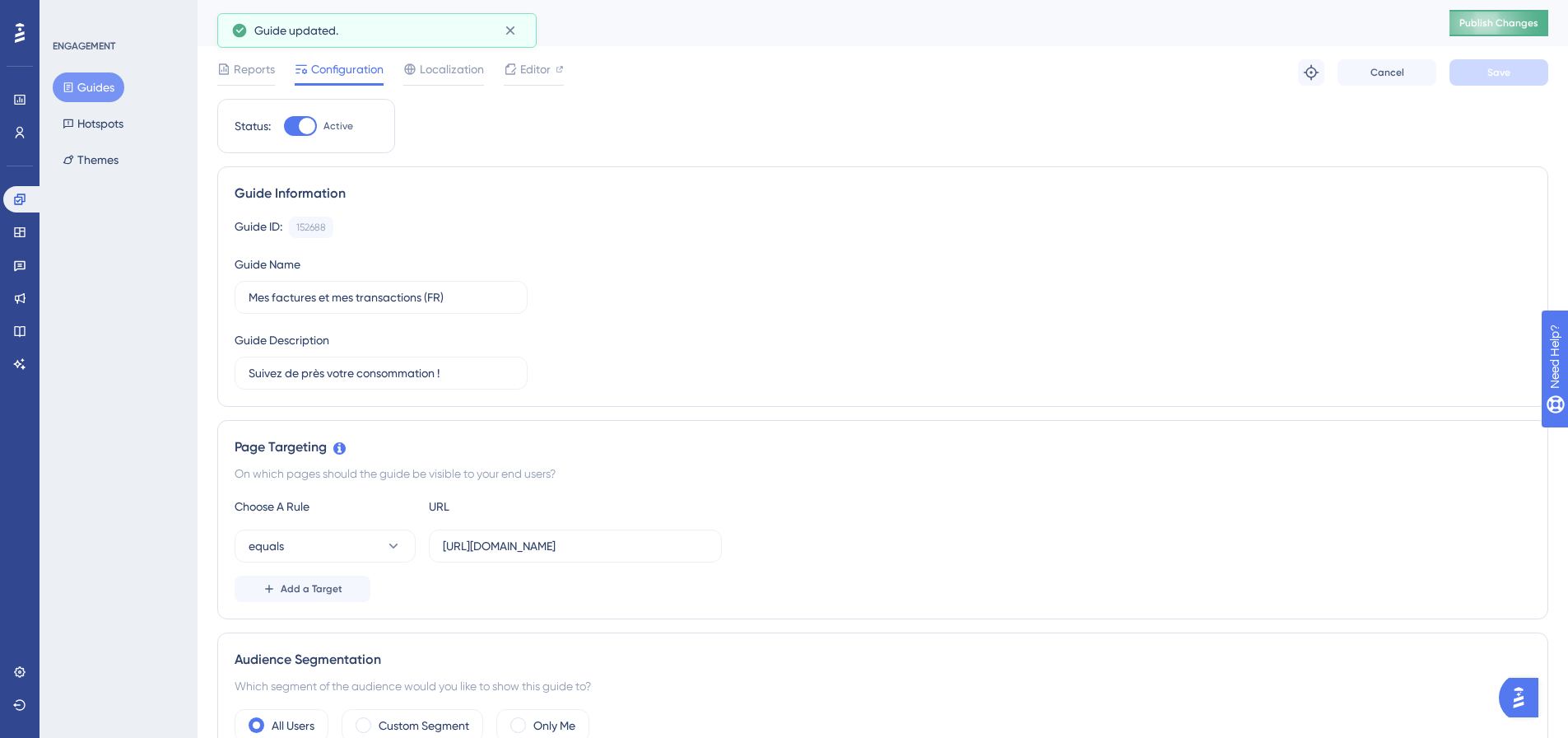
click at [1486, 21] on span "Publish Changes" at bounding box center [1499, 22] width 79 height 13
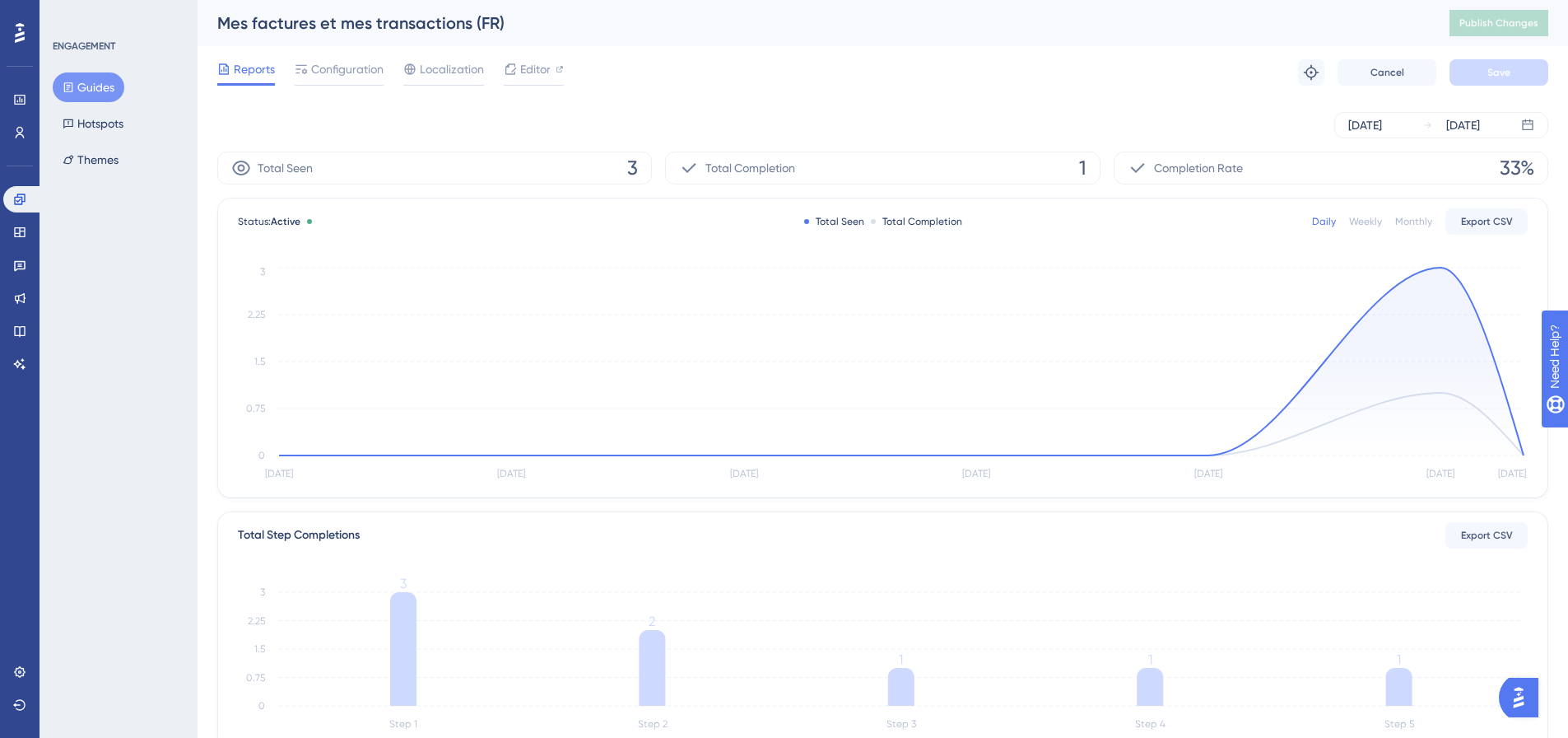
click at [93, 80] on button "Guides" at bounding box center [88, 87] width 71 height 29
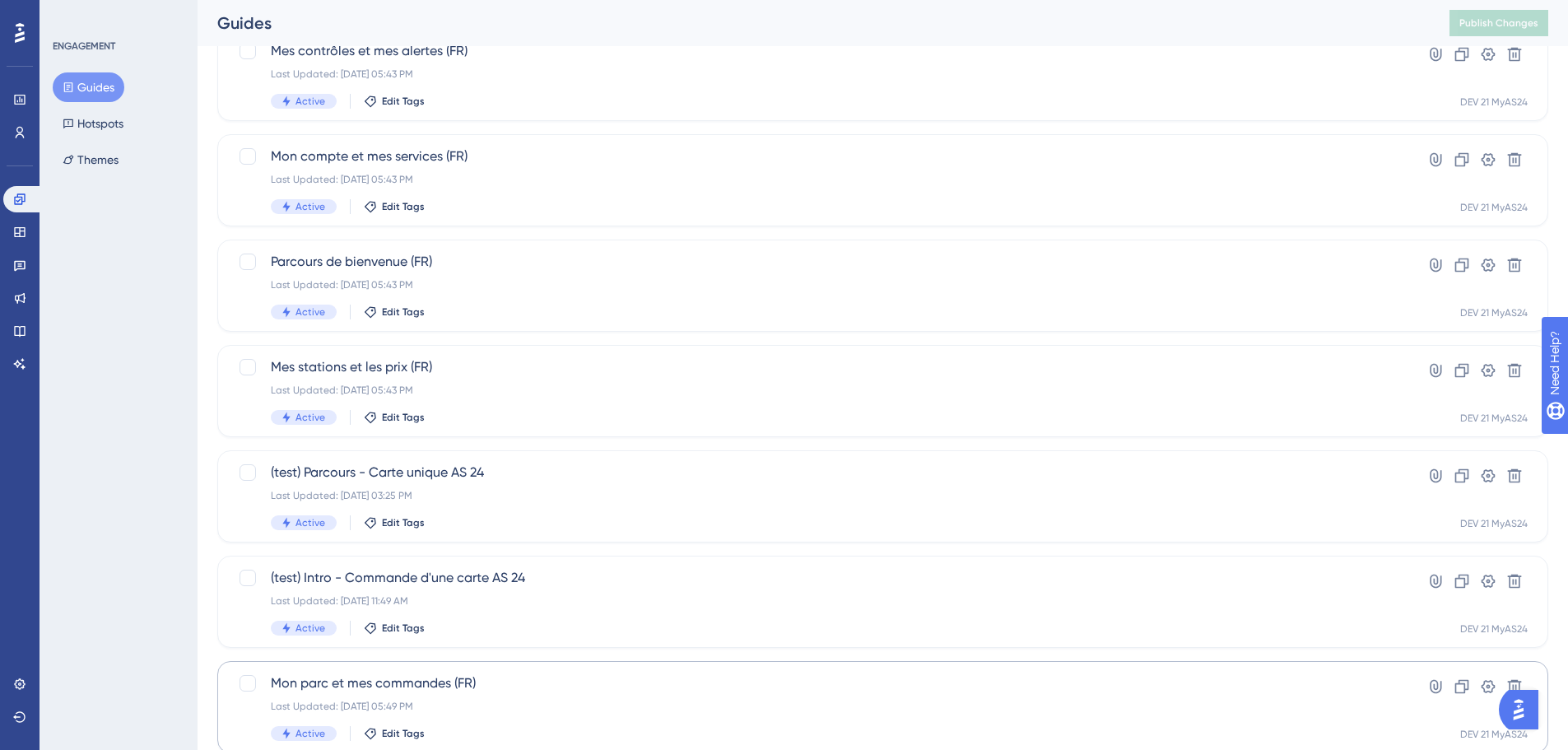
scroll to position [82, 0]
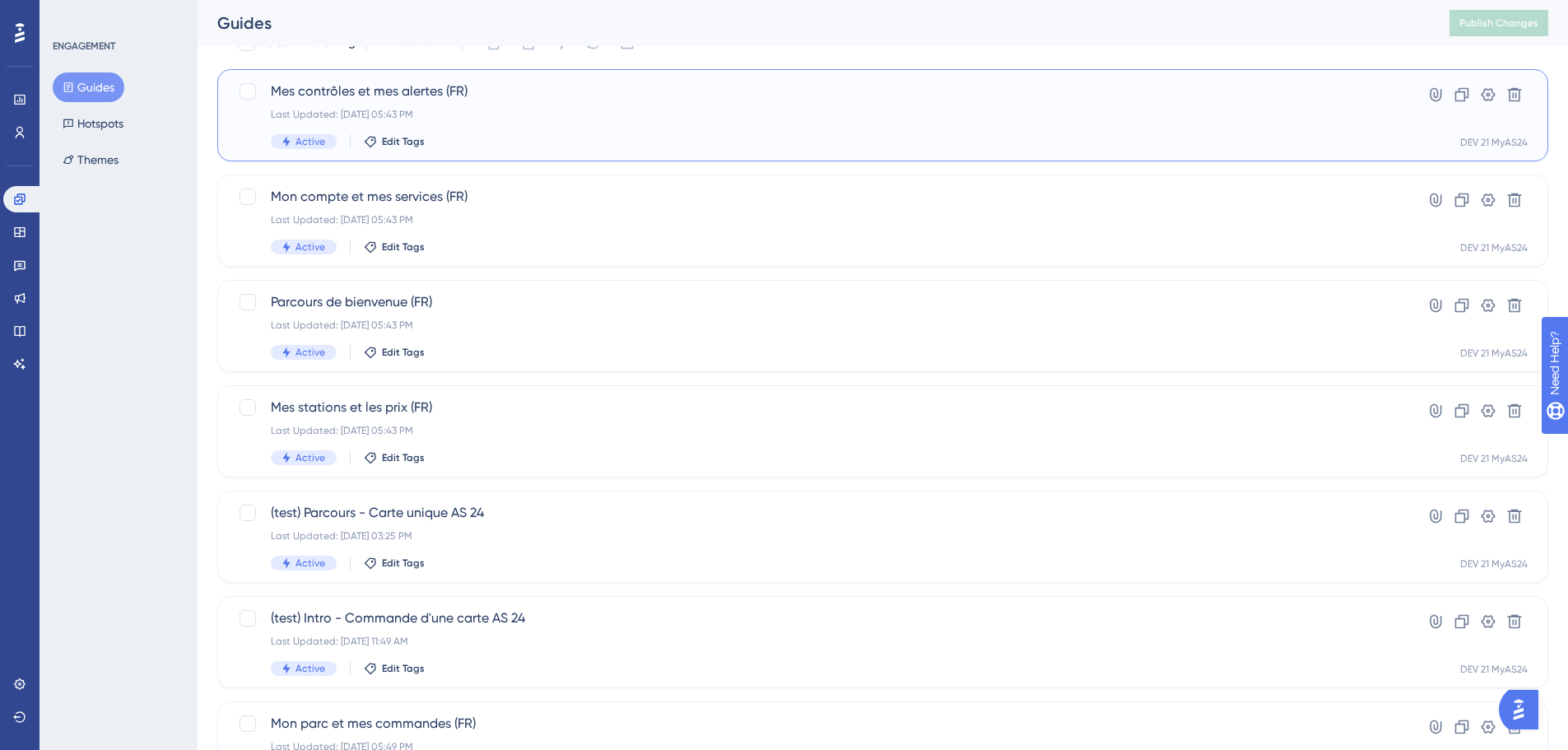
click at [490, 89] on span "Mes contrôles et mes alertes (FR)" at bounding box center [817, 91] width 1093 height 20
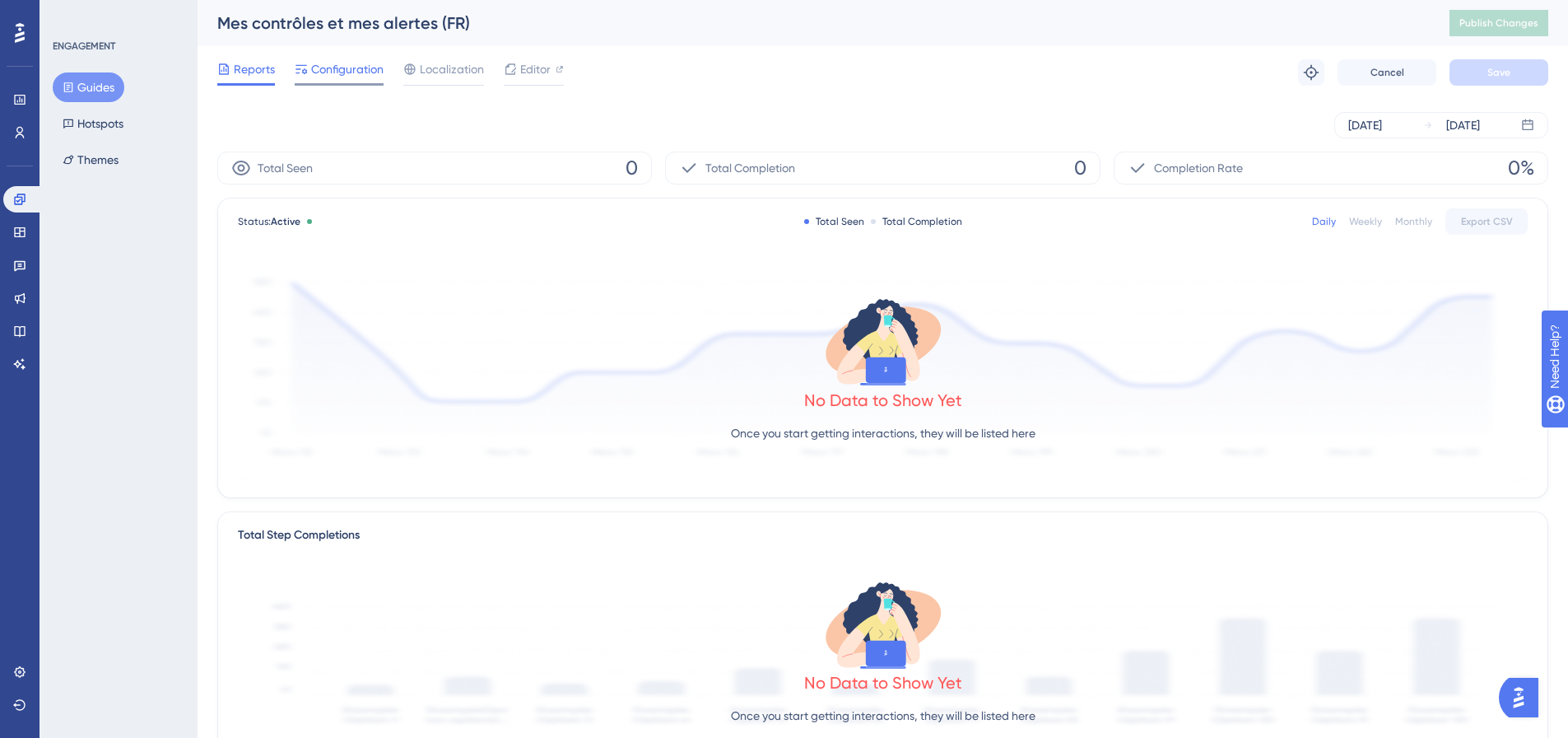
click at [356, 68] on span "Configuration" at bounding box center [347, 69] width 72 height 20
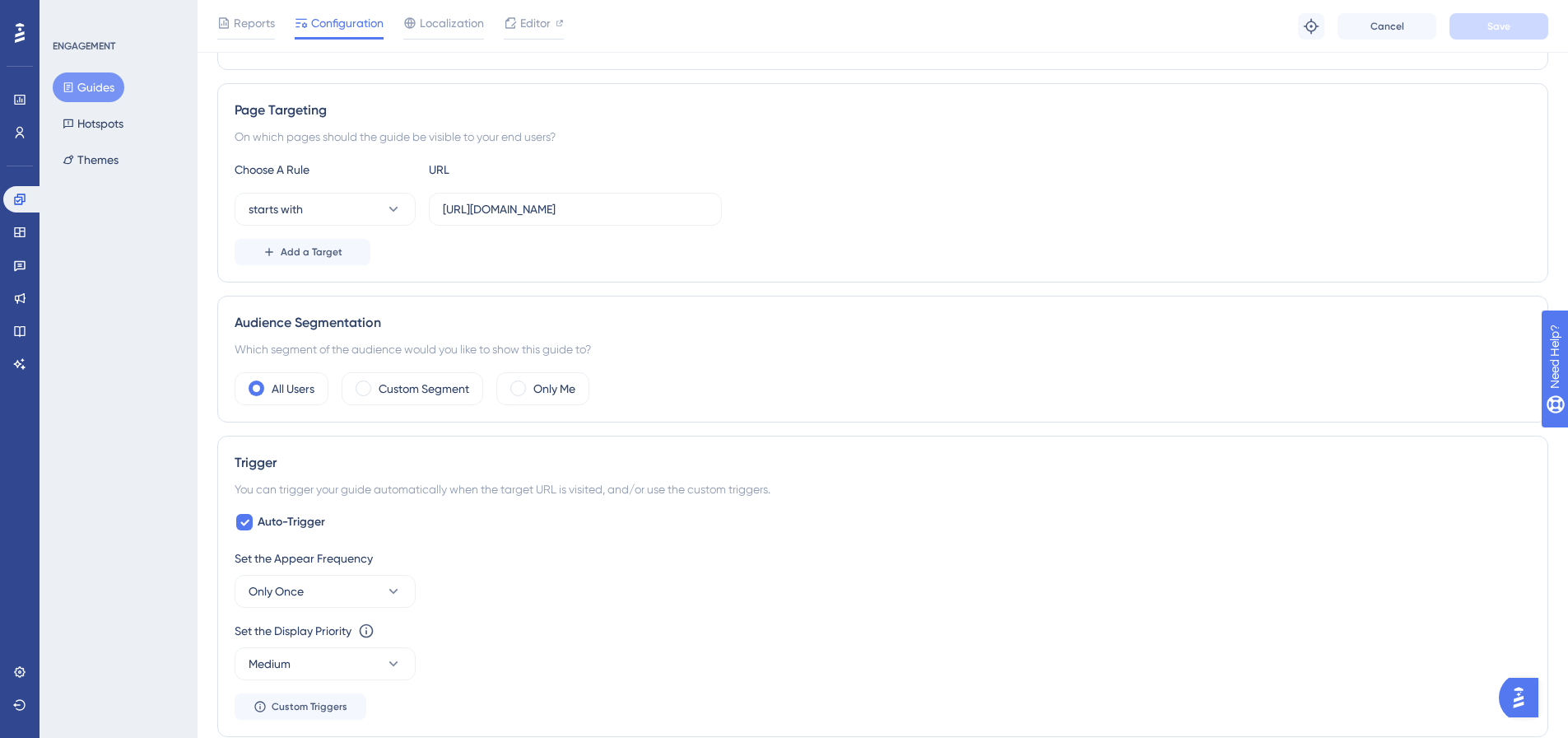
scroll to position [330, 0]
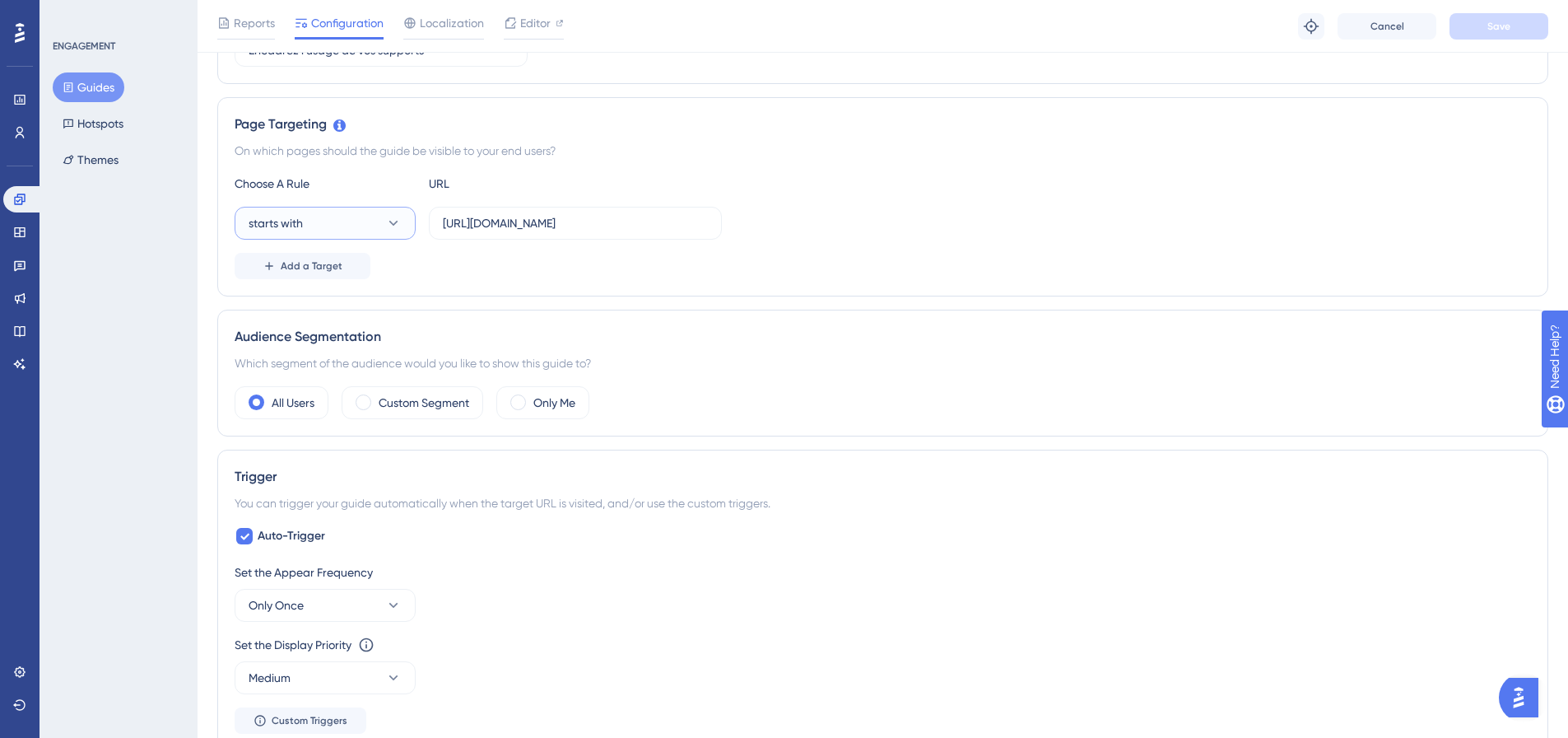
click at [340, 216] on button "starts with" at bounding box center [325, 222] width 181 height 33
click at [358, 264] on div "equals equals" at bounding box center [324, 273] width 133 height 33
click at [574, 222] on input "https://dev.local-as24.com:42204/extranet/fr/control-alert" at bounding box center [575, 223] width 265 height 18
click at [574, 221] on input "https://dev.local-as24.com:42204/extranet/fr/control-alert" at bounding box center [575, 223] width 265 height 18
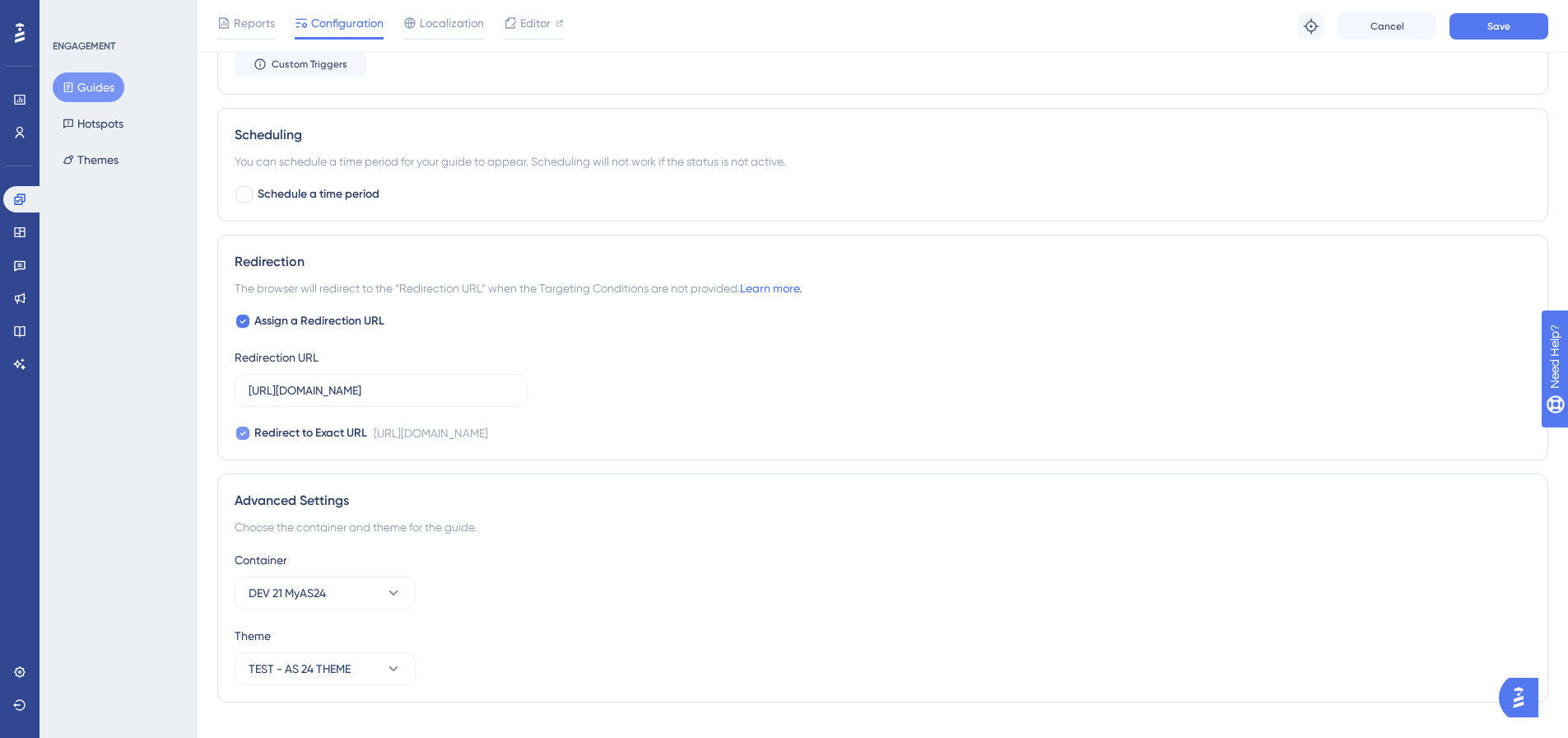
scroll to position [988, 0]
click at [324, 378] on label "https://dev.local-as24.com:42204/extranet/fr/control-alert" at bounding box center [382, 388] width 293 height 33
click at [324, 379] on input "https://dev.local-as24.com:42204/extranet/fr/control-alert" at bounding box center [381, 388] width 265 height 18
click at [324, 378] on label "https://dev.local-as24.com:42204/extranet/fr/control-alert" at bounding box center [382, 388] width 293 height 33
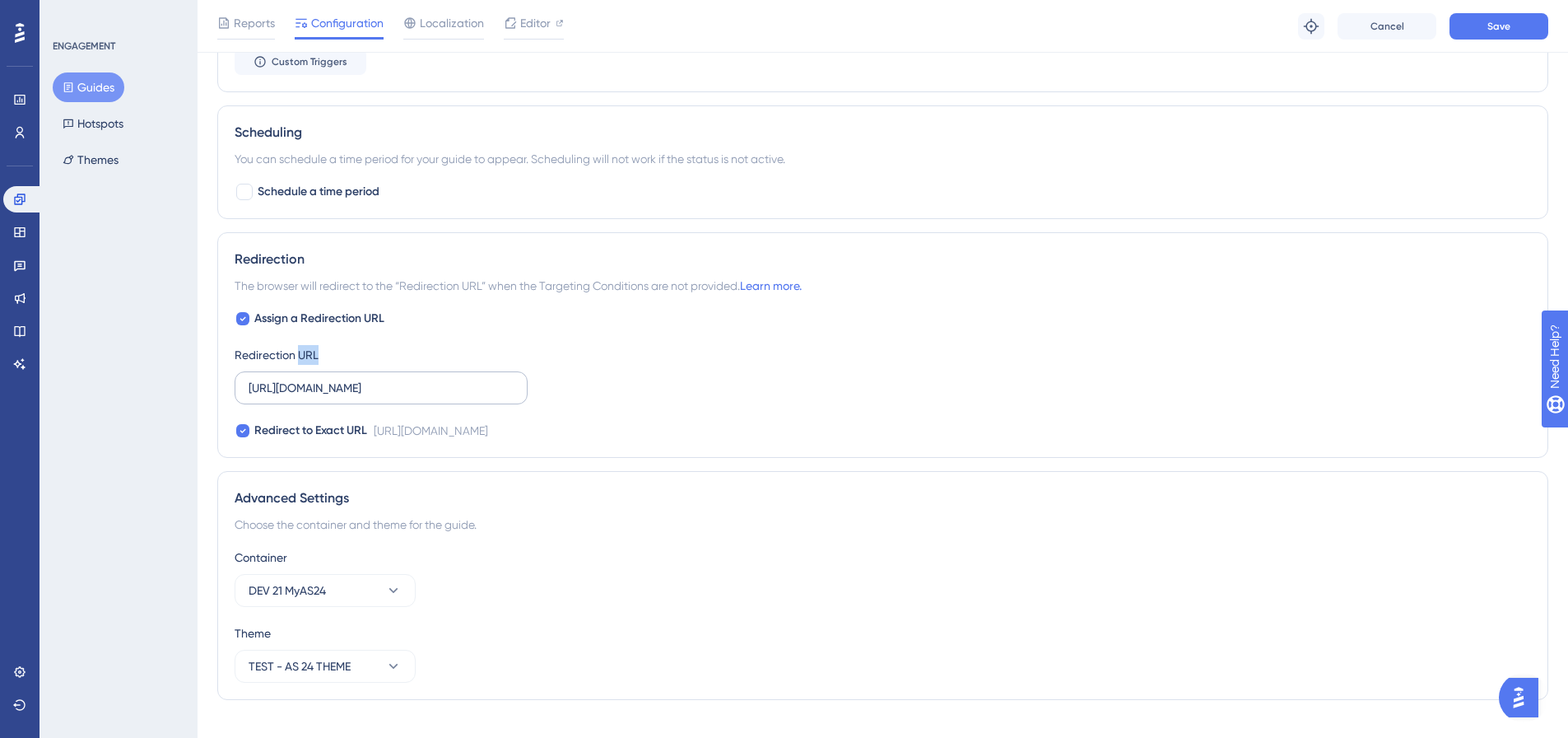
click at [324, 379] on input "https://dev.local-as24.com:42204/extranet/fr/control-alert" at bounding box center [381, 388] width 265 height 18
click at [324, 378] on label "https://dev.local-as24.com:42204/extranet/fr/control-alert" at bounding box center [382, 388] width 293 height 33
click at [324, 379] on input "https://dev.local-as24.com:42204/extranet/fr/control-alert" at bounding box center [381, 388] width 265 height 18
click at [328, 391] on input "https://dev.local-as24.com:42204/extranet/fr/control-alert" at bounding box center [381, 388] width 265 height 18
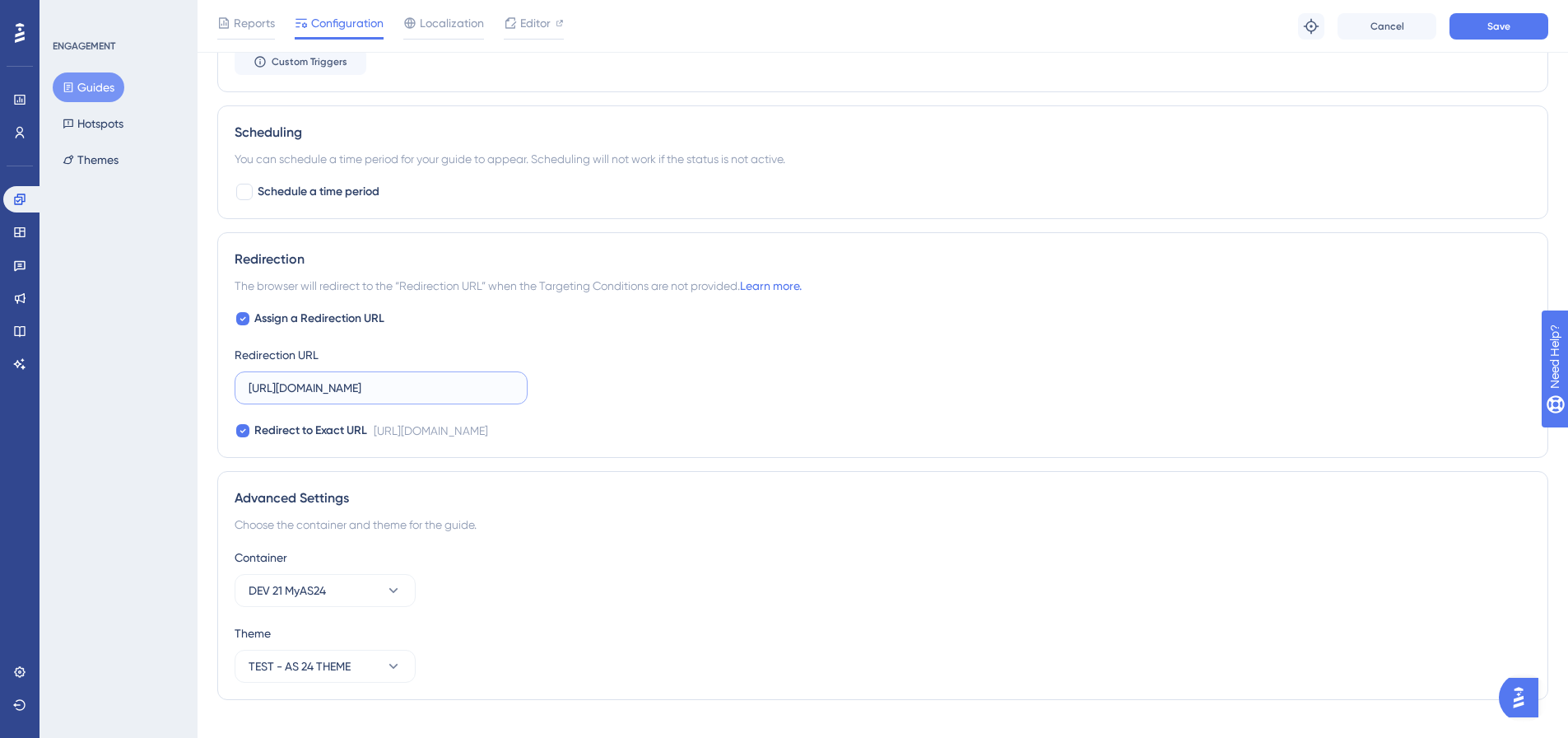
click at [328, 391] on input "https://dev.local-as24.com:42204/extranet/fr/control-alert" at bounding box center [381, 388] width 265 height 18
click at [1480, 35] on button "Save" at bounding box center [1498, 26] width 99 height 26
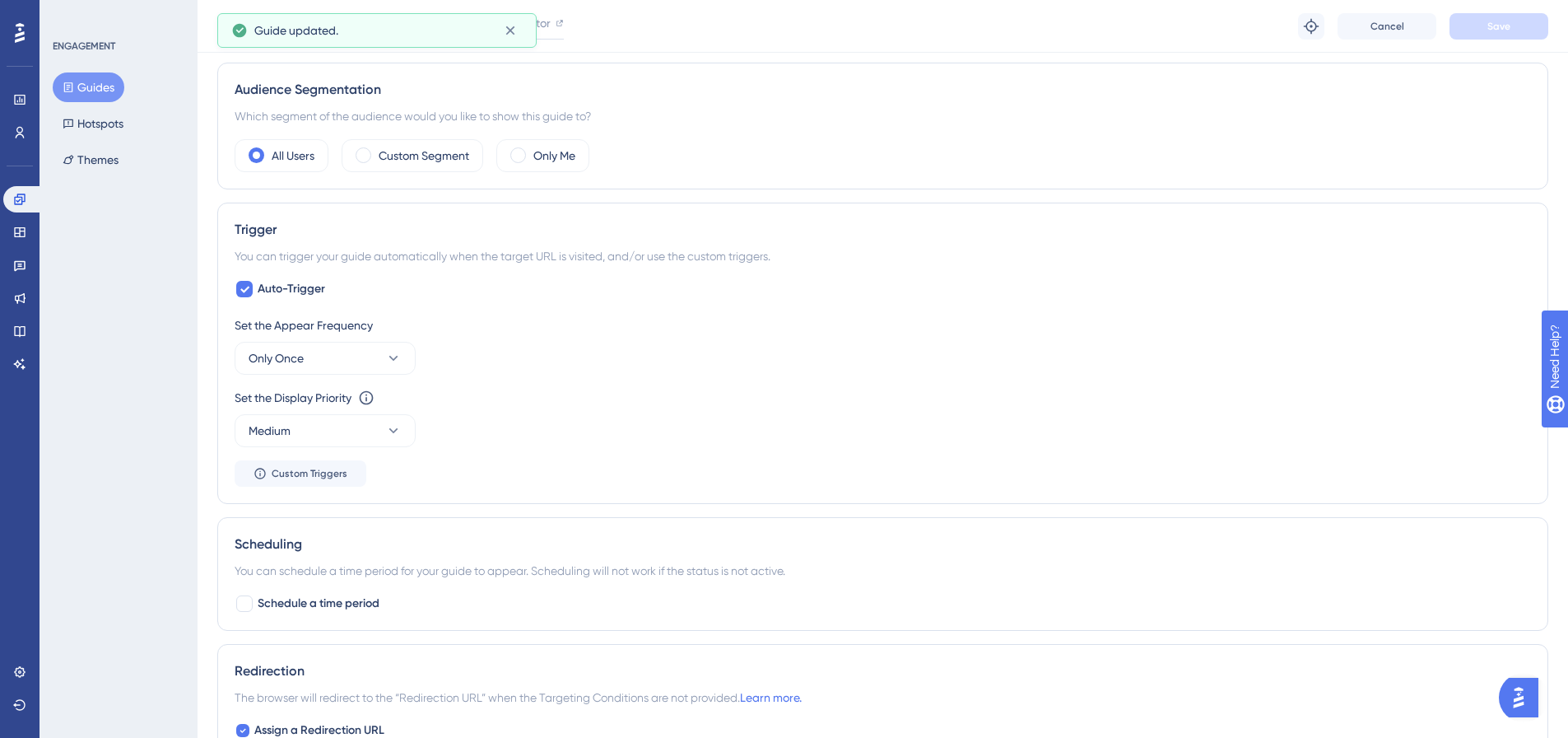
scroll to position [0, 0]
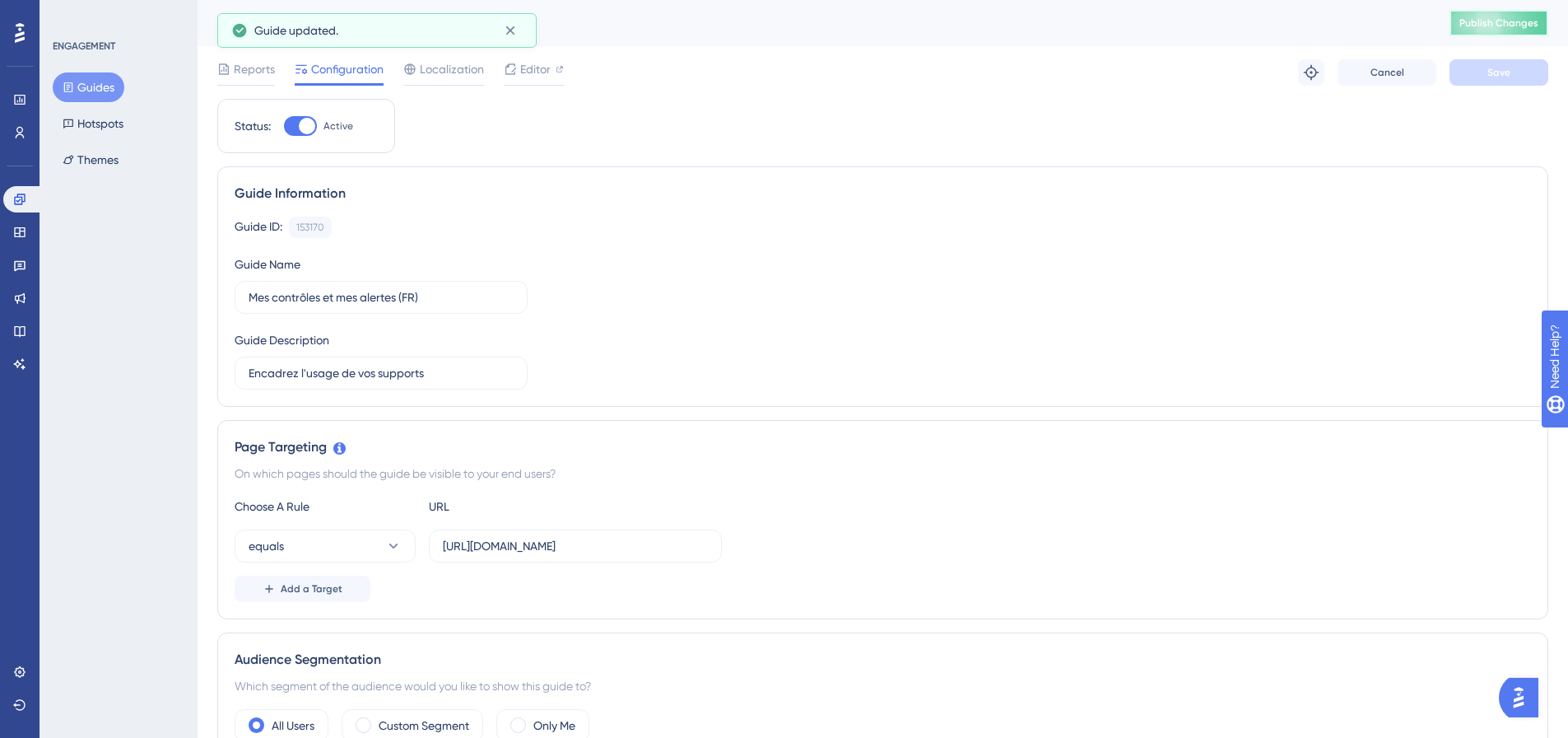
click at [1477, 20] on span "Publish Changes" at bounding box center [1499, 22] width 79 height 13
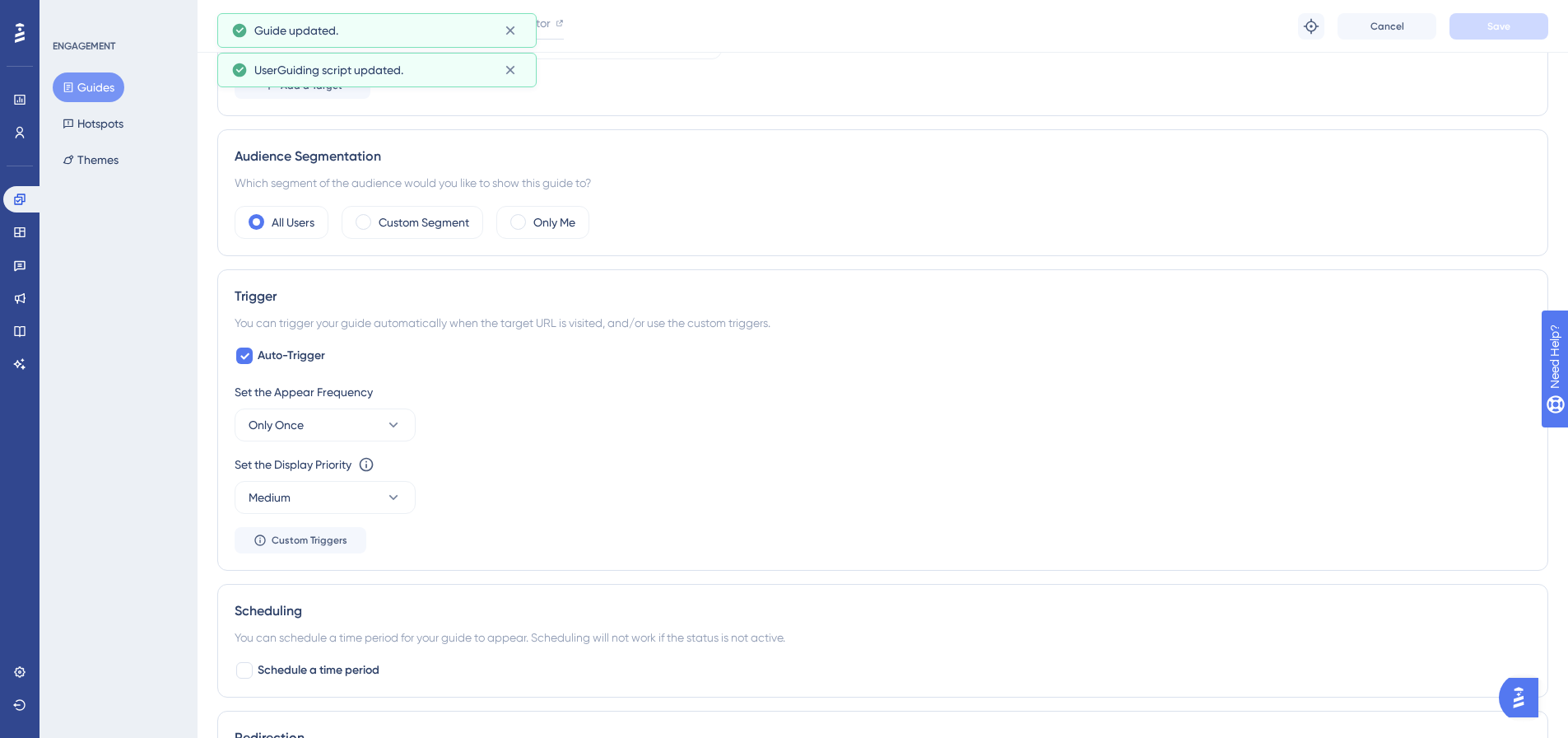
scroll to position [658, 0]
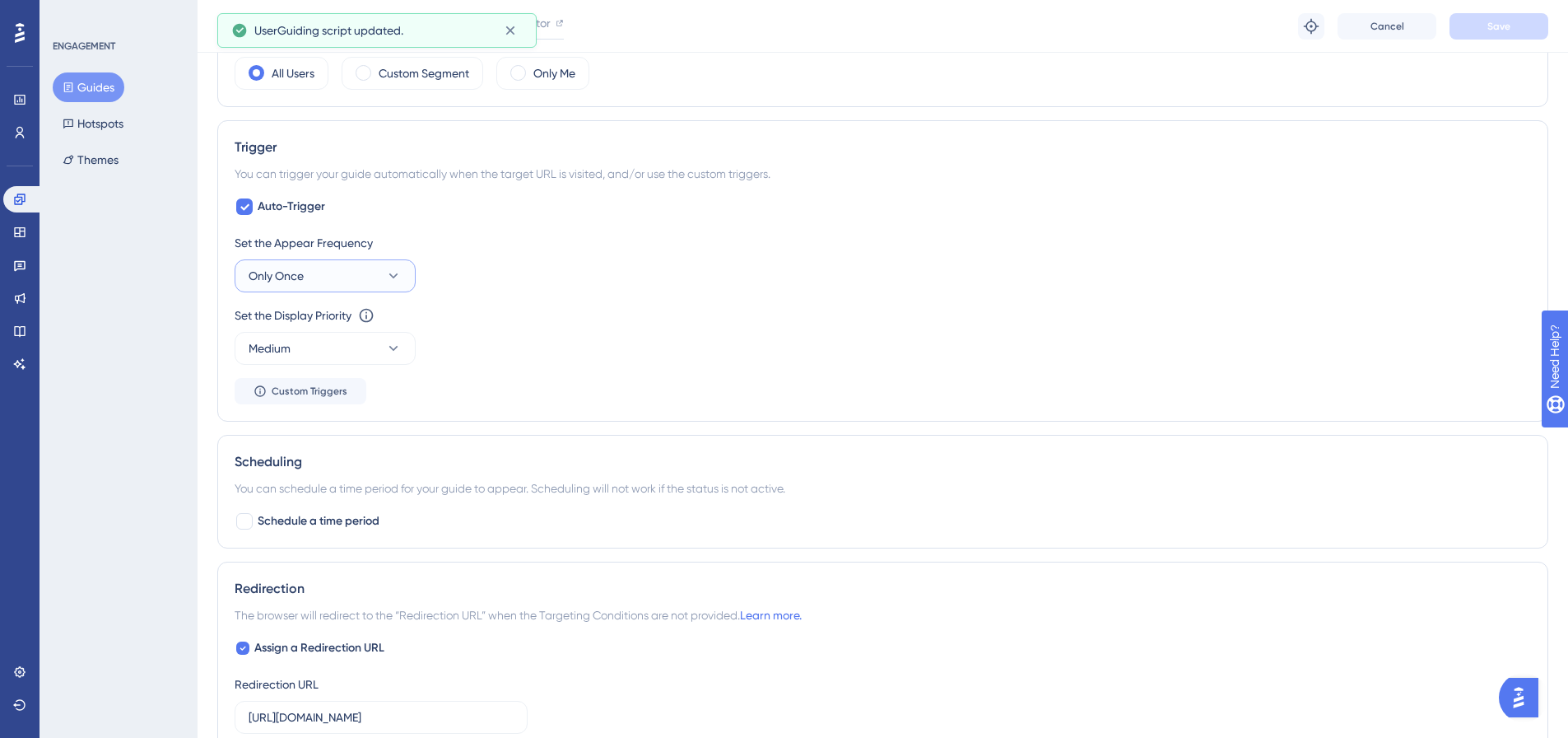
click at [324, 272] on button "Only Once" at bounding box center [325, 275] width 181 height 33
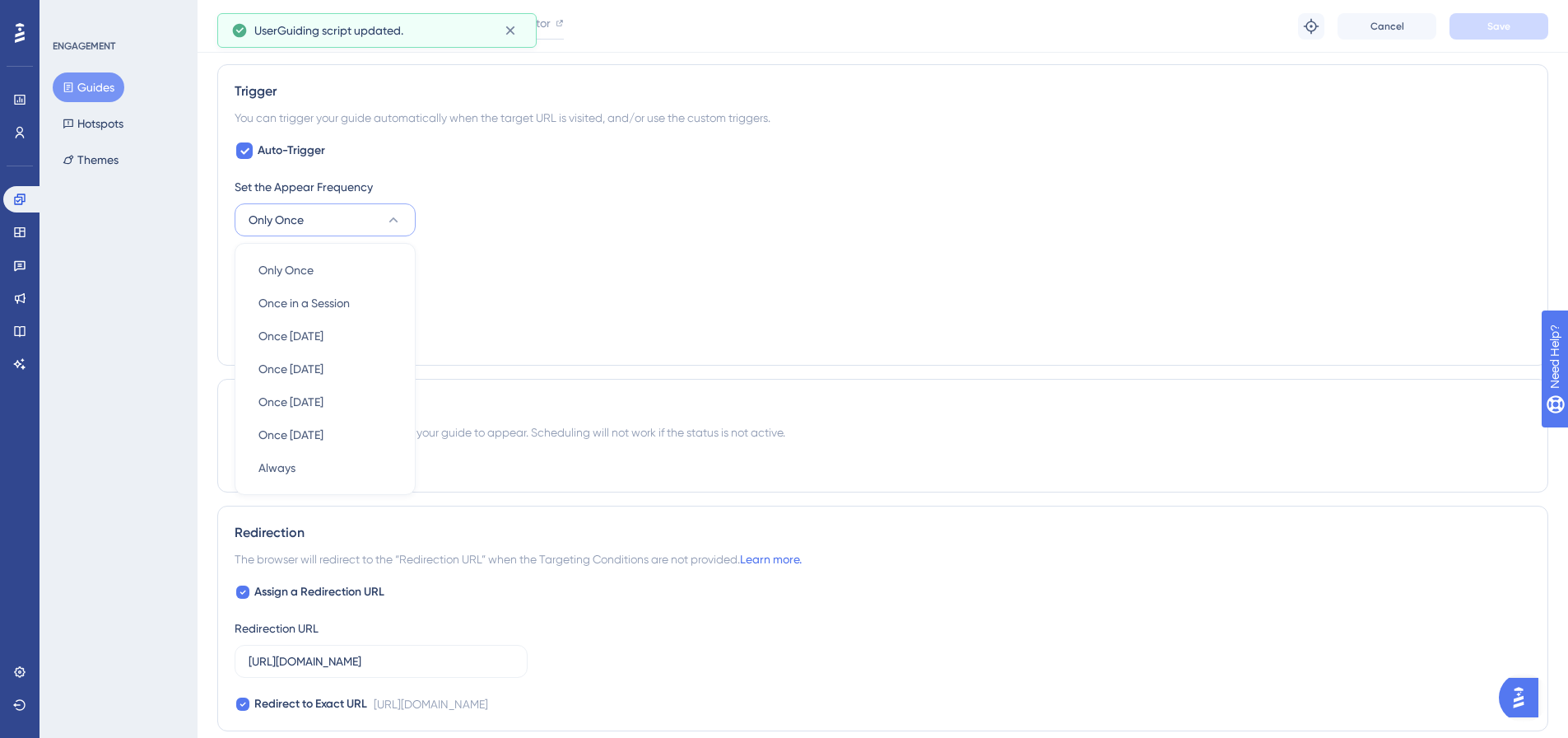
click at [516, 212] on div "Set the Appear Frequency Only Once Only Once Only Once Once in a Session Once i…" at bounding box center [883, 206] width 1296 height 59
drag, startPoint x: 243, startPoint y: 152, endPoint x: 264, endPoint y: 158, distance: 21.8
click at [243, 152] on icon at bounding box center [245, 151] width 9 height 6
checkbox input "false"
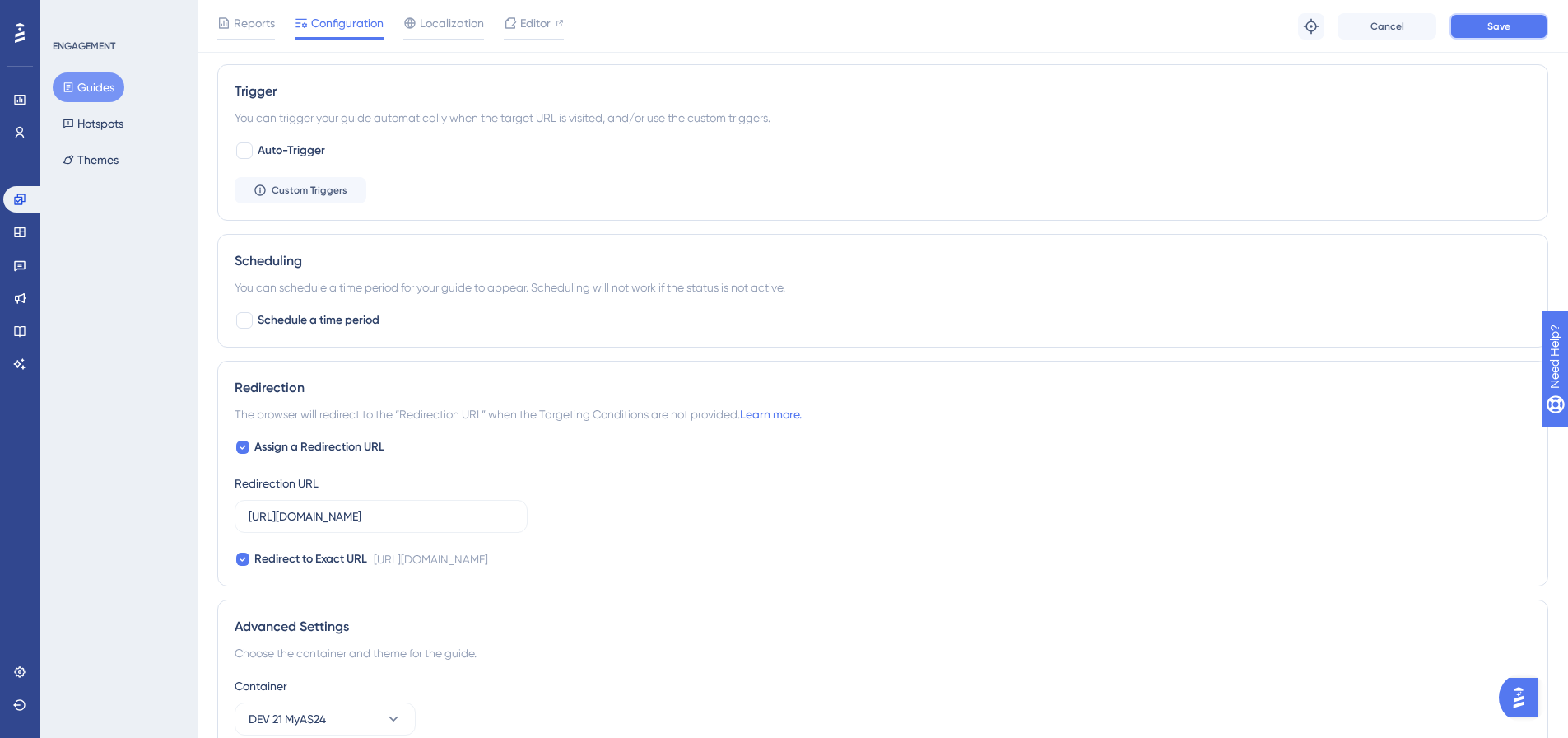
click at [1455, 25] on button "Save" at bounding box center [1498, 26] width 99 height 26
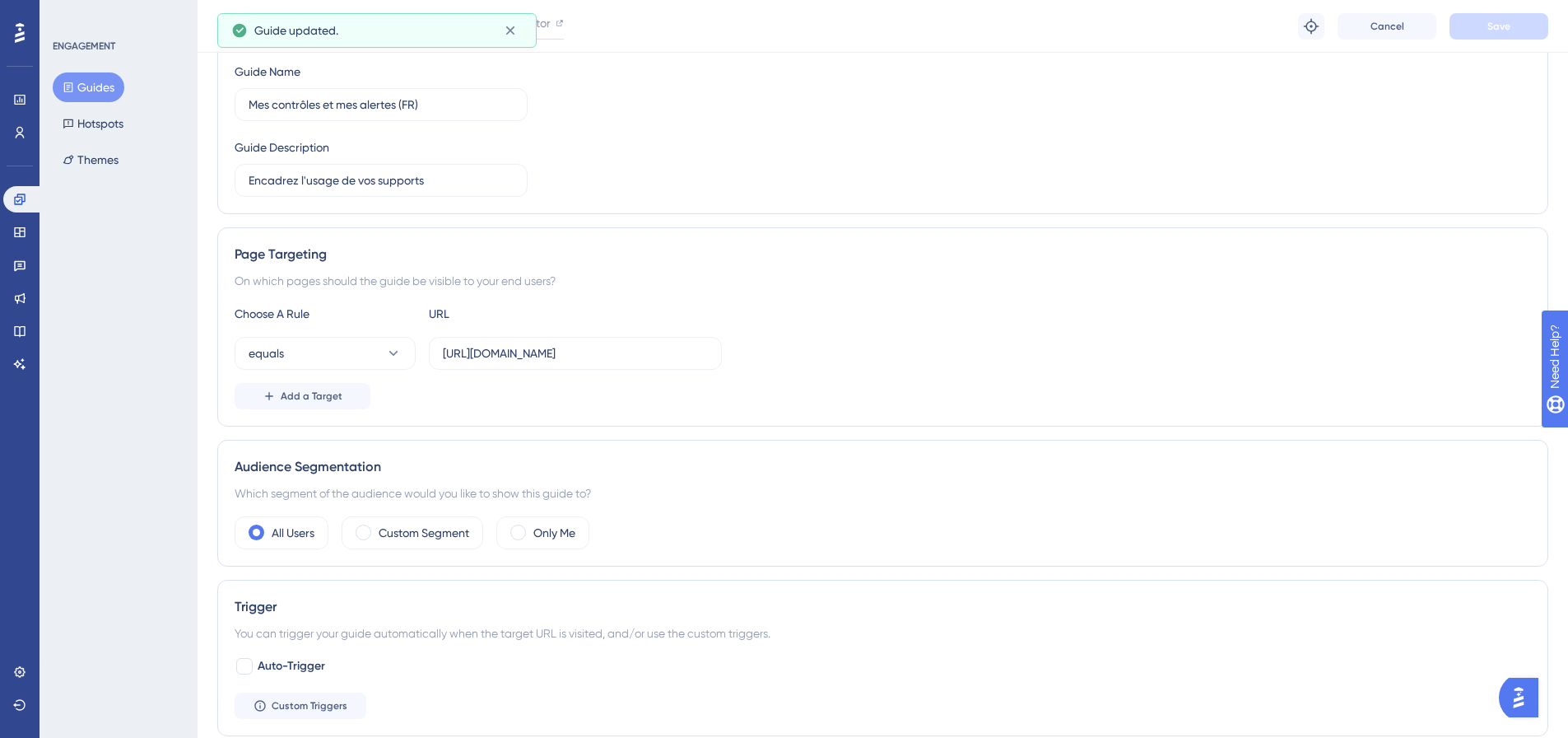
scroll to position [0, 0]
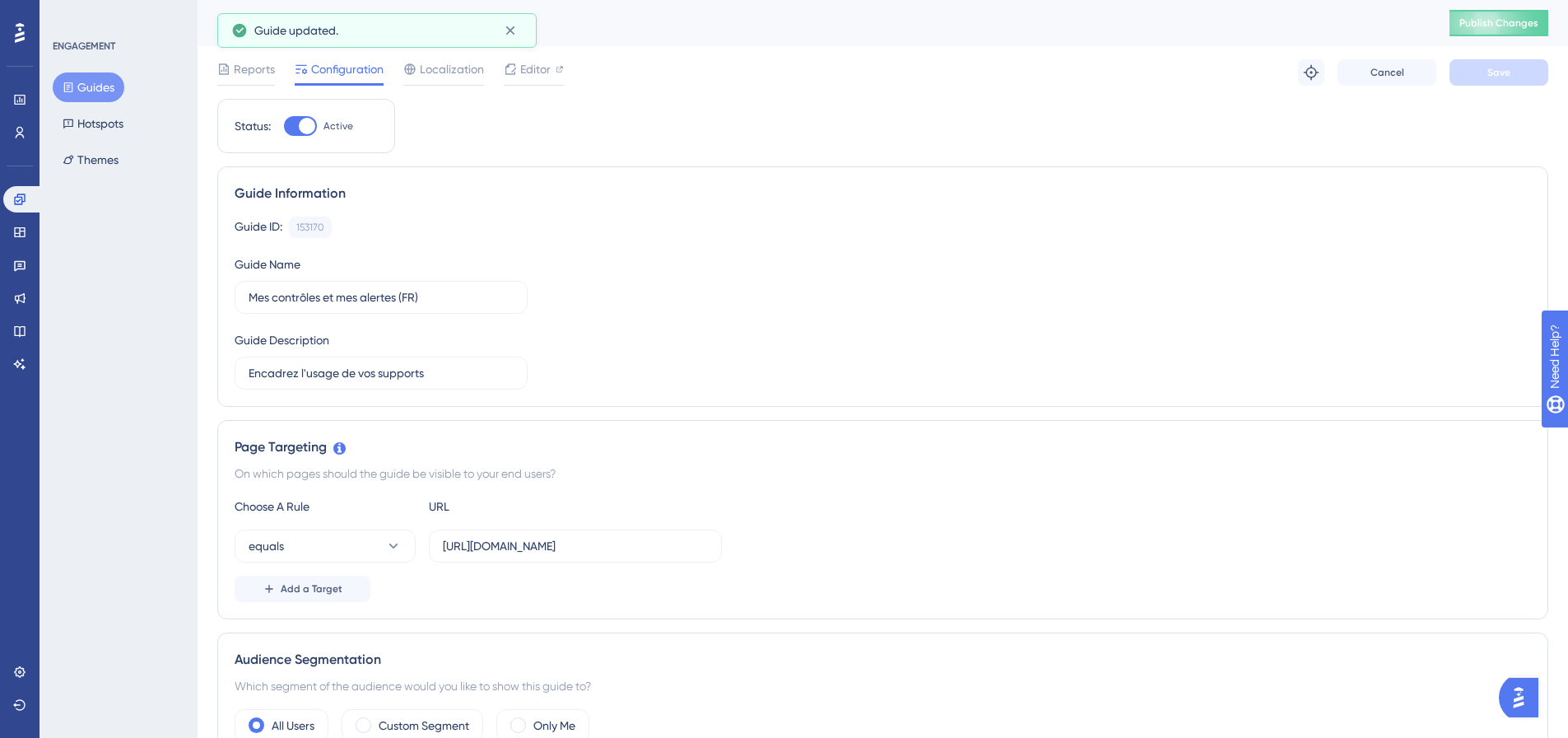
click at [1516, 38] on div "Mes contrôles et mes alertes (FR) Publish Changes" at bounding box center [883, 23] width 1371 height 46
click at [1520, 23] on span "Publish Changes" at bounding box center [1499, 22] width 79 height 13
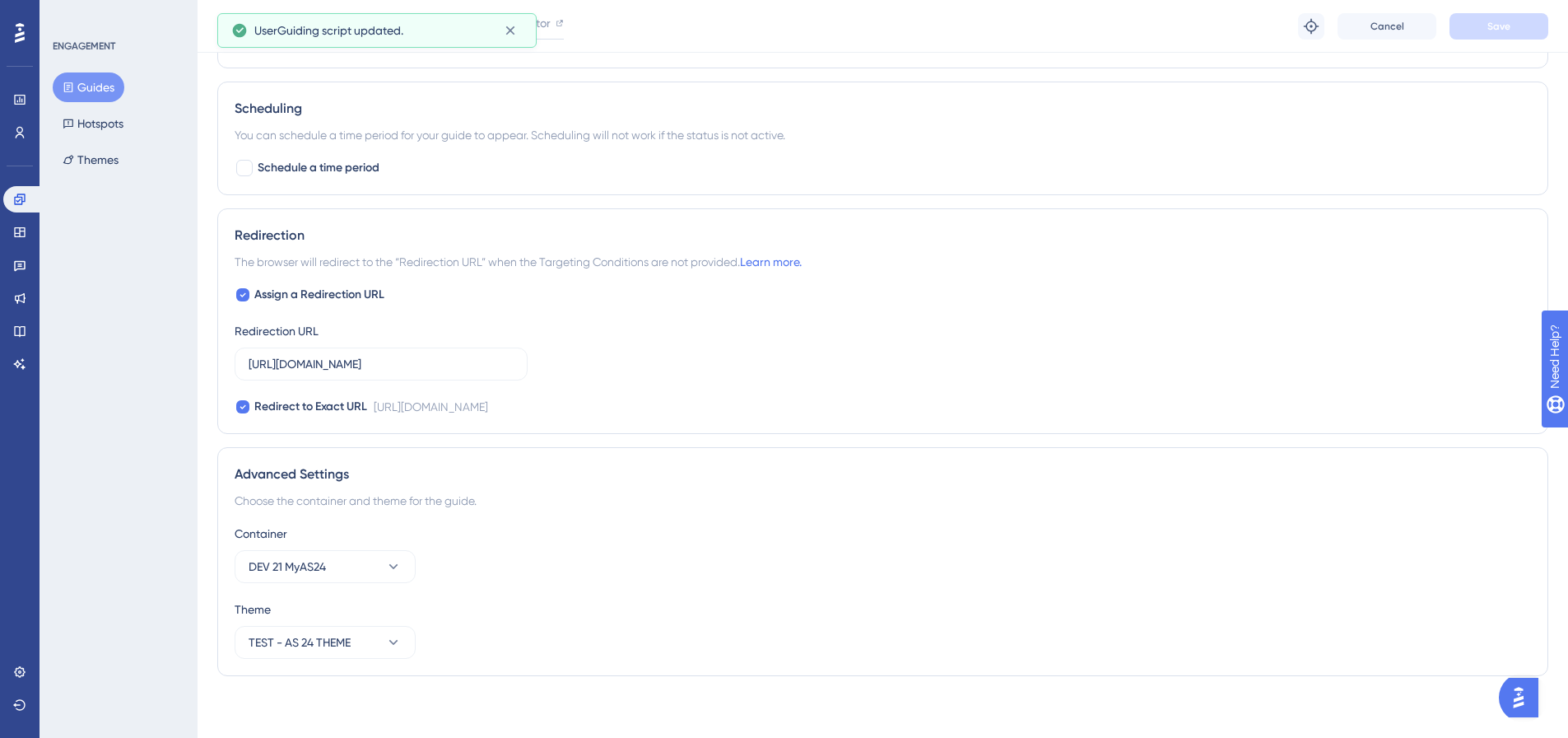
scroll to position [871, 0]
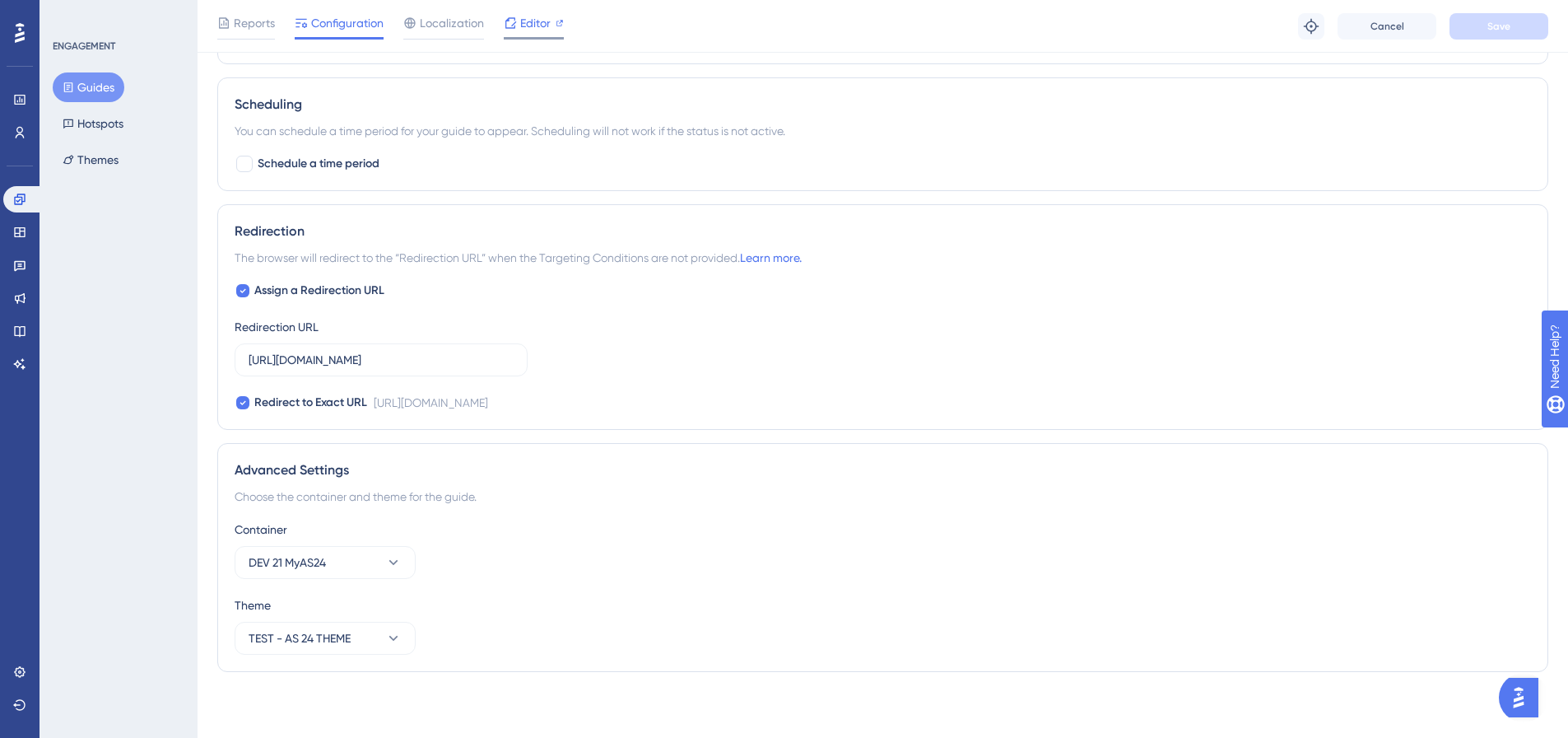
click at [537, 17] on span "Editor" at bounding box center [535, 23] width 30 height 20
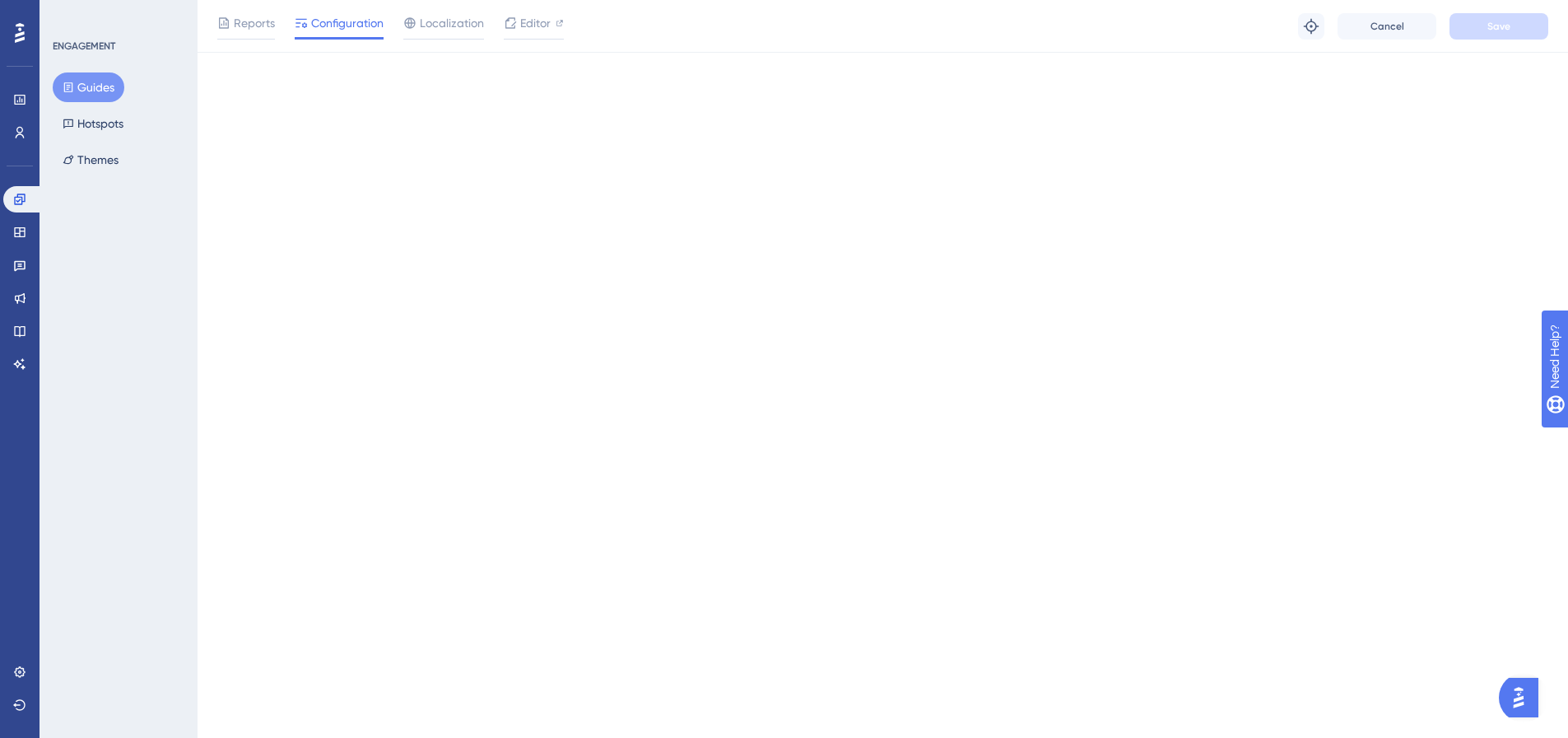
scroll to position [0, 0]
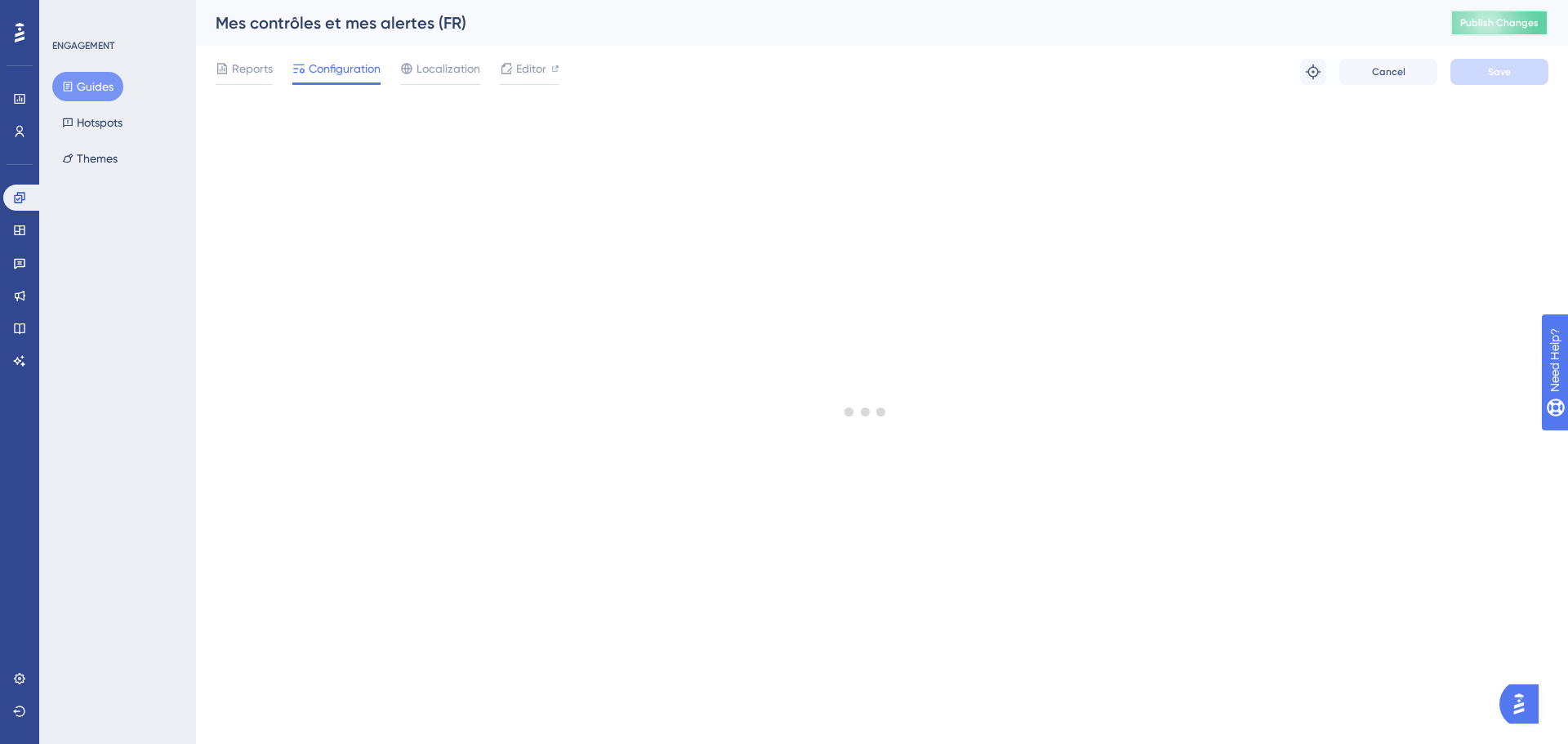
click at [1465, 21] on span "Publish Changes" at bounding box center [1499, 22] width 78 height 13
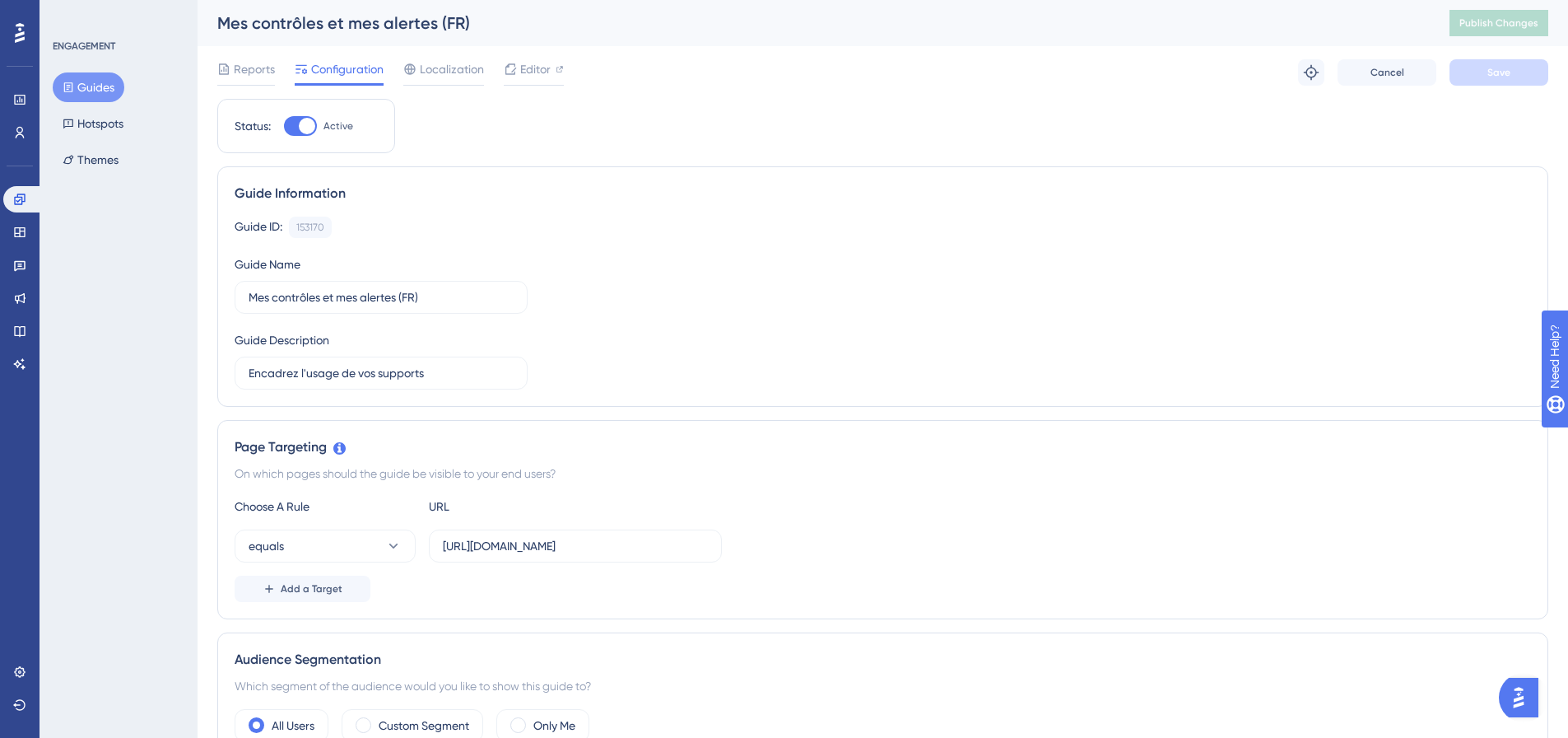
click at [75, 86] on button "Guides" at bounding box center [88, 87] width 71 height 29
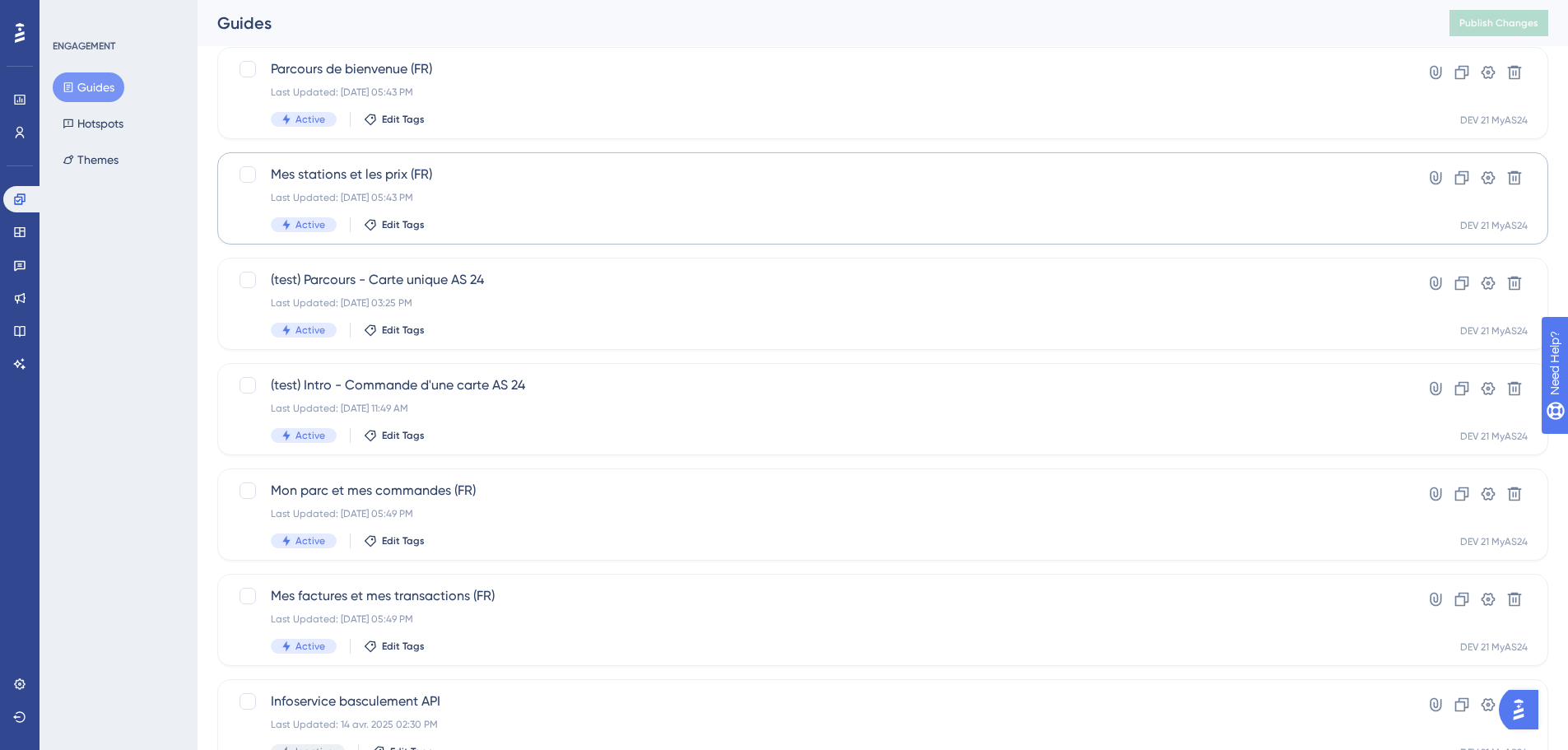
scroll to position [494, 0]
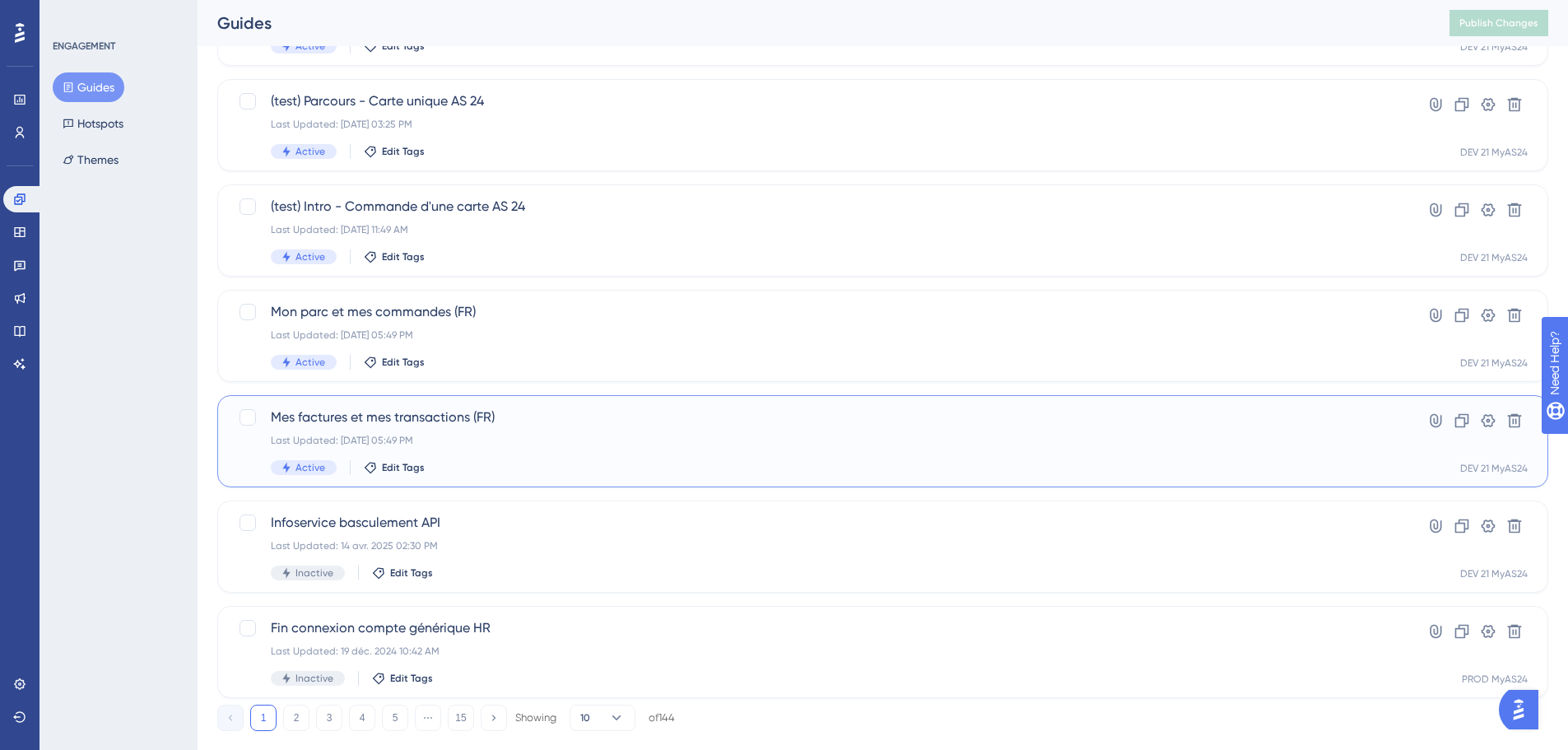
click at [591, 432] on div "Mes factures et mes transactions (FR) Last Updated: 01 oct. 2025 05:49 PM Activ…" at bounding box center [817, 442] width 1093 height 68
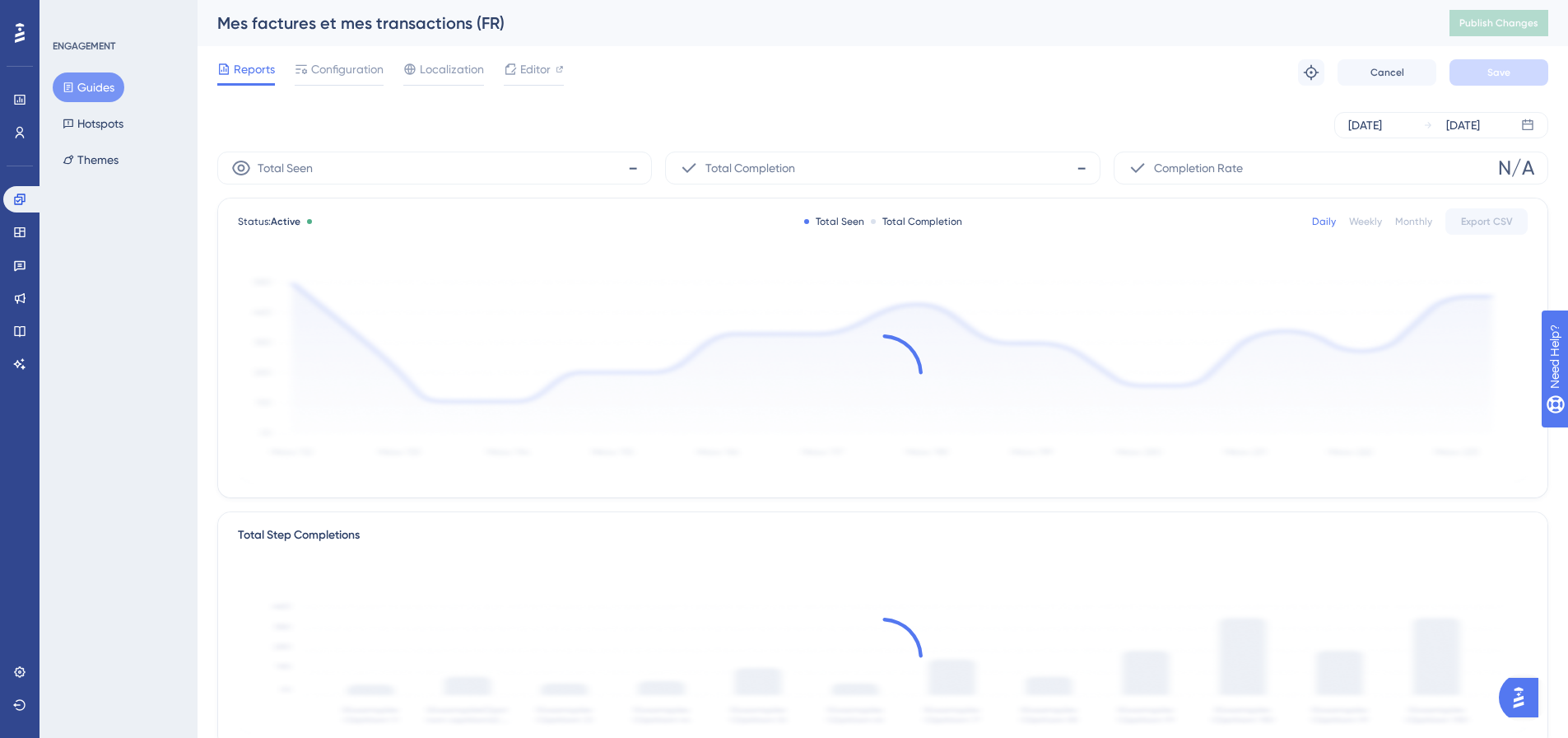
click at [567, 66] on div "Reports Configuration Localization Editor Troubleshoot Cancel Save" at bounding box center [883, 72] width 1331 height 53
click at [545, 68] on span "Editor" at bounding box center [535, 69] width 30 height 20
click at [1539, 18] on span "Publish Changes" at bounding box center [1499, 22] width 79 height 13
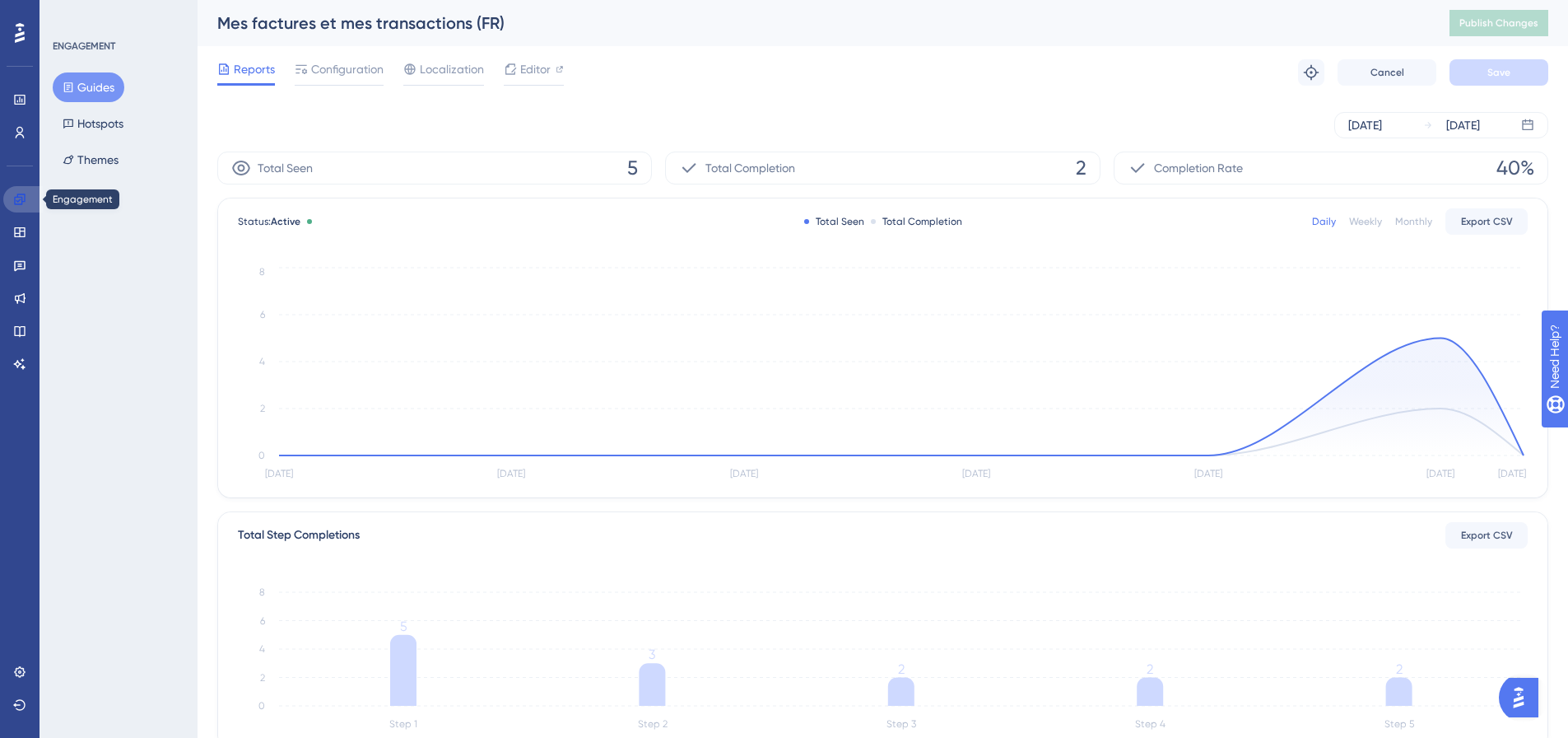
drag, startPoint x: 19, startPoint y: 195, endPoint x: 28, endPoint y: 186, distance: 12.7
click at [19, 195] on icon at bounding box center [20, 199] width 13 height 13
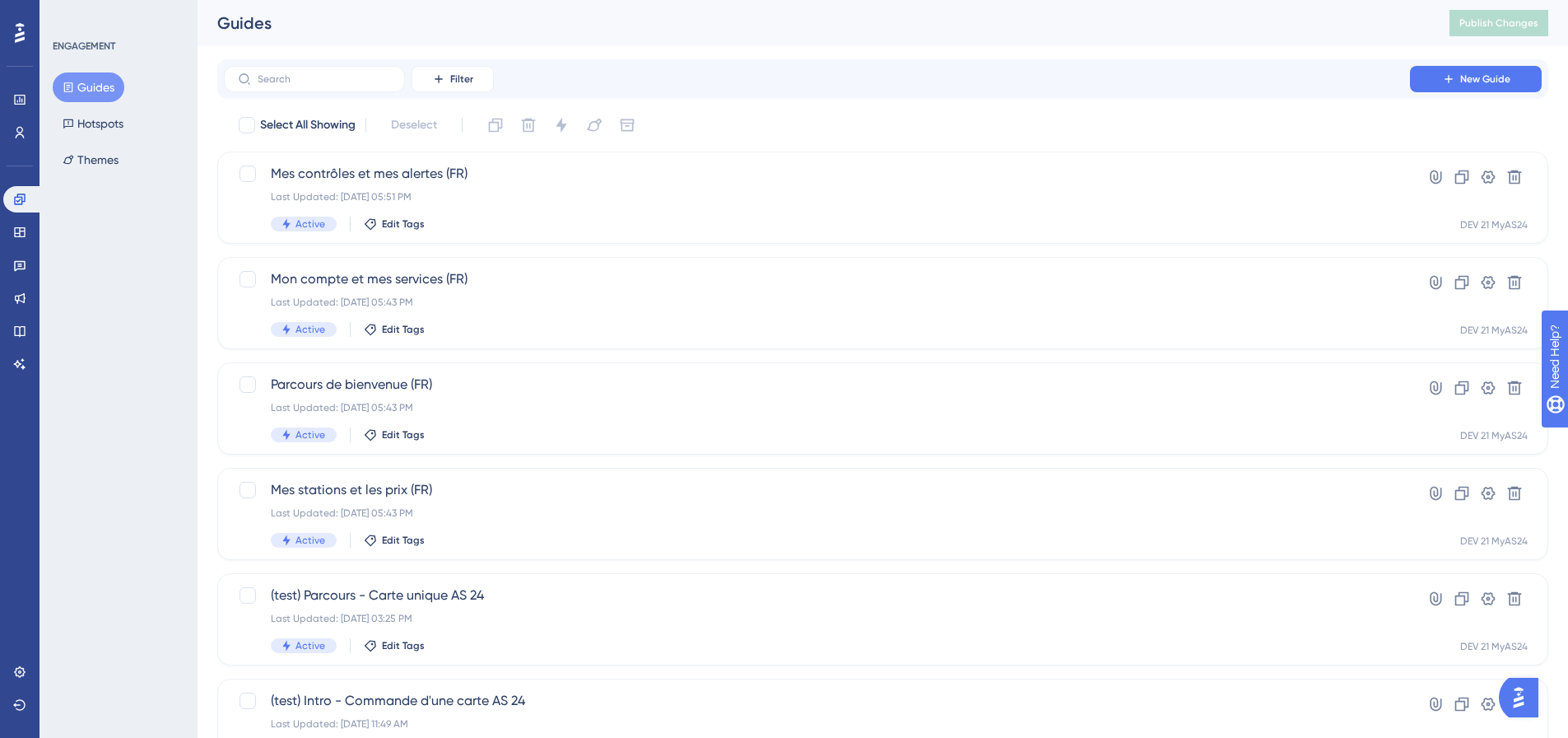
click at [82, 89] on button "Guides" at bounding box center [88, 87] width 71 height 29
click at [730, 507] on div "Last Updated: 01 oct. 2025 05:43 PM" at bounding box center [817, 513] width 1093 height 13
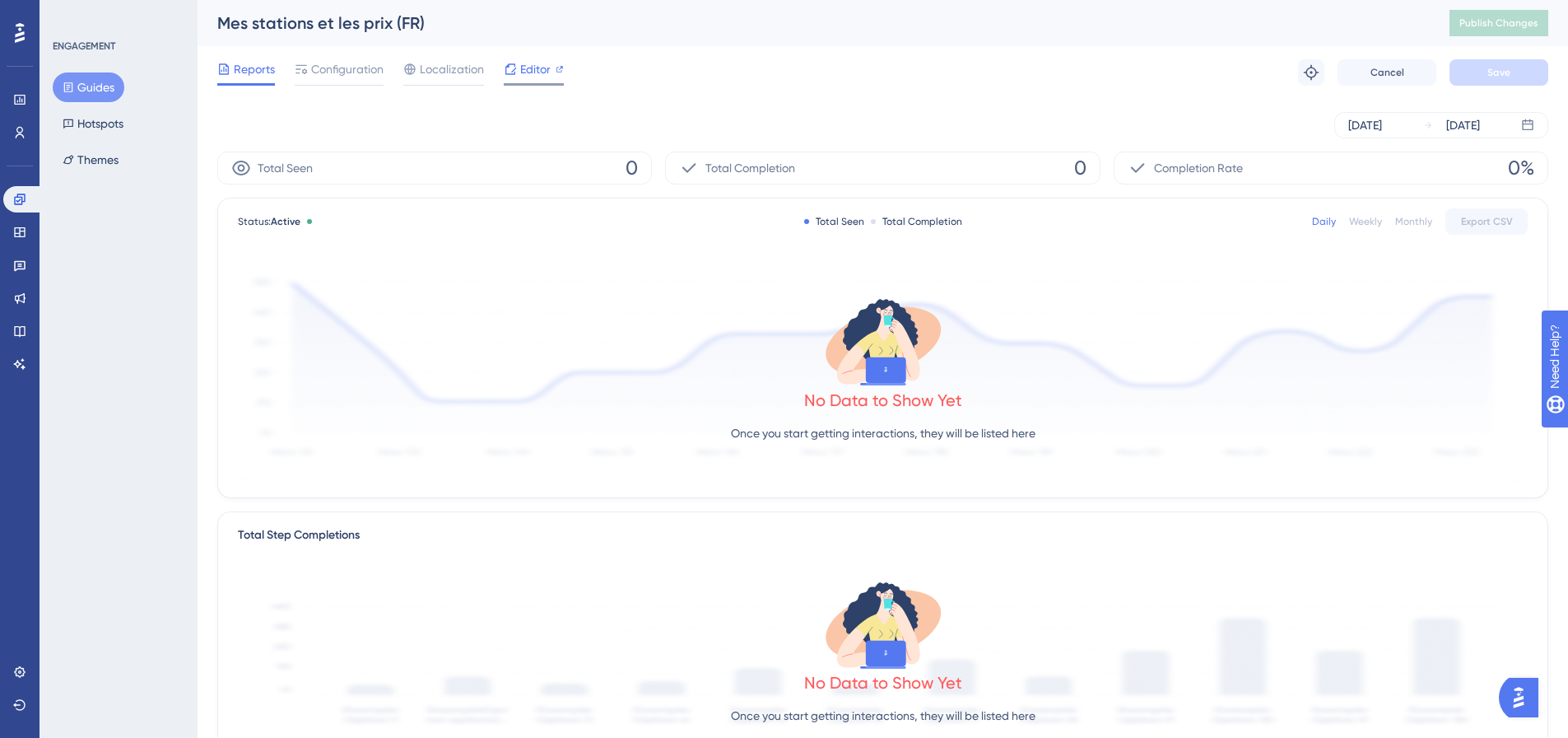
click at [547, 66] on span "Editor" at bounding box center [535, 69] width 30 height 20
click at [346, 77] on span "Configuration" at bounding box center [347, 69] width 72 height 20
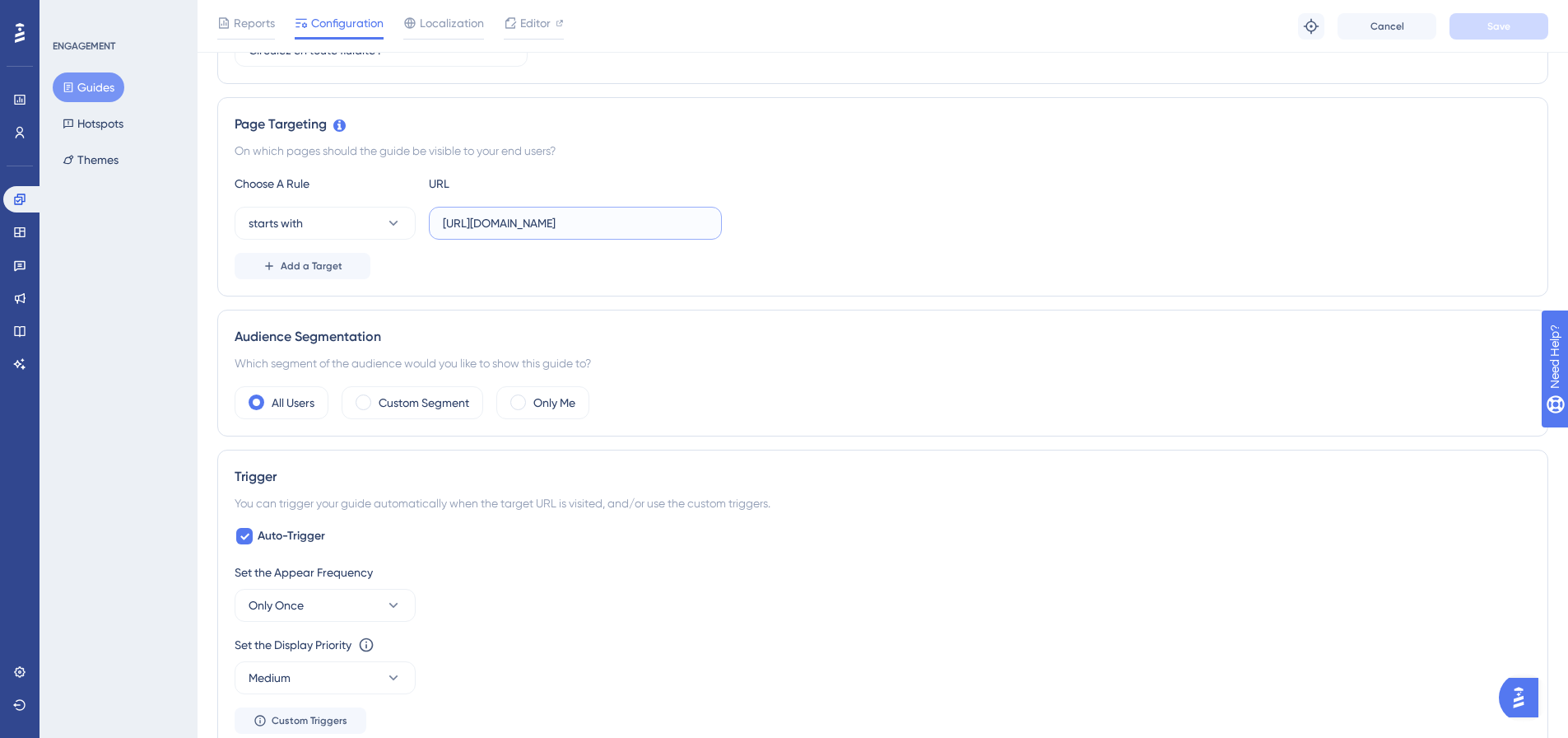
scroll to position [0, 29]
drag, startPoint x: 612, startPoint y: 228, endPoint x: 1067, endPoint y: 231, distance: 455.0
click at [1067, 231] on div "starts with https://dev.local-as24.com:42204/extranet/fr/network" at bounding box center [883, 222] width 1296 height 33
click at [947, 152] on div "On which pages should the guide be visible to your end users?" at bounding box center [883, 151] width 1296 height 20
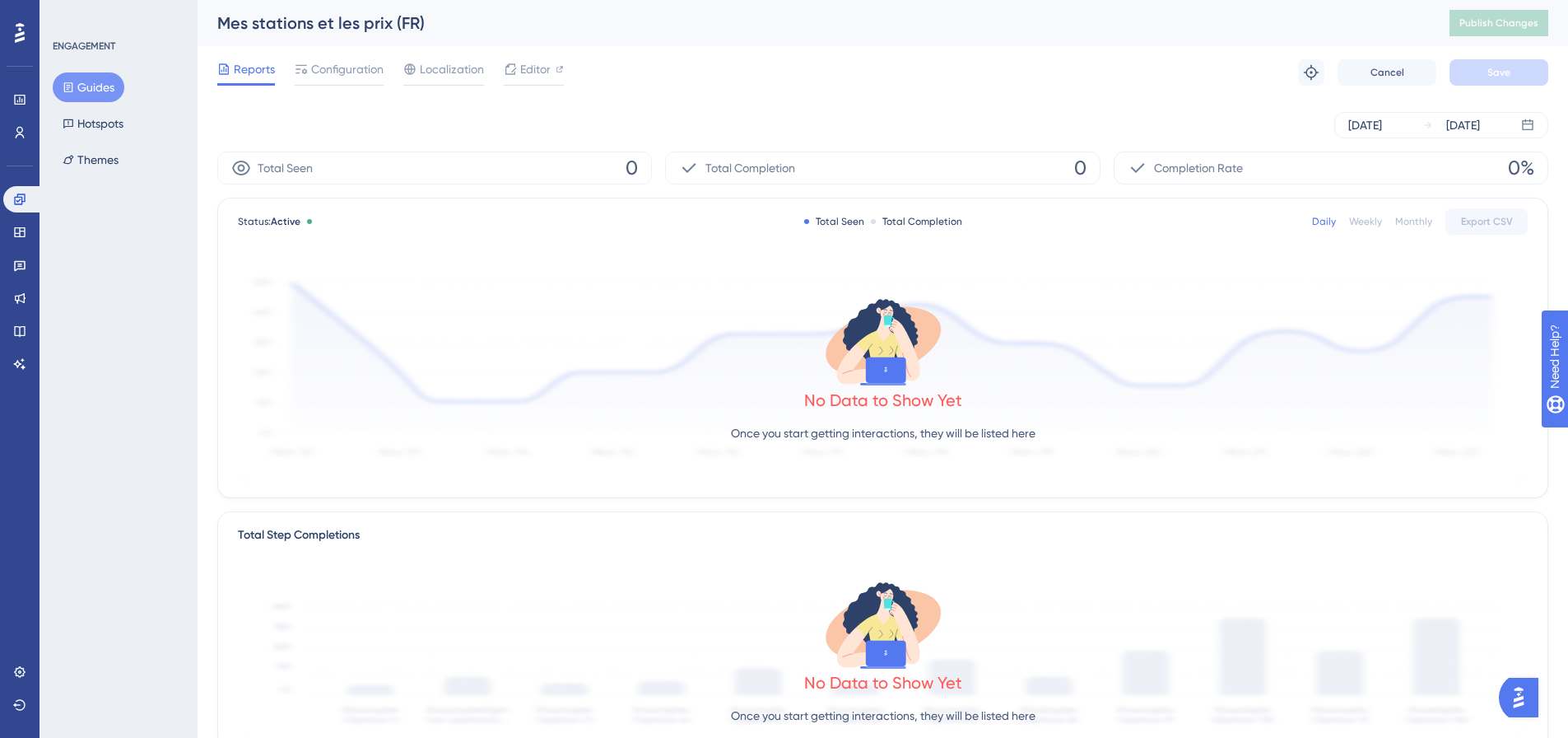
click at [71, 92] on icon at bounding box center [68, 87] width 12 height 12
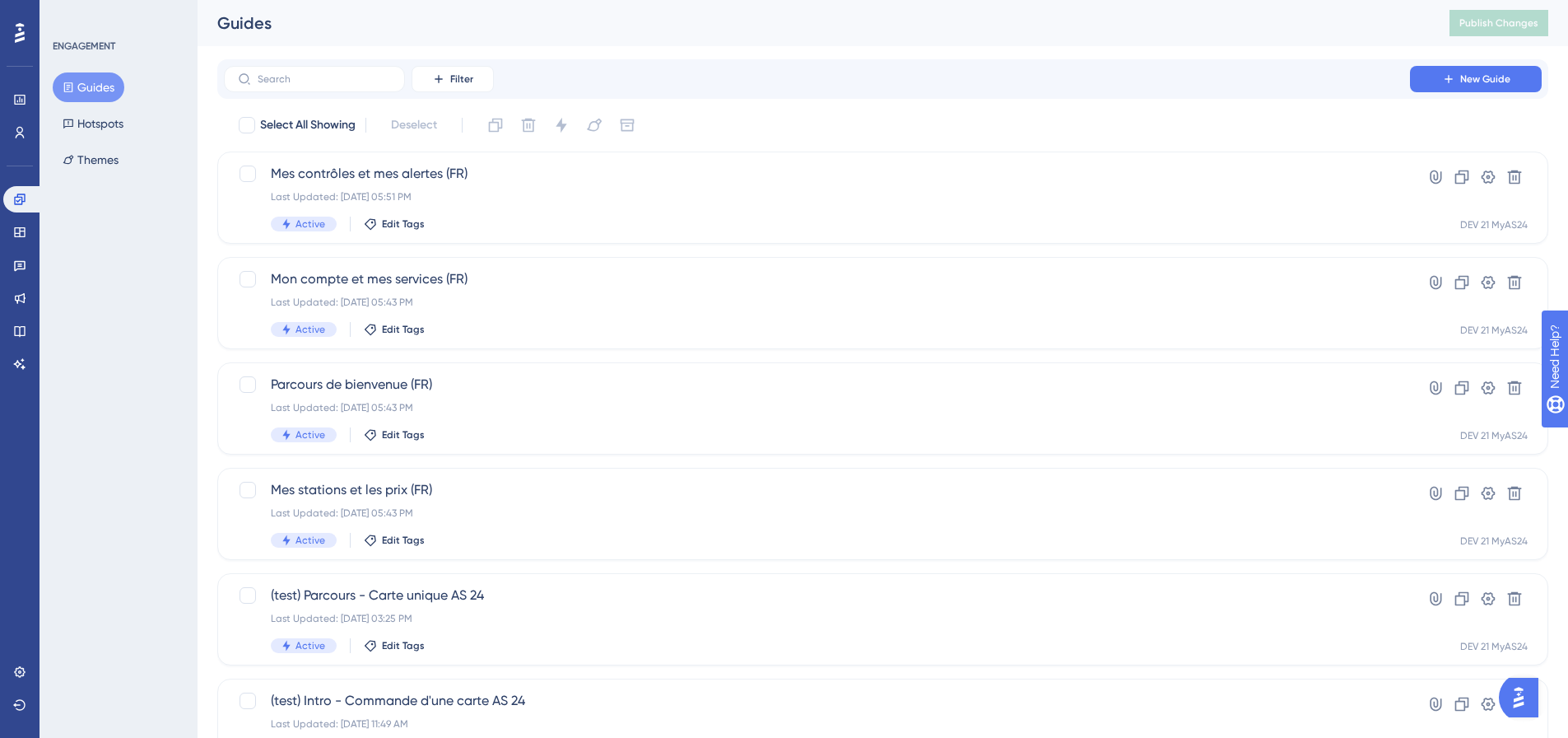
click at [693, 55] on div "Performance Users Engagement Widgets Feedback Product Updates Knowledge Base AI…" at bounding box center [883, 625] width 1371 height 1251
